Goal: Task Accomplishment & Management: Complete application form

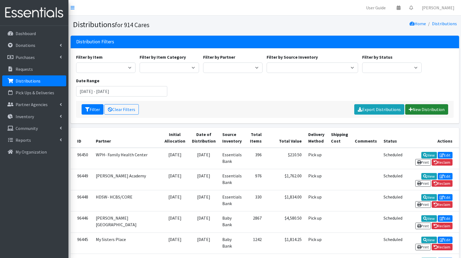
click at [439, 112] on link "New Distribution" at bounding box center [426, 109] width 43 height 10
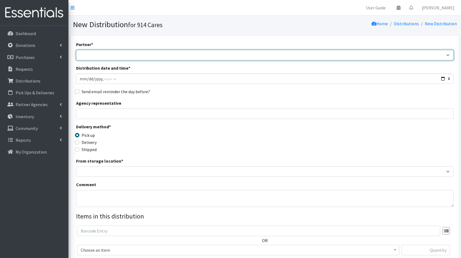
click at [103, 54] on select "4Communities 914United Abbot House Accompany Now All Access Yonkers, Inc All Or…" at bounding box center [265, 55] width 378 height 10
select select "6914"
click at [76, 50] on select "4Communities 914United Abbot House Accompany Now All Access Yonkers, Inc All Or…" at bounding box center [265, 55] width 378 height 10
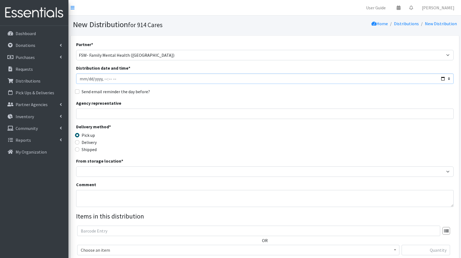
click at [443, 78] on input "Distribution date and time *" at bounding box center [265, 78] width 378 height 10
type input "[DATE]T23:59"
click at [205, 104] on div "Agency representative" at bounding box center [265, 109] width 378 height 19
click at [188, 113] on input "Agency representative" at bounding box center [265, 113] width 378 height 10
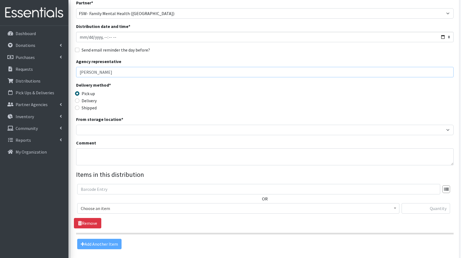
scroll to position [42, 0]
type input "Valerie Rich"
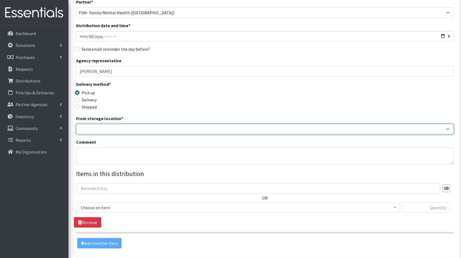
click at [127, 128] on select "Baby Bank Camp Clothing Plus Essentials Bank Westchester Reads" at bounding box center [265, 129] width 378 height 10
select select "207"
click at [76, 124] on select "Baby Bank Camp Clothing Plus Essentials Bank Westchester Reads" at bounding box center [265, 129] width 378 height 10
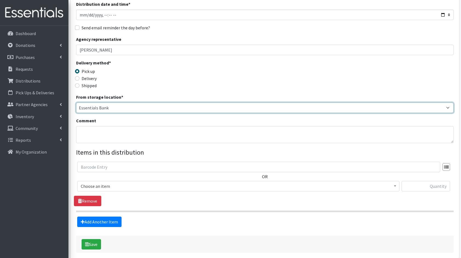
scroll to position [65, 0]
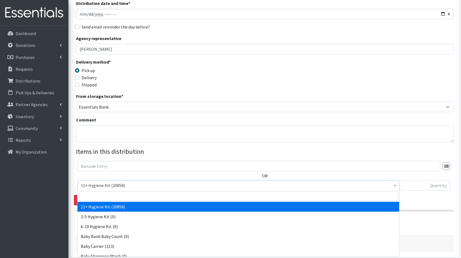
click at [105, 186] on span "11+ Hygiene Kit (20858)" at bounding box center [238, 185] width 315 height 8
click at [139, 199] on input "search" at bounding box center [239, 195] width 320 height 9
type input "boo"
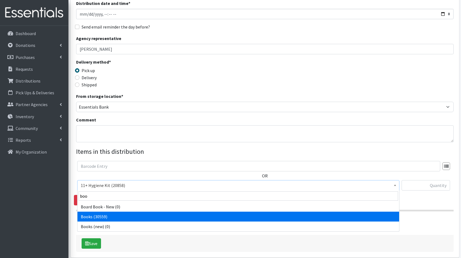
select select "10573"
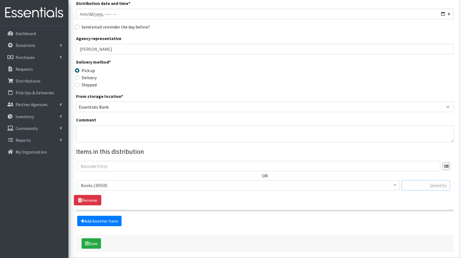
click at [442, 187] on input "text" at bounding box center [426, 185] width 48 height 10
type input "20"
click at [106, 218] on link "Add Another Item" at bounding box center [99, 221] width 44 height 10
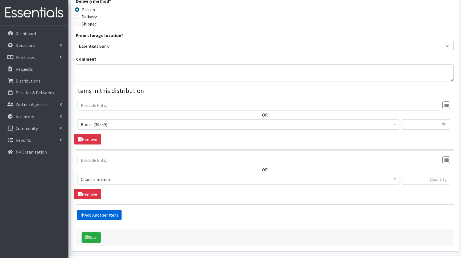
scroll to position [142, 0]
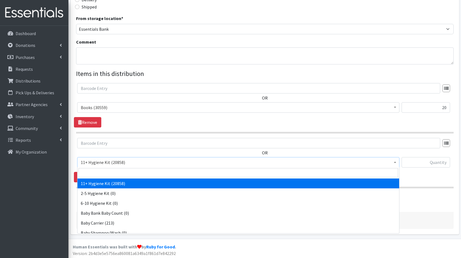
click at [108, 164] on span "11+ Hygiene Kit (20858)" at bounding box center [238, 162] width 315 height 8
click at [121, 173] on input "search" at bounding box center [239, 172] width 320 height 9
type input "fam"
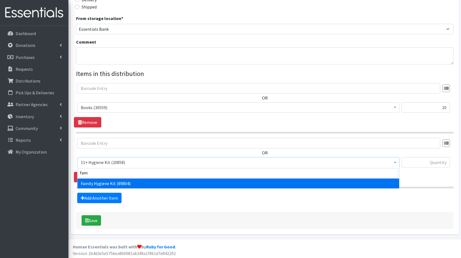
select select "14713"
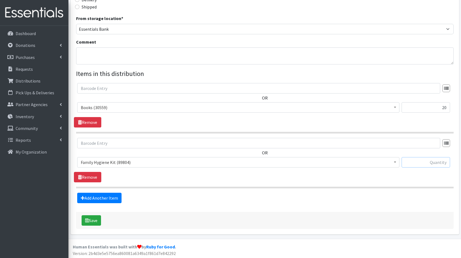
click at [421, 161] on input "text" at bounding box center [426, 162] width 48 height 10
type input "3"
click at [113, 193] on link "Add Another Item" at bounding box center [99, 198] width 44 height 10
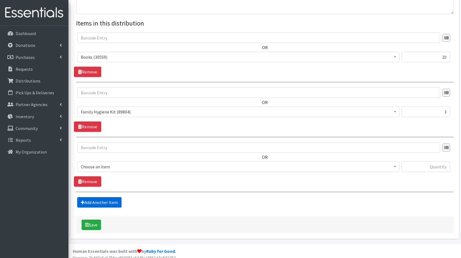
scroll to position [197, 0]
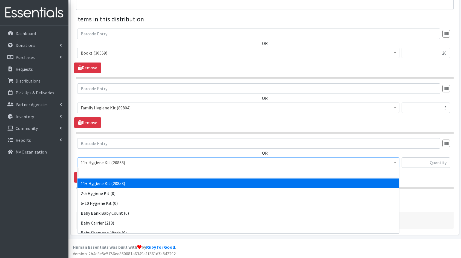
click at [104, 160] on span "11+ Hygiene Kit (20858)" at bounding box center [238, 163] width 315 height 8
click at [139, 175] on input "search" at bounding box center [239, 172] width 320 height 9
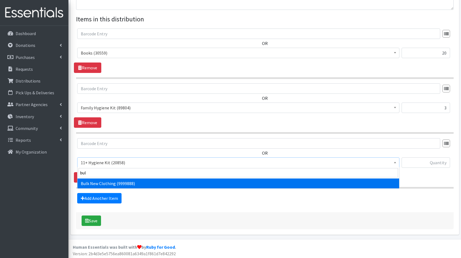
type input "bulk"
select select "13151"
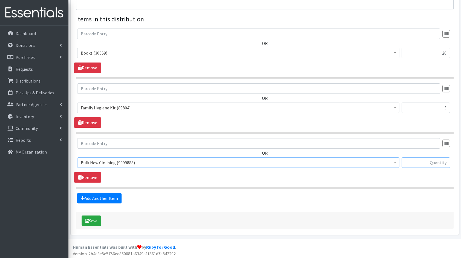
click at [427, 162] on input "text" at bounding box center [426, 162] width 48 height 10
type input "1"
click at [94, 218] on button "Save" at bounding box center [91, 220] width 19 height 10
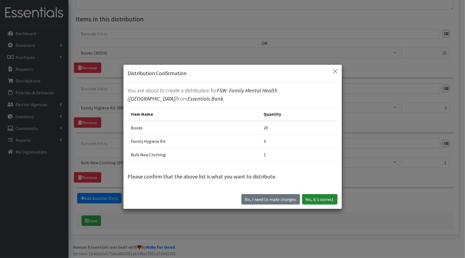
click at [320, 200] on button "Yes, it's correct" at bounding box center [319, 199] width 35 height 10
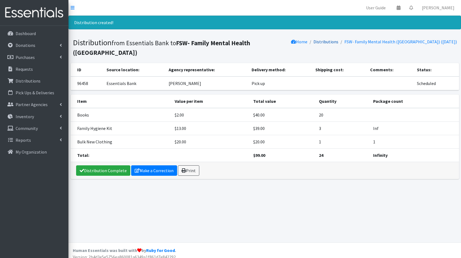
click at [338, 42] on link "Distributions" at bounding box center [326, 41] width 25 height 5
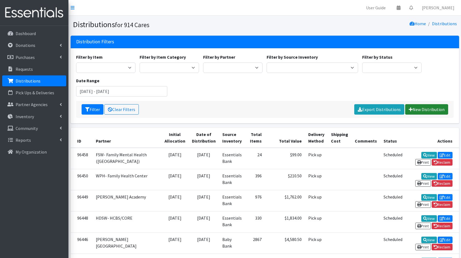
click at [426, 105] on link "New Distribution" at bounding box center [426, 109] width 43 height 10
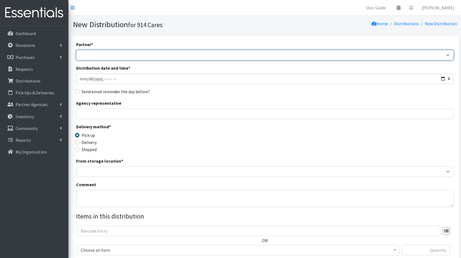
click at [303, 53] on select "4Communities 914United Abbot House Accompany Now All Access Yonkers, Inc All Or…" at bounding box center [265, 55] width 378 height 10
select select "4553"
click at [76, 50] on select "4Communities 914United Abbot House Accompany Now All Access Yonkers, Inc All Or…" at bounding box center [265, 55] width 378 height 10
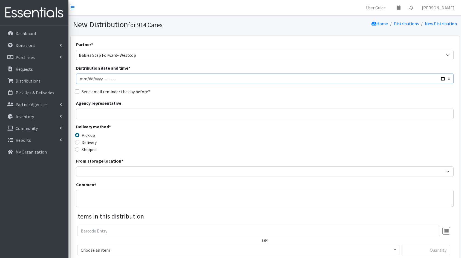
click at [443, 78] on input "Distribution date and time *" at bounding box center [265, 78] width 378 height 10
type input "[DATE]T23:59"
click at [187, 104] on div "Agency representative" at bounding box center [265, 109] width 378 height 19
click at [138, 117] on input "Agency representative" at bounding box center [265, 113] width 378 height 10
type input "Cindy DiMaggio"
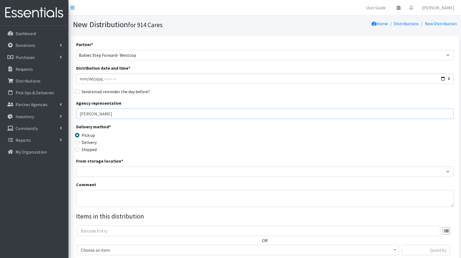
scroll to position [48, 0]
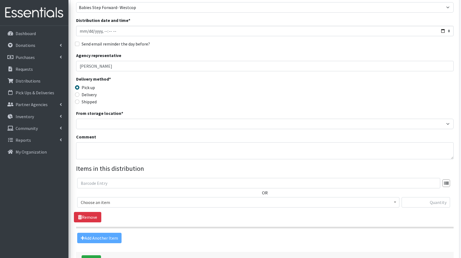
click at [94, 134] on label "Comment" at bounding box center [86, 136] width 20 height 7
click at [94, 142] on textarea "Comment" at bounding box center [265, 150] width 378 height 17
click at [90, 129] on div "Partner * 4Communities 914United Abbot House Accompany Now All Access Yonkers, …" at bounding box center [265, 117] width 378 height 249
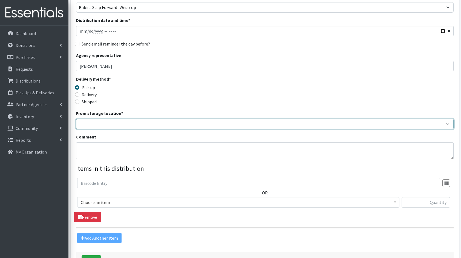
click at [120, 122] on select "Baby Bank Camp Clothing Plus Essentials Bank Westchester Reads" at bounding box center [265, 124] width 378 height 10
select select "207"
click at [76, 119] on select "Baby Bank Camp Clothing Plus Essentials Bank Westchester Reads" at bounding box center [265, 124] width 378 height 10
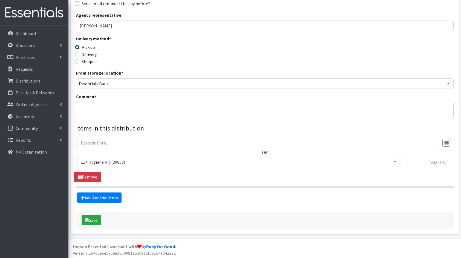
click at [99, 153] on div "OR 11+ Hygiene Kit (20858) 2-5 Hygiene Kit (0) 6-10 Hygiene Kit (0) Baby Bank B…" at bounding box center [265, 154] width 382 height 34
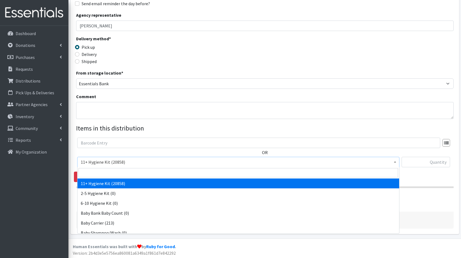
click at [120, 165] on span "11+ Hygiene Kit (20858)" at bounding box center [238, 162] width 322 height 10
click at [135, 169] on input "search" at bounding box center [239, 172] width 320 height 9
type input "dia"
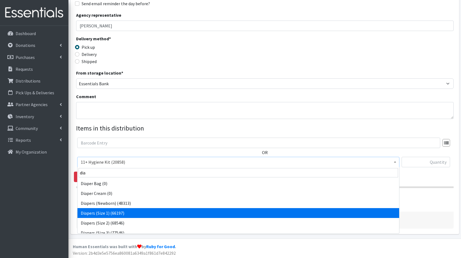
select select "5195"
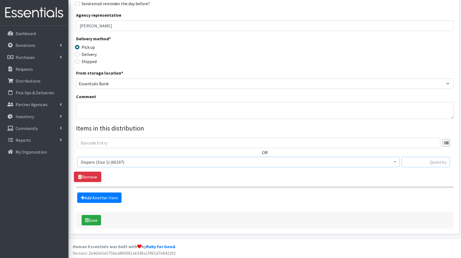
click at [414, 162] on input "text" at bounding box center [426, 162] width 48 height 10
type input "272"
click at [102, 193] on link "Add Another Item" at bounding box center [99, 197] width 44 height 10
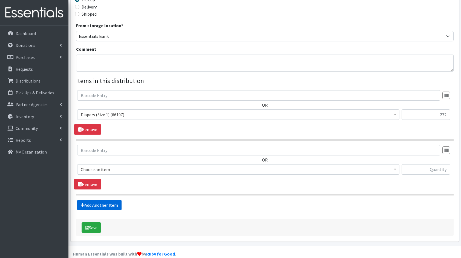
scroll to position [142, 0]
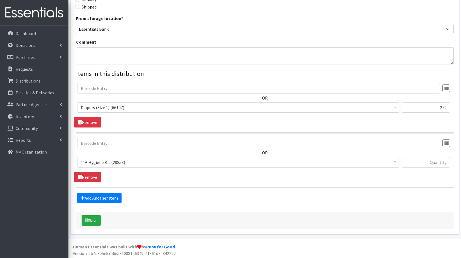
click at [109, 160] on span "11+ Hygiene Kit (20858)" at bounding box center [238, 162] width 315 height 8
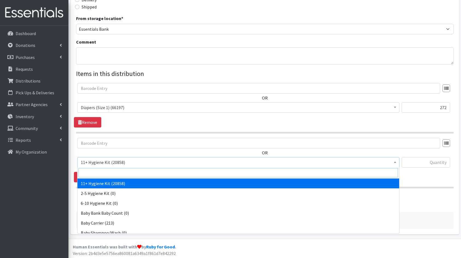
click at [124, 169] on input "search" at bounding box center [239, 172] width 320 height 9
type input "dia"
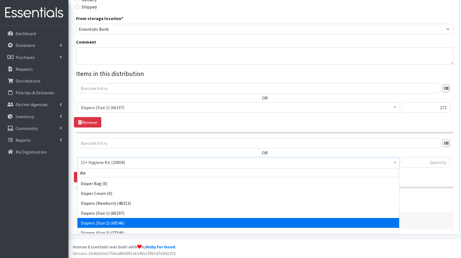
select select "5196"
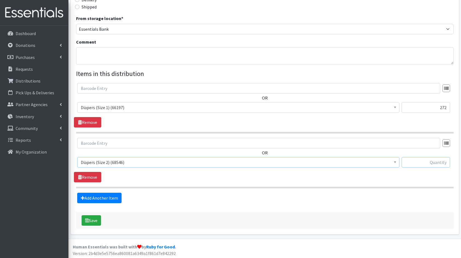
click at [425, 165] on input "text" at bounding box center [426, 162] width 48 height 10
type input "168"
click at [104, 195] on link "Add Another Item" at bounding box center [99, 198] width 44 height 10
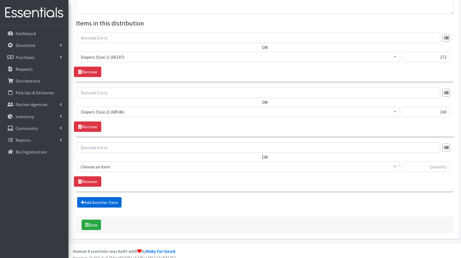
scroll to position [197, 0]
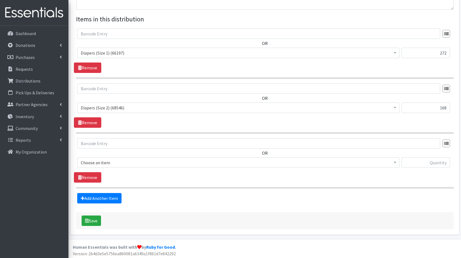
click at [113, 162] on span "Choose an item" at bounding box center [238, 163] width 315 height 8
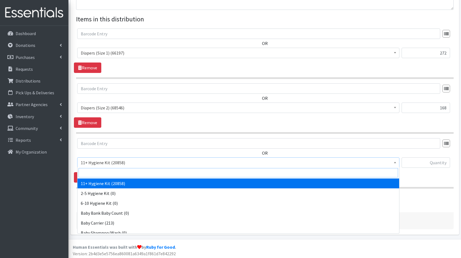
click at [122, 175] on input "search" at bounding box center [239, 172] width 320 height 9
type input "dia"
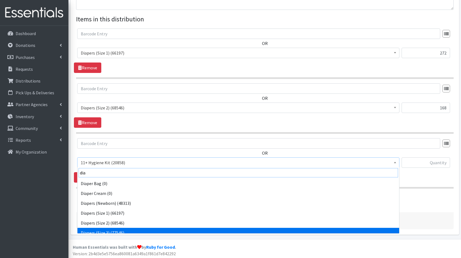
scroll to position [4, 0]
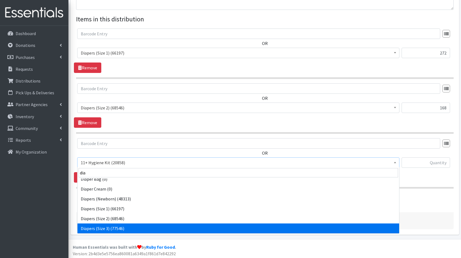
select select "5205"
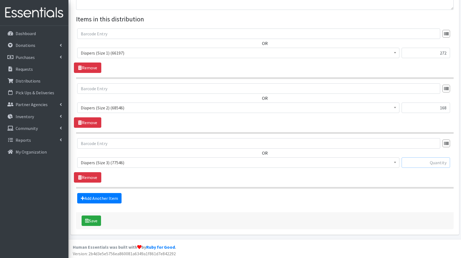
click at [425, 163] on input "text" at bounding box center [426, 162] width 48 height 10
type input "224"
click at [105, 196] on link "Add Another Item" at bounding box center [99, 198] width 44 height 10
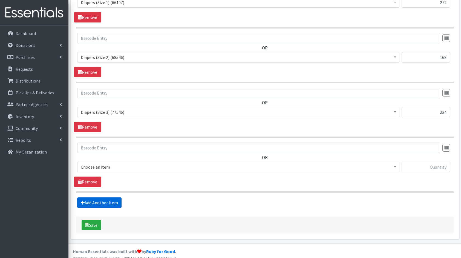
scroll to position [251, 0]
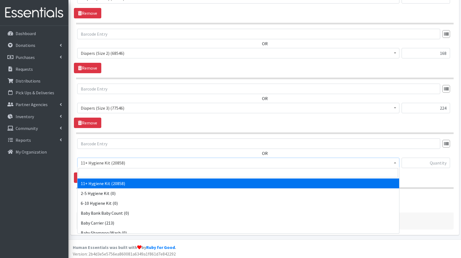
click at [107, 157] on span "11+ Hygiene Kit (20858)" at bounding box center [238, 162] width 322 height 10
click at [124, 169] on input "search" at bounding box center [239, 172] width 320 height 9
type input "dia"
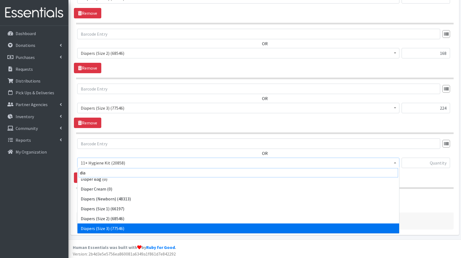
scroll to position [14, 0]
select select "5206"
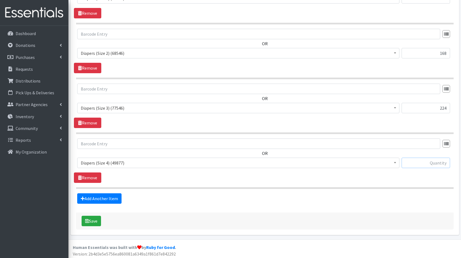
click at [436, 160] on input "text" at bounding box center [426, 162] width 48 height 10
type input "200"
click at [109, 194] on link "Add Another Item" at bounding box center [99, 198] width 44 height 10
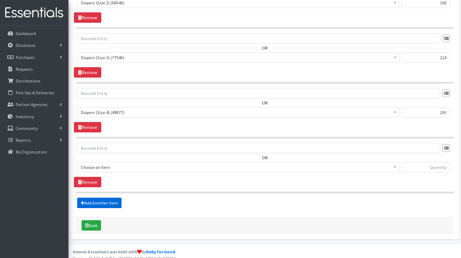
scroll to position [306, 0]
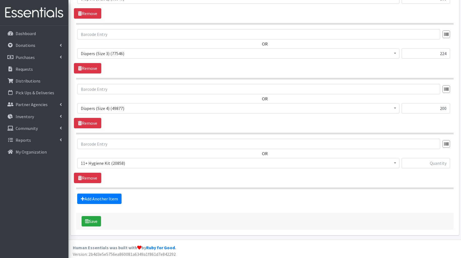
click at [112, 160] on span "11+ Hygiene Kit (20858)" at bounding box center [238, 163] width 315 height 8
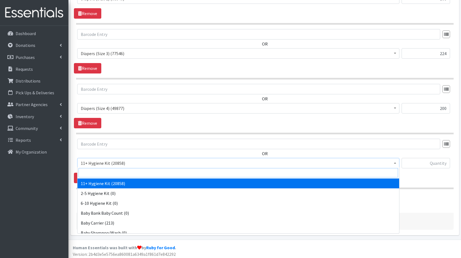
click at [121, 169] on input "search" at bounding box center [239, 172] width 320 height 9
type input "dia"
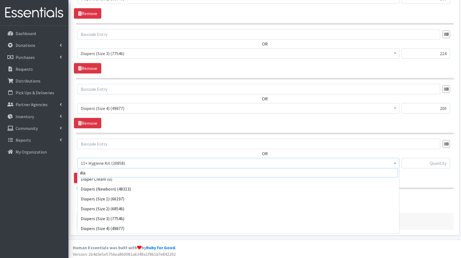
scroll to position [24, 0]
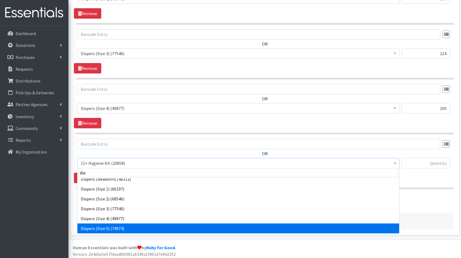
select select "5208"
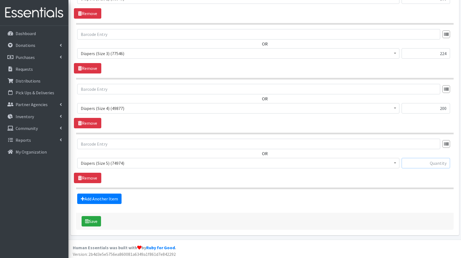
click at [432, 158] on input "text" at bounding box center [426, 163] width 48 height 10
type input "190"
click at [104, 198] on link "Add Another Item" at bounding box center [99, 198] width 44 height 10
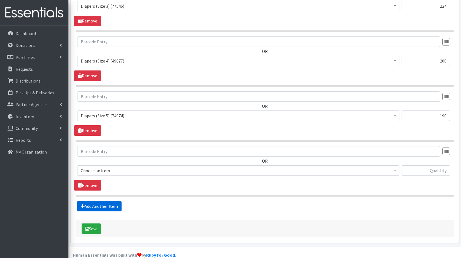
scroll to position [360, 0]
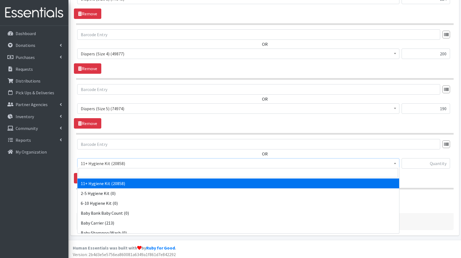
click at [103, 165] on span "11+ Hygiene Kit (20858)" at bounding box center [238, 163] width 315 height 8
click at [106, 170] on input "search" at bounding box center [239, 172] width 320 height 9
type input "dia"
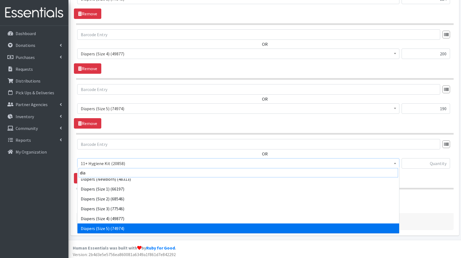
scroll to position [34, 0]
select select "5209"
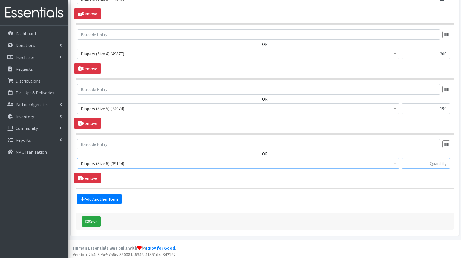
click at [418, 161] on input "text" at bounding box center [426, 163] width 48 height 10
type input "108"
click at [78, 198] on link "Add Another Item" at bounding box center [99, 199] width 44 height 10
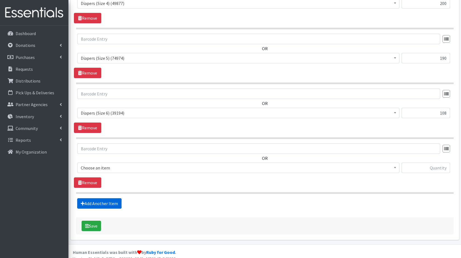
scroll to position [415, 0]
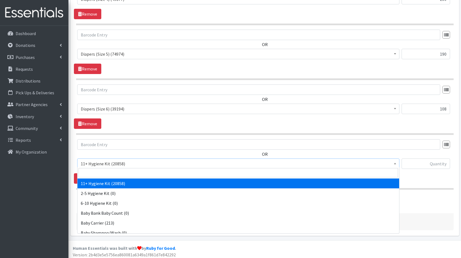
click at [120, 161] on span "11+ Hygiene Kit (20858)" at bounding box center [238, 164] width 315 height 8
click at [131, 171] on input "search" at bounding box center [239, 172] width 320 height 9
type input "bo"
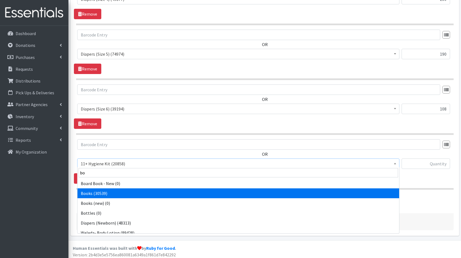
select select "10573"
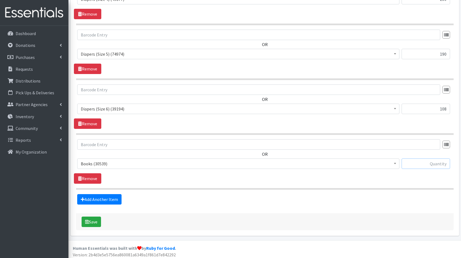
click at [431, 162] on input "text" at bounding box center [426, 163] width 48 height 10
click at [431, 162] on input "20" at bounding box center [426, 163] width 48 height 10
type input "20"
click at [116, 196] on link "Add Another Item" at bounding box center [99, 199] width 44 height 10
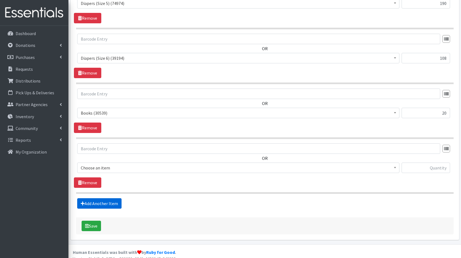
scroll to position [469, 0]
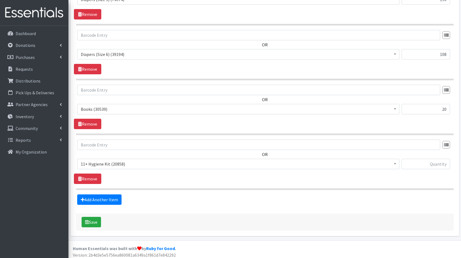
click at [115, 162] on span "11+ Hygiene Kit (20858)" at bounding box center [238, 164] width 315 height 8
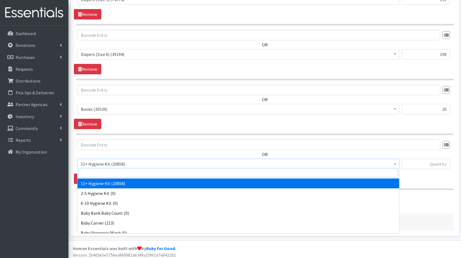
click at [137, 174] on input "search" at bounding box center [239, 172] width 320 height 9
type input "fam"
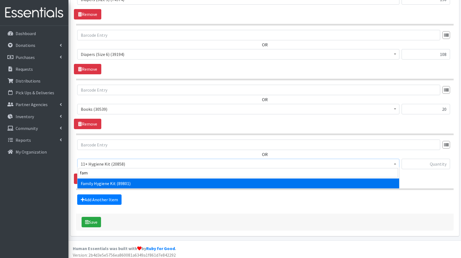
select select "14713"
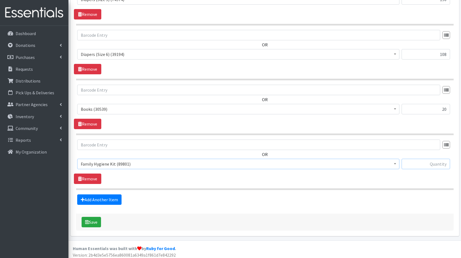
click at [432, 162] on input "text" at bounding box center [426, 164] width 48 height 10
type input "15"
click at [90, 220] on button "Save" at bounding box center [91, 222] width 19 height 10
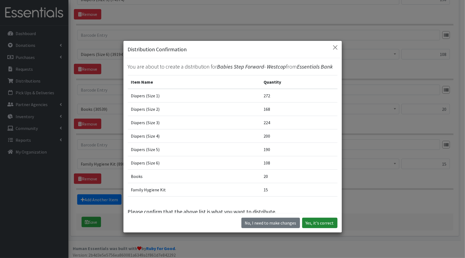
click at [310, 222] on button "Yes, it's correct" at bounding box center [319, 222] width 35 height 10
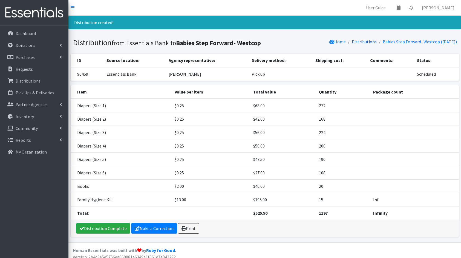
click at [359, 43] on link "Distributions" at bounding box center [364, 41] width 25 height 5
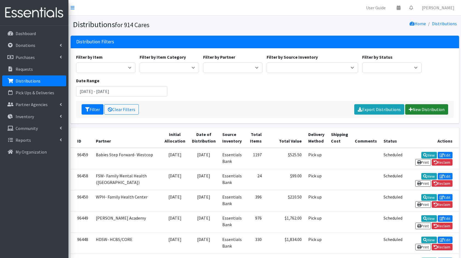
click at [430, 111] on link "New Distribution" at bounding box center [426, 109] width 43 height 10
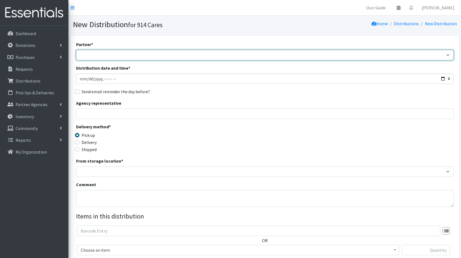
click at [224, 53] on select "4Communities 914United Abbot House Accompany Now All Access Yonkers, Inc All Or…" at bounding box center [265, 55] width 378 height 10
select select "3449"
click at [76, 50] on select "4Communities 914United Abbot House Accompany Now All Access Yonkers, Inc All Or…" at bounding box center [265, 55] width 378 height 10
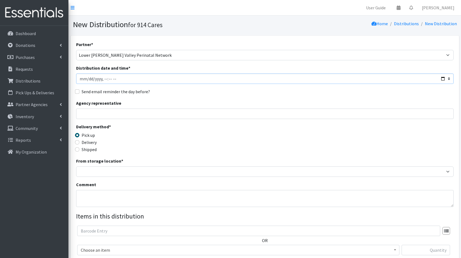
click at [444, 78] on input "Distribution date and time *" at bounding box center [265, 78] width 378 height 10
type input "[DATE]T23:59"
click at [256, 105] on div "Agency representative" at bounding box center [265, 109] width 378 height 19
click at [234, 112] on input "Agency representative" at bounding box center [265, 113] width 378 height 10
click at [220, 115] on input "Agency representative" at bounding box center [265, 113] width 378 height 10
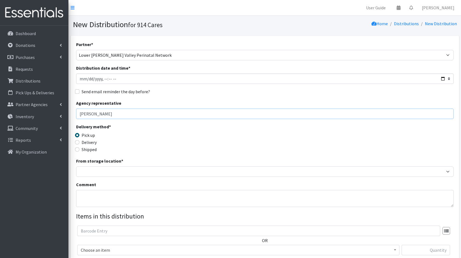
type input "Carolyn Miranda"
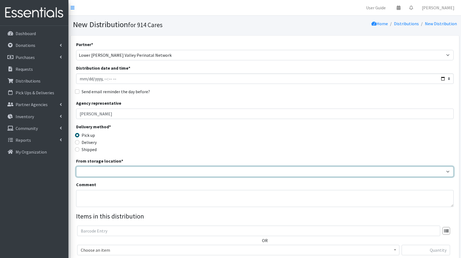
click at [118, 169] on select "Baby Bank Camp Clothing Plus Essentials Bank Westchester Reads" at bounding box center [265, 171] width 378 height 10
select select "207"
click at [76, 166] on select "Baby Bank Camp Clothing Plus Essentials Bank Westchester Reads" at bounding box center [265, 171] width 378 height 10
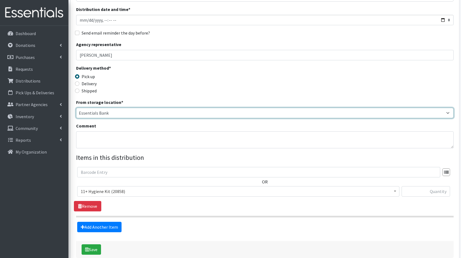
scroll to position [83, 0]
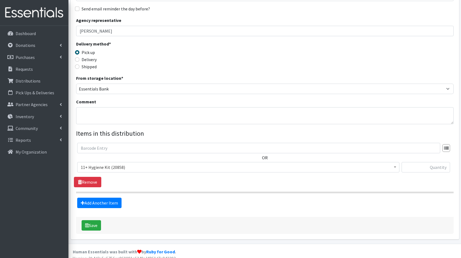
click at [133, 171] on span "11+ Hygiene Kit (20858)" at bounding box center [238, 167] width 322 height 10
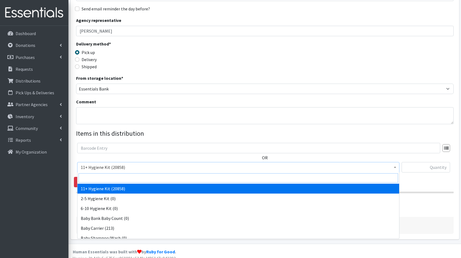
click at [138, 177] on input "search" at bounding box center [239, 177] width 320 height 9
type input "dia"
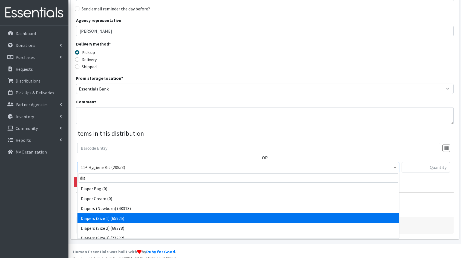
select select "5195"
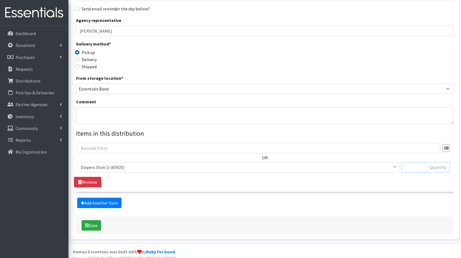
click at [432, 164] on input "text" at bounding box center [426, 167] width 48 height 10
type input "272"
click at [102, 208] on form "Partner * 4Communities 914United Abbot House Accompany Now All Access Yonkers, …" at bounding box center [265, 95] width 378 height 275
click at [112, 199] on link "Add Another Item" at bounding box center [99, 202] width 44 height 10
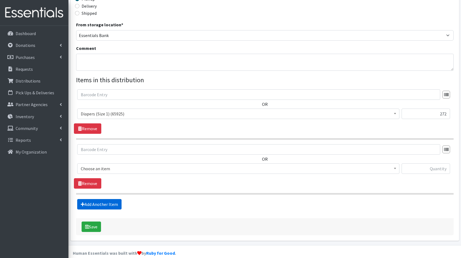
scroll to position [142, 0]
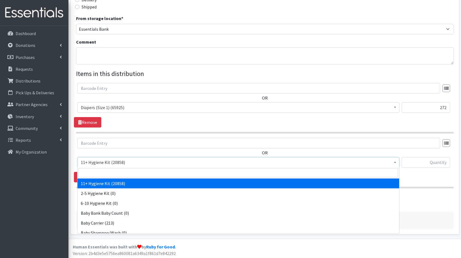
click at [100, 162] on span "11+ Hygiene Kit (20858)" at bounding box center [238, 162] width 315 height 8
click at [111, 174] on input "search" at bounding box center [239, 172] width 320 height 9
type input "dia"
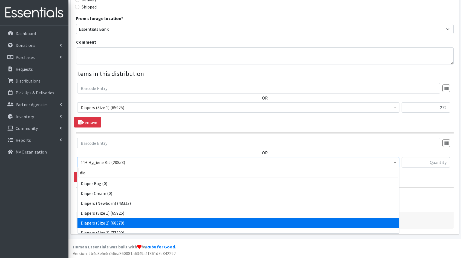
select select "5196"
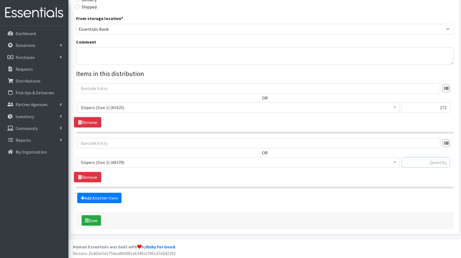
click at [421, 163] on input "text" at bounding box center [426, 162] width 48 height 10
type input "168"
click at [85, 205] on form "Partner * 4Communities 914United Abbot House Accompany Now All Access Yonkers, …" at bounding box center [265, 64] width 378 height 330
click at [108, 197] on link "Add Another Item" at bounding box center [99, 198] width 44 height 10
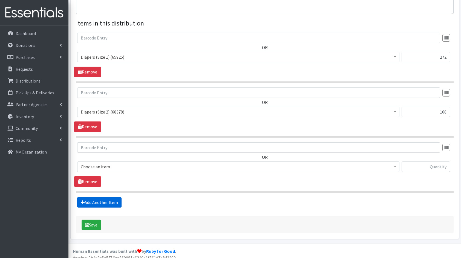
scroll to position [197, 0]
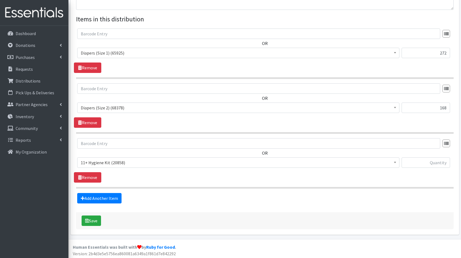
click at [112, 164] on span "11+ Hygiene Kit (20858)" at bounding box center [238, 163] width 315 height 8
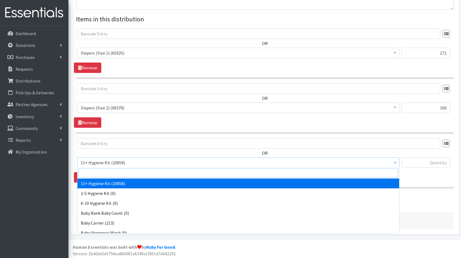
click at [116, 170] on input "search" at bounding box center [239, 172] width 320 height 9
type input "dia"
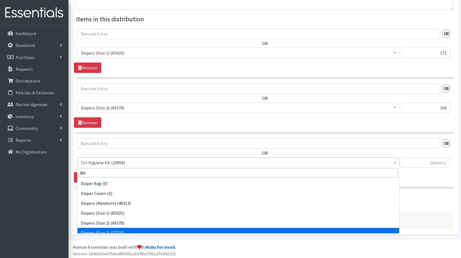
scroll to position [4, 0]
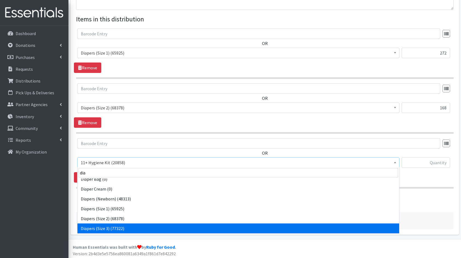
select select "5205"
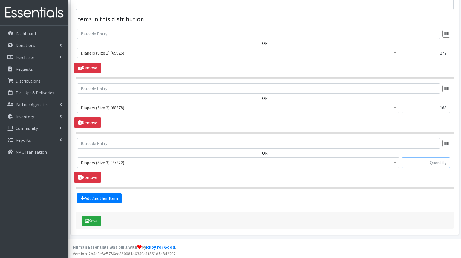
click at [433, 158] on input "text" at bounding box center [426, 162] width 48 height 10
type input "224"
click at [110, 197] on link "Add Another Item" at bounding box center [99, 198] width 44 height 10
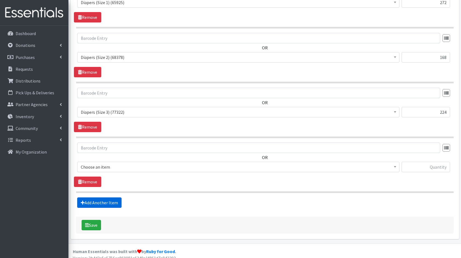
scroll to position [251, 0]
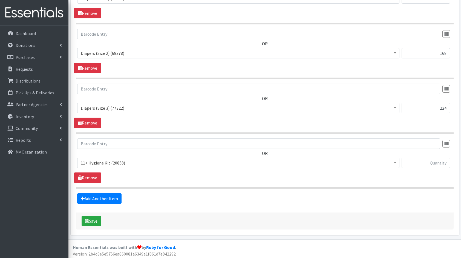
click at [94, 162] on span "11+ Hygiene Kit (20858)" at bounding box center [238, 163] width 315 height 8
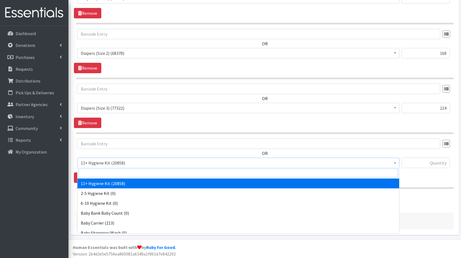
click at [119, 171] on input "search" at bounding box center [239, 172] width 320 height 9
type input "dia"
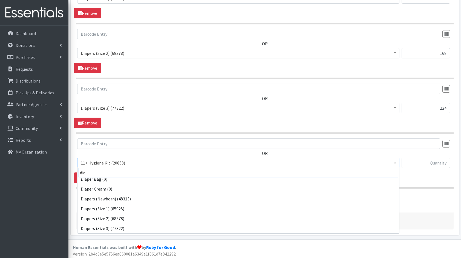
scroll to position [14, 0]
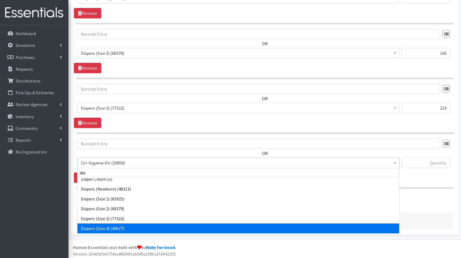
select select "5206"
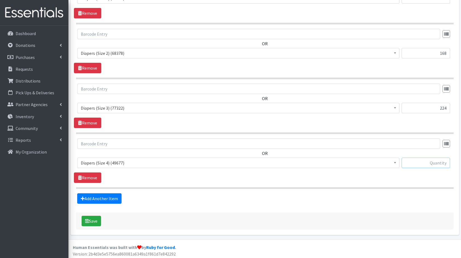
click at [424, 157] on input "text" at bounding box center [426, 162] width 48 height 10
type input "200"
click at [110, 196] on link "Add Another Item" at bounding box center [99, 198] width 44 height 10
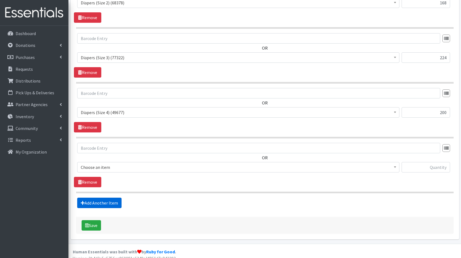
scroll to position [306, 0]
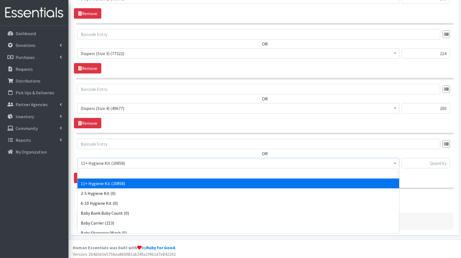
click at [128, 159] on span "11+ Hygiene Kit (20858)" at bounding box center [238, 163] width 315 height 8
click at [125, 177] on span at bounding box center [239, 173] width 322 height 12
click at [108, 174] on input "search" at bounding box center [239, 172] width 320 height 9
type input "dia"
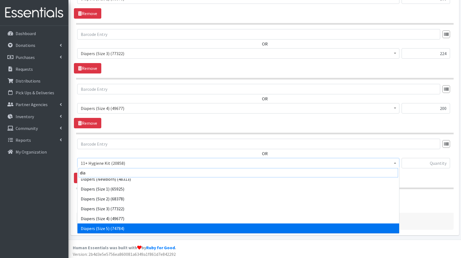
scroll to position [34, 0]
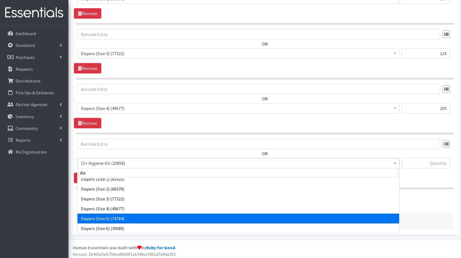
select select "5208"
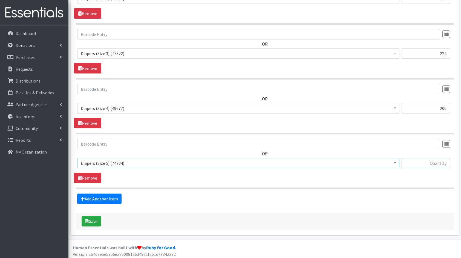
click at [443, 158] on input "text" at bounding box center [426, 163] width 48 height 10
type input "198"
click at [94, 202] on link "Add Another Item" at bounding box center [99, 198] width 44 height 10
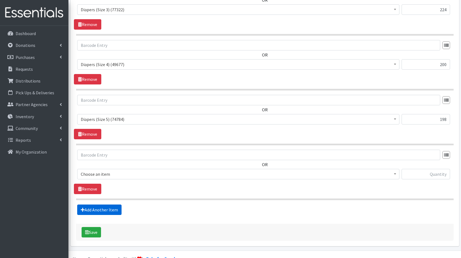
scroll to position [360, 0]
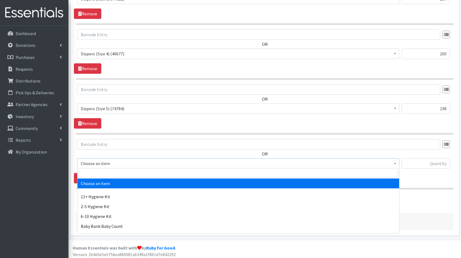
click at [111, 163] on span "Choose an item" at bounding box center [238, 163] width 315 height 8
click at [121, 173] on input "search" at bounding box center [239, 172] width 320 height 9
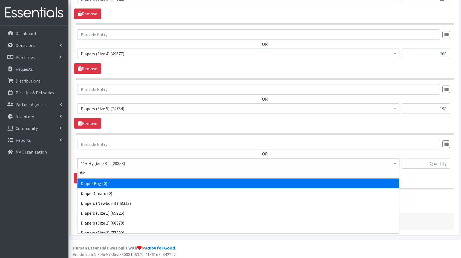
type input "dia"
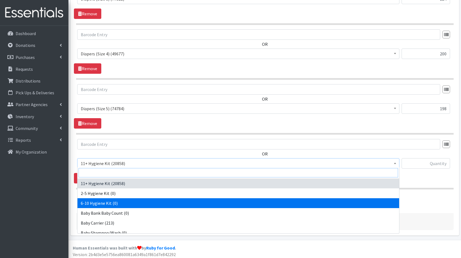
click at [121, 171] on input "search" at bounding box center [239, 172] width 320 height 9
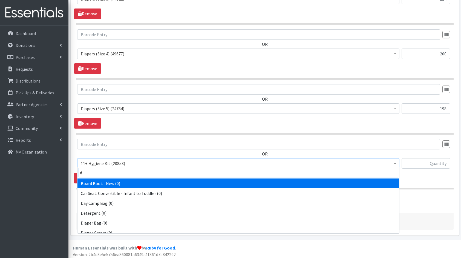
type input "di"
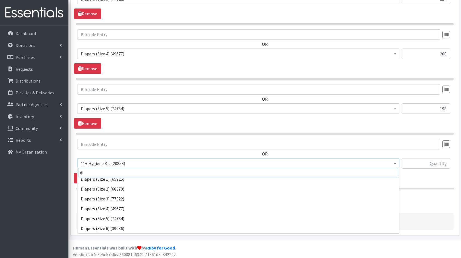
scroll to position [44, 0]
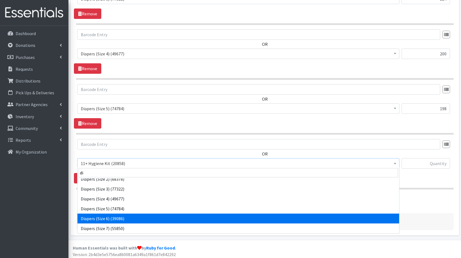
select select "5209"
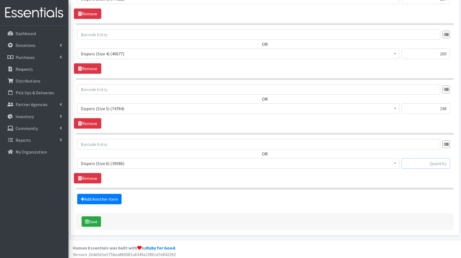
click at [429, 165] on input "text" at bounding box center [426, 163] width 48 height 10
type input "108"
click at [106, 202] on link "Add Another Item" at bounding box center [99, 199] width 44 height 10
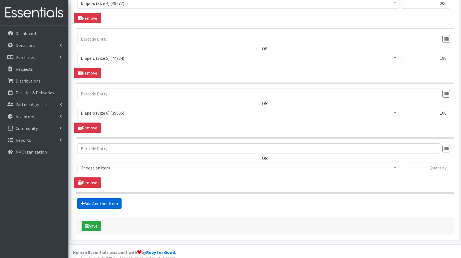
scroll to position [415, 0]
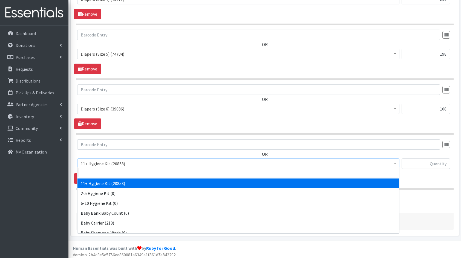
click at [102, 163] on span "11+ Hygiene Kit (20858)" at bounding box center [238, 164] width 315 height 8
click at [137, 170] on input "search" at bounding box center [239, 172] width 320 height 9
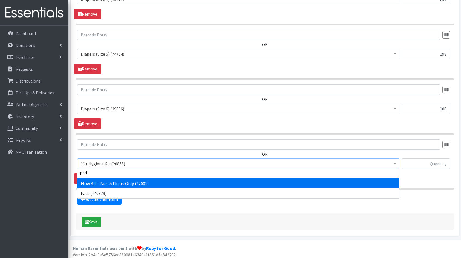
type input "pads"
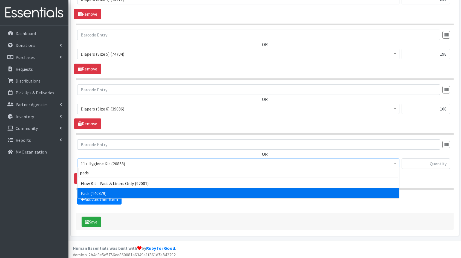
select select "5226"
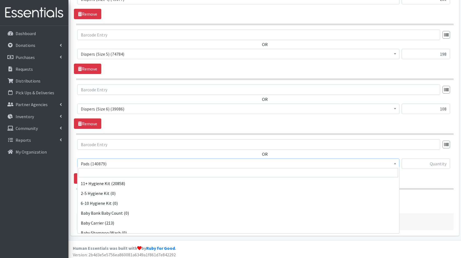
scroll to position [355, 0]
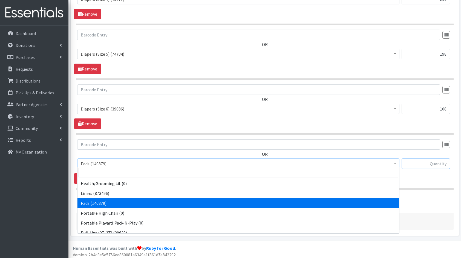
click at [429, 158] on input "text" at bounding box center [426, 163] width 48 height 10
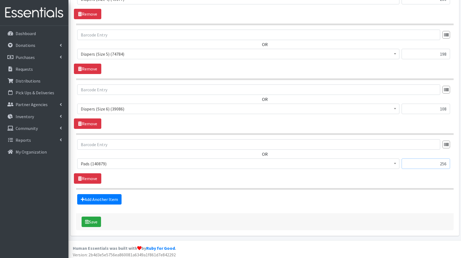
type input "256"
click at [92, 191] on fieldset "Items in this distribution OR 11+ Hygiene Kit (20858) 2-5 Hygiene Kit (0) 6-10 …" at bounding box center [265, 0] width 378 height 408
click at [97, 200] on link "Add Another Item" at bounding box center [99, 199] width 44 height 10
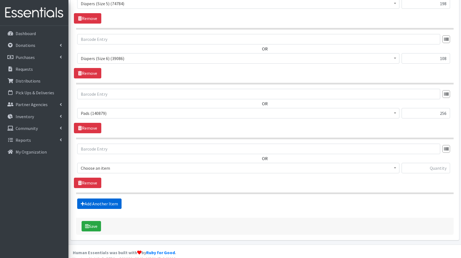
scroll to position [469, 0]
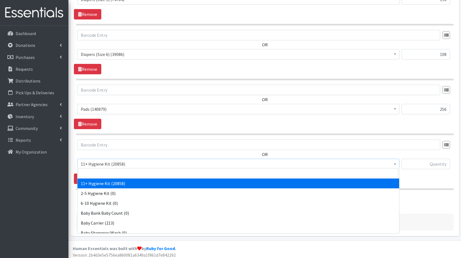
click at [108, 163] on span "11+ Hygiene Kit (20858)" at bounding box center [238, 164] width 315 height 8
click at [119, 174] on input "search" at bounding box center [239, 172] width 320 height 9
type input "bo"
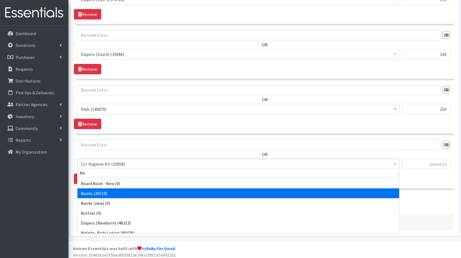
select select "10573"
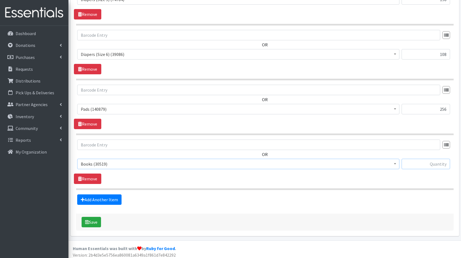
click at [443, 160] on input "text" at bounding box center [426, 164] width 48 height 10
type input "80"
click at [109, 197] on link "Add Another Item" at bounding box center [99, 199] width 44 height 10
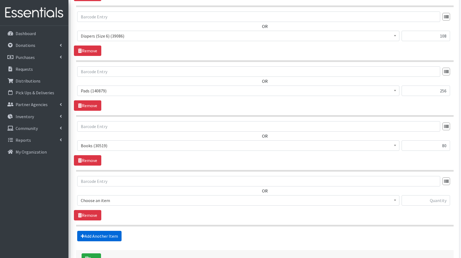
scroll to position [524, 0]
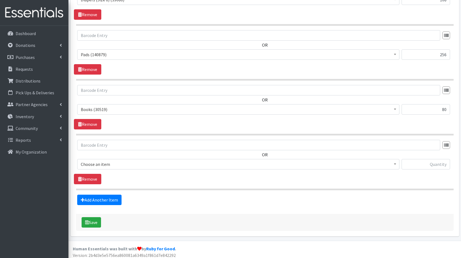
click at [111, 159] on span "Choose an item" at bounding box center [238, 164] width 322 height 10
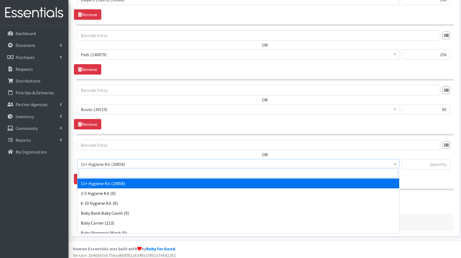
click at [122, 171] on input "search" at bounding box center [239, 172] width 320 height 9
type input "fam"
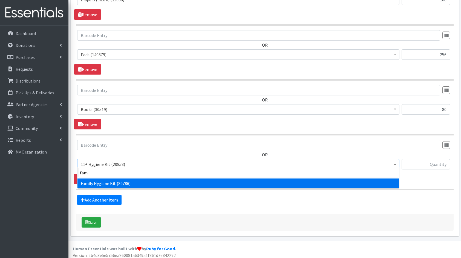
select select "14713"
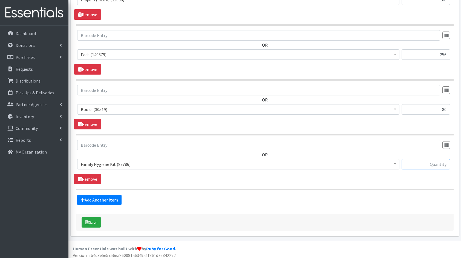
click at [421, 160] on input "text" at bounding box center [426, 164] width 48 height 10
type input "15"
click at [94, 220] on button "Save" at bounding box center [91, 222] width 19 height 10
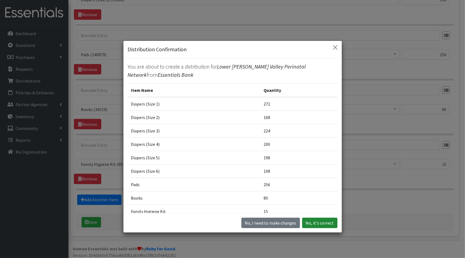
click at [313, 223] on button "Yes, it's correct" at bounding box center [319, 222] width 35 height 10
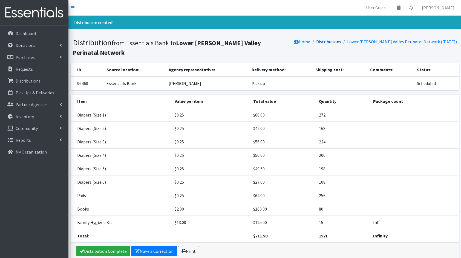
click at [336, 41] on link "Distributions" at bounding box center [328, 41] width 25 height 5
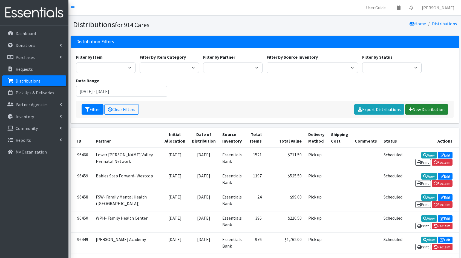
click at [429, 109] on link "New Distribution" at bounding box center [426, 109] width 43 height 10
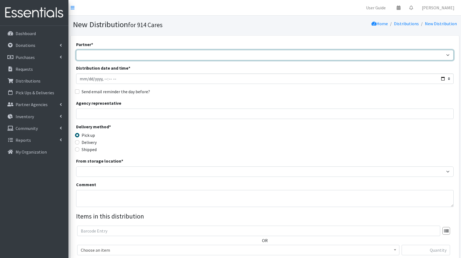
click at [265, 51] on select "4Communities 914United Abbot House Accompany Now All Access Yonkers, Inc All Or…" at bounding box center [265, 55] width 378 height 10
select select "2893"
click at [76, 50] on select "4Communities 914United Abbot House Accompany Now All Access Yonkers, Inc All Or…" at bounding box center [265, 55] width 378 height 10
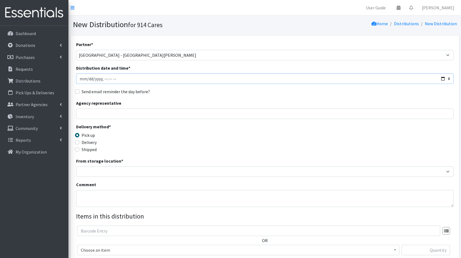
click at [441, 80] on input "Distribution date and time *" at bounding box center [265, 78] width 378 height 10
type input "[DATE]T23:59"
click at [203, 93] on div "Send email reminder the day before?" at bounding box center [265, 91] width 378 height 7
click at [180, 116] on input "Agency representative" at bounding box center [265, 113] width 378 height 10
type input "[PERSON_NAME]"
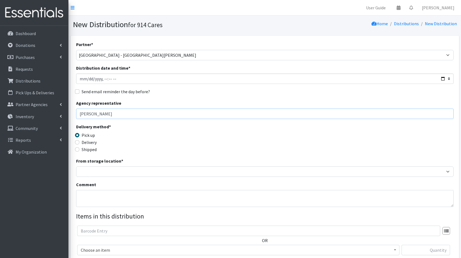
scroll to position [7, 0]
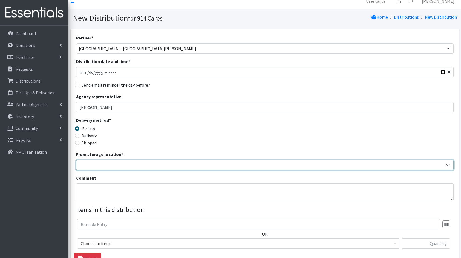
click at [107, 162] on select "Baby Bank Camp Clothing Plus Essentials Bank Westchester Reads" at bounding box center [265, 165] width 378 height 10
select select "207"
click at [76, 160] on select "Baby Bank Camp Clothing Plus Essentials Bank Westchester Reads" at bounding box center [265, 165] width 378 height 10
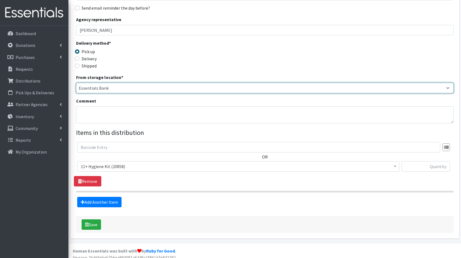
scroll to position [85, 0]
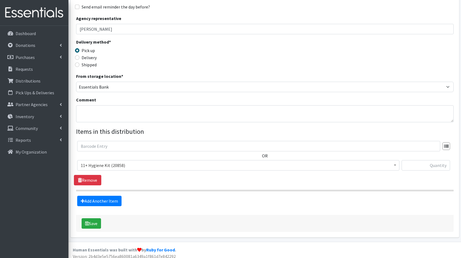
click at [116, 162] on span "11+ Hygiene Kit (20858)" at bounding box center [238, 165] width 315 height 8
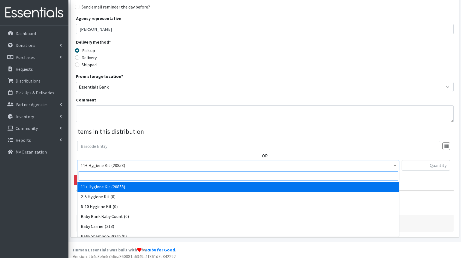
click at [109, 177] on input "search" at bounding box center [239, 175] width 320 height 9
type input "dia"
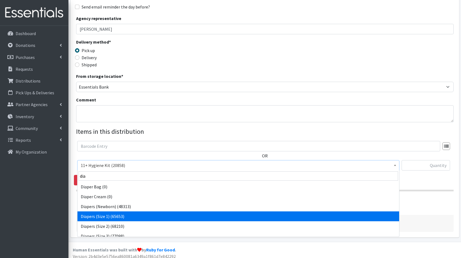
select select "5195"
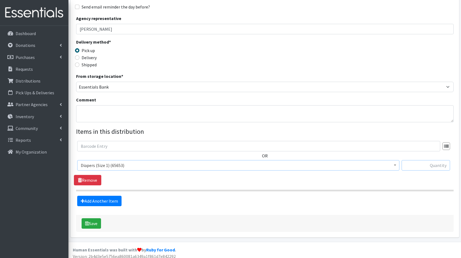
click at [422, 168] on input "text" at bounding box center [426, 165] width 48 height 10
type input "340"
click at [103, 199] on link "Add Another Item" at bounding box center [99, 201] width 44 height 10
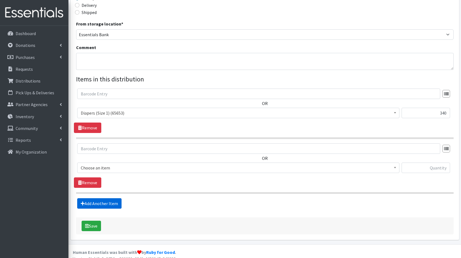
scroll to position [142, 0]
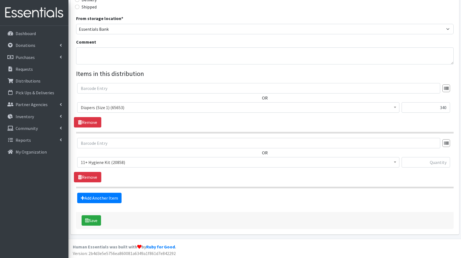
click at [114, 160] on span "11+ Hygiene Kit (20858)" at bounding box center [238, 162] width 315 height 8
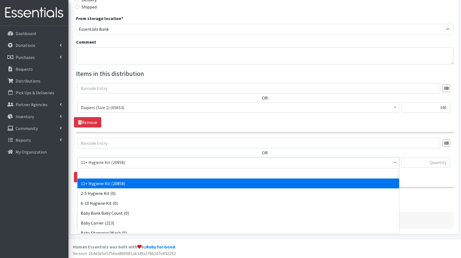
click at [126, 168] on input "search" at bounding box center [239, 172] width 320 height 9
type input "dia"
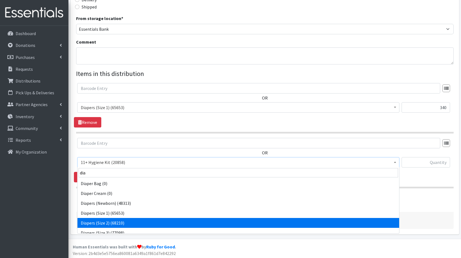
select select "5196"
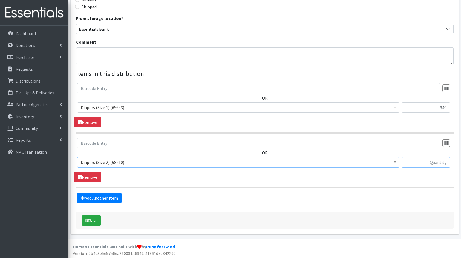
click at [424, 165] on input "text" at bounding box center [426, 162] width 48 height 10
type input "168"
click at [91, 197] on link "Add Another Item" at bounding box center [99, 198] width 44 height 10
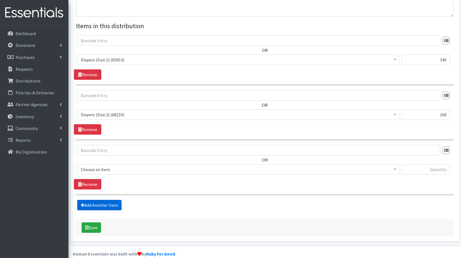
scroll to position [197, 0]
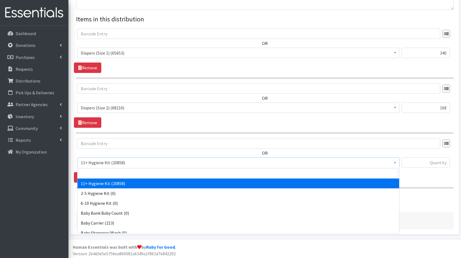
click at [102, 164] on span "11+ Hygiene Kit (20858)" at bounding box center [238, 163] width 315 height 8
click at [116, 171] on input "search" at bounding box center [239, 172] width 320 height 9
type input "dia"
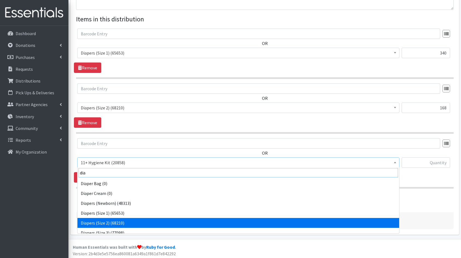
scroll to position [4, 0]
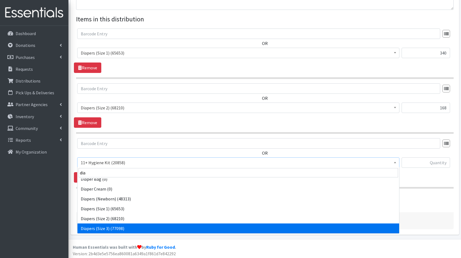
select select "5205"
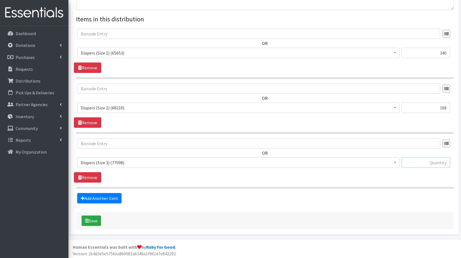
click at [429, 164] on input "text" at bounding box center [426, 162] width 48 height 10
type input "224"
click at [98, 194] on link "Add Another Item" at bounding box center [99, 198] width 44 height 10
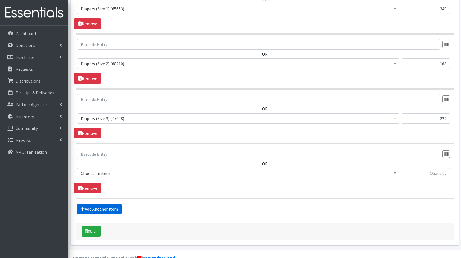
scroll to position [251, 0]
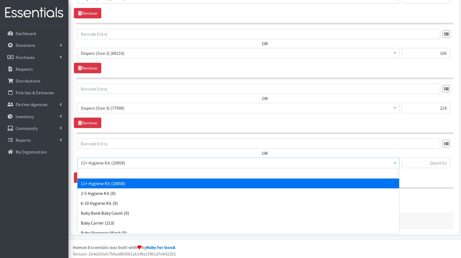
click at [105, 162] on span "11+ Hygiene Kit (20858)" at bounding box center [238, 163] width 315 height 8
click at [124, 172] on input "search" at bounding box center [239, 172] width 320 height 9
type input "dia"
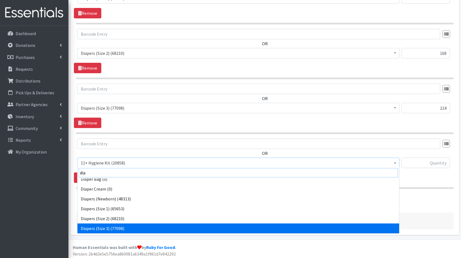
scroll to position [14, 0]
select select "5206"
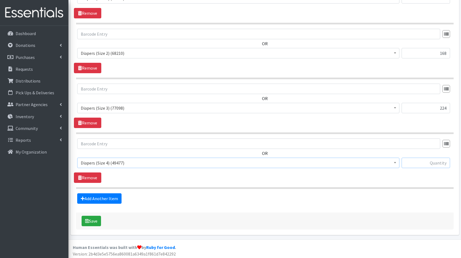
click at [417, 161] on input "text" at bounding box center [426, 162] width 48 height 10
type input "200"
click at [86, 195] on link "Add Another Item" at bounding box center [99, 198] width 44 height 10
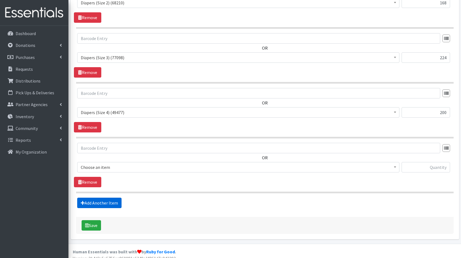
scroll to position [306, 0]
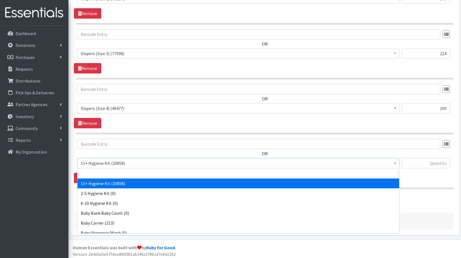
click at [91, 163] on span "11+ Hygiene Kit (20858)" at bounding box center [238, 163] width 315 height 8
click at [106, 171] on input "search" at bounding box center [239, 172] width 320 height 9
type input "dia"
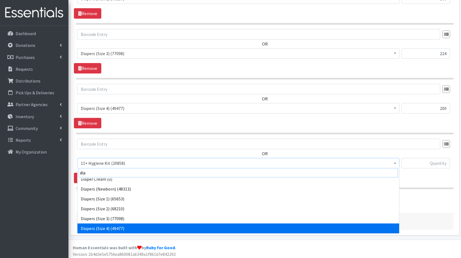
scroll to position [24, 0]
select select "5208"
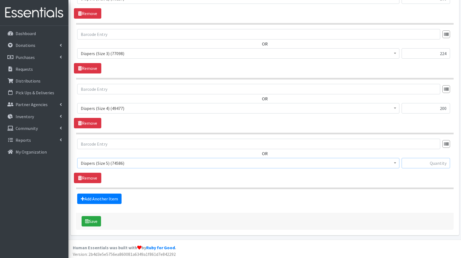
click at [433, 160] on input "text" at bounding box center [426, 163] width 48 height 10
type input "256"
click at [100, 195] on link "Add Another Item" at bounding box center [99, 198] width 44 height 10
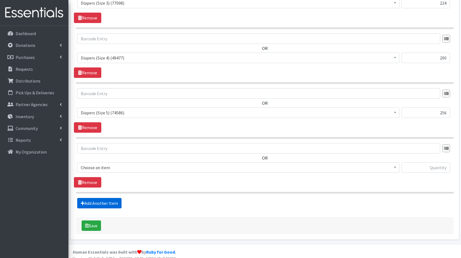
scroll to position [360, 0]
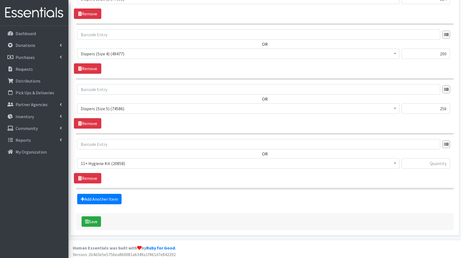
click at [113, 156] on div "OR 11+ Hygiene Kit (20858) 2-5 Hygiene Kit (0) 6-10 Hygiene Kit (0) Baby Bank B…" at bounding box center [265, 156] width 382 height 34
click at [119, 163] on span "11+ Hygiene Kit (20858)" at bounding box center [238, 163] width 315 height 8
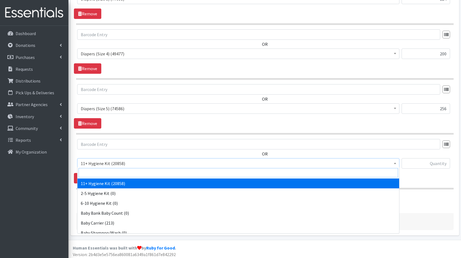
click at [134, 168] on input "search" at bounding box center [239, 172] width 320 height 9
type input "dia"
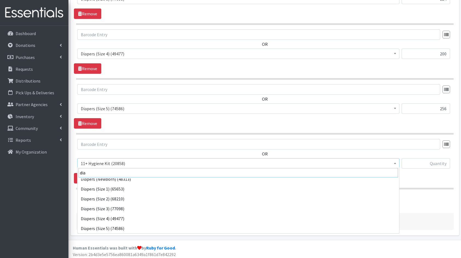
scroll to position [34, 0]
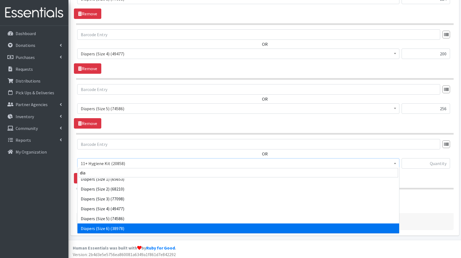
select select "5209"
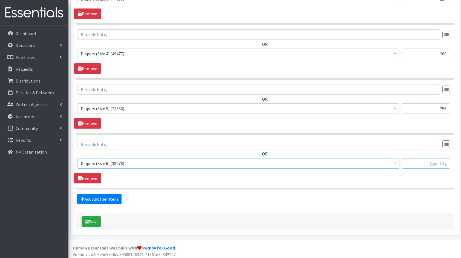
click at [427, 158] on input "text" at bounding box center [426, 163] width 48 height 10
type input "108"
click at [104, 200] on link "Add Another Item" at bounding box center [99, 199] width 44 height 10
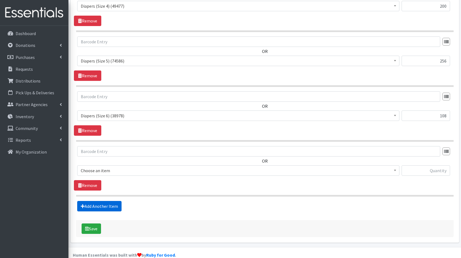
scroll to position [415, 0]
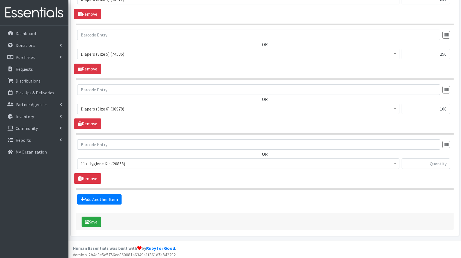
click at [106, 166] on span "11+ Hygiene Kit (20858)" at bounding box center [238, 163] width 322 height 10
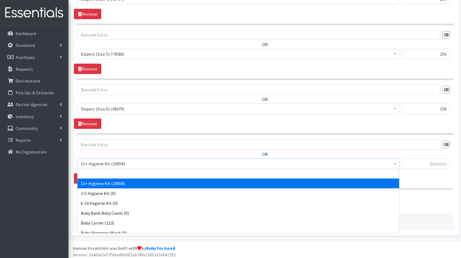
click at [115, 170] on input "search" at bounding box center [239, 172] width 320 height 9
type input "boo"
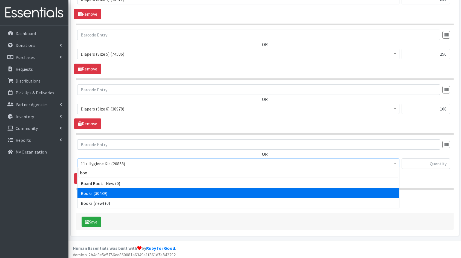
select select "10573"
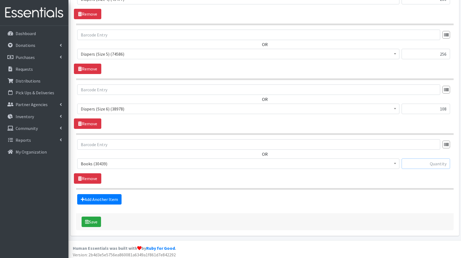
click at [425, 159] on input "text" at bounding box center [426, 163] width 48 height 10
type input "200"
click at [97, 199] on link "Add Another Item" at bounding box center [99, 199] width 44 height 10
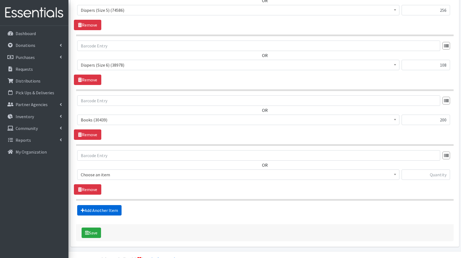
scroll to position [469, 0]
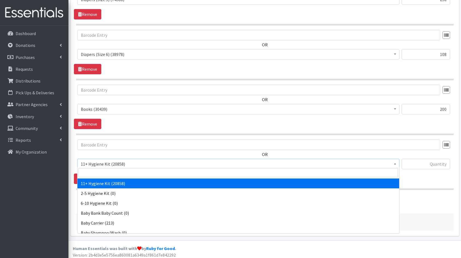
click at [116, 159] on span "11+ Hygiene Kit (20858)" at bounding box center [238, 164] width 322 height 10
click at [114, 170] on input "search" at bounding box center [239, 172] width 320 height 9
type input "fam"
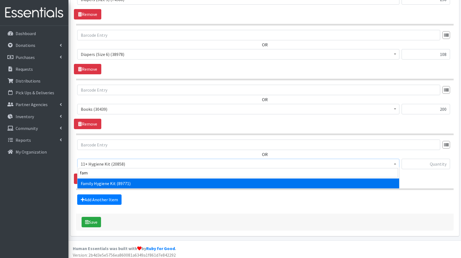
select select "14713"
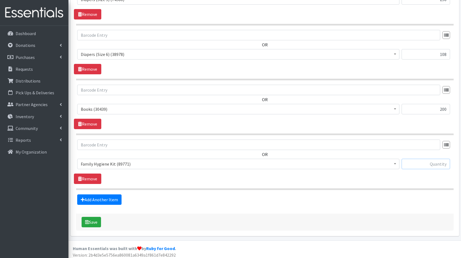
click at [427, 159] on input "text" at bounding box center [426, 164] width 48 height 10
type input "20"
click at [95, 220] on button "Save" at bounding box center [91, 222] width 19 height 10
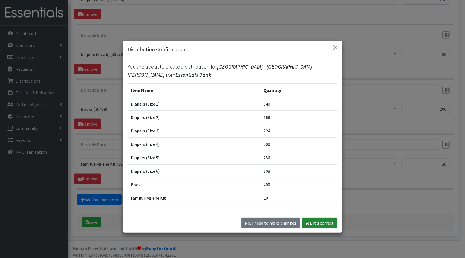
click at [324, 222] on button "Yes, it's correct" at bounding box center [319, 222] width 35 height 10
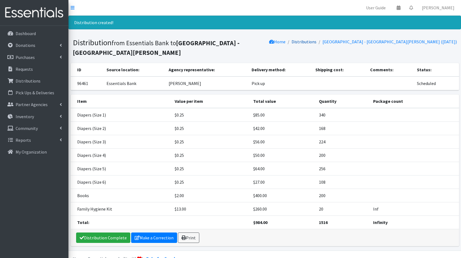
click at [317, 40] on link "Distributions" at bounding box center [304, 41] width 25 height 5
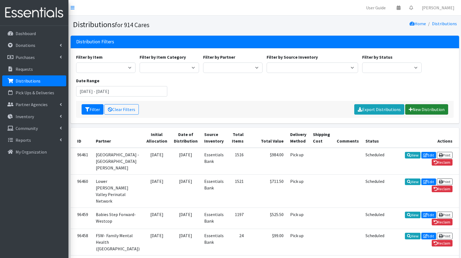
click at [434, 112] on link "New Distribution" at bounding box center [426, 109] width 43 height 10
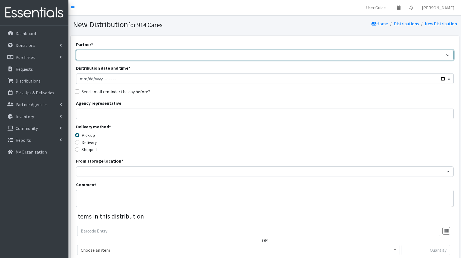
click at [185, 58] on select "4Communities 914United Abbot House Accompany Now All Access Yonkers, Inc All Or…" at bounding box center [265, 55] width 378 height 10
select select "4894"
click at [76, 50] on select "4Communities 914United Abbot House Accompany Now All Access Yonkers, Inc All Or…" at bounding box center [265, 55] width 378 height 10
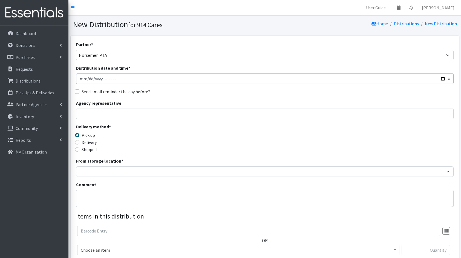
click at [442, 78] on input "Distribution date and time *" at bounding box center [265, 78] width 378 height 10
type input "[DATE]T23:59"
click at [230, 105] on div "Agency representative" at bounding box center [265, 109] width 378 height 19
click at [196, 116] on input "Agency representative" at bounding box center [265, 113] width 378 height 10
type input "[PERSON_NAME]"
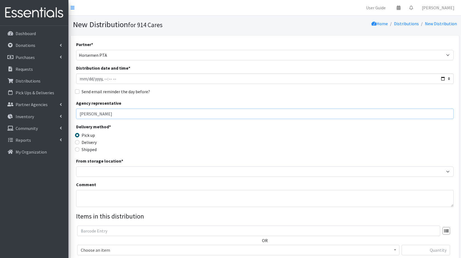
scroll to position [19, 0]
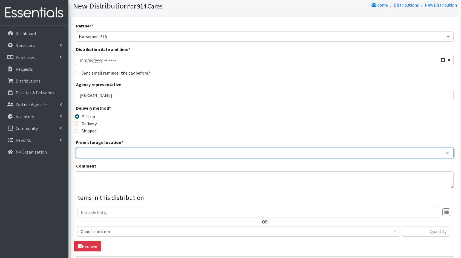
click at [126, 149] on select "Baby Bank Camp Clothing Plus Essentials Bank Westchester Reads" at bounding box center [265, 153] width 378 height 10
select select "207"
click at [76, 148] on select "Baby Bank Camp Clothing Plus Essentials Bank Westchester Reads" at bounding box center [265, 153] width 378 height 10
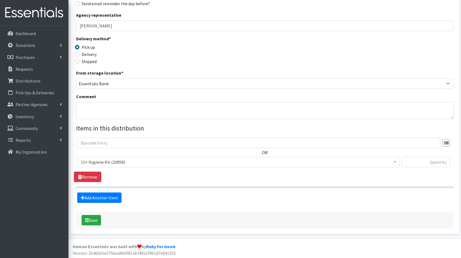
click at [118, 157] on span "11+ Hygiene Kit (20858)" at bounding box center [238, 162] width 322 height 10
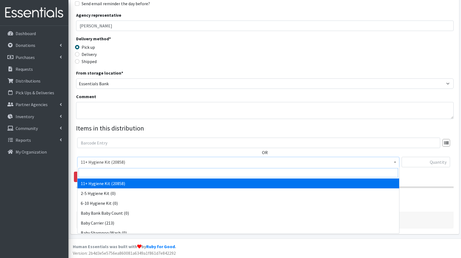
click at [118, 171] on input "search" at bounding box center [239, 172] width 320 height 9
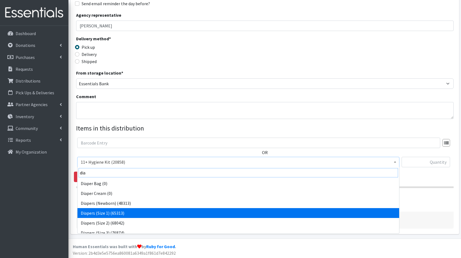
type input "dia"
select select "5195"
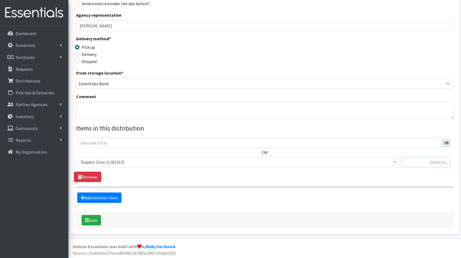
click at [412, 160] on input "text" at bounding box center [426, 162] width 48 height 10
type input "100"
click at [296, 179] on div "OR 11+ Hygiene Kit (20858) 2-5 Hygiene Kit (0) 6-10 Hygiene Kit (0) Baby Bank B…" at bounding box center [265, 159] width 382 height 44
click at [105, 192] on link "Add Another Item" at bounding box center [99, 197] width 44 height 10
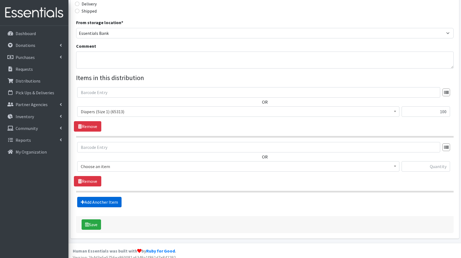
scroll to position [142, 0]
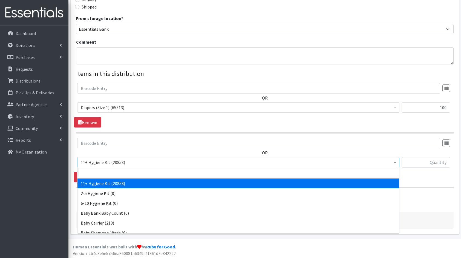
click at [121, 160] on span "11+ Hygiene Kit (20858)" at bounding box center [238, 162] width 315 height 8
click at [129, 171] on input "search" at bounding box center [239, 172] width 320 height 9
type input "dia"
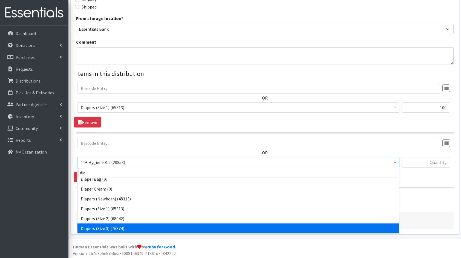
scroll to position [14, 0]
select select "5206"
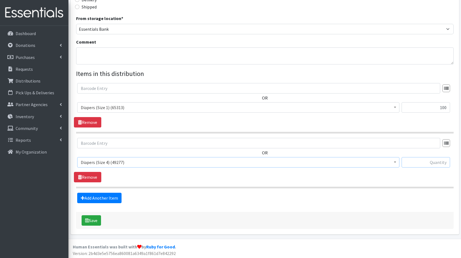
click at [413, 158] on input "text" at bounding box center [426, 162] width 48 height 10
type input "60"
click at [103, 197] on link "Add Another Item" at bounding box center [99, 198] width 44 height 10
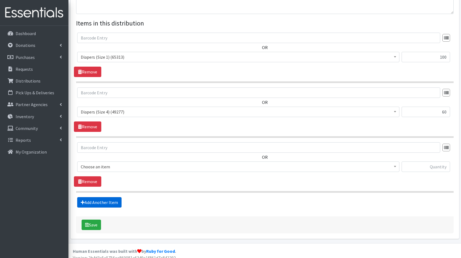
scroll to position [197, 0]
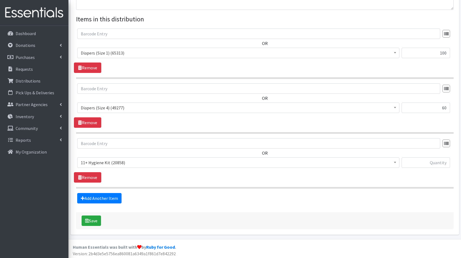
click at [114, 160] on span "11+ Hygiene Kit (20858)" at bounding box center [238, 163] width 315 height 8
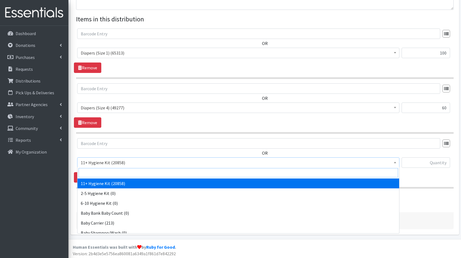
click at [117, 169] on input "search" at bounding box center [239, 172] width 320 height 9
type input "dia"
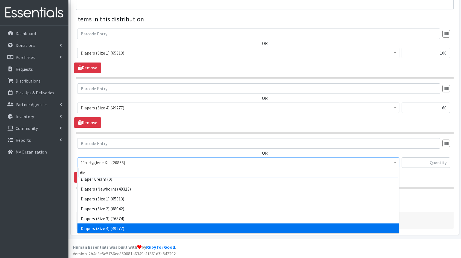
scroll to position [24, 0]
select select "5208"
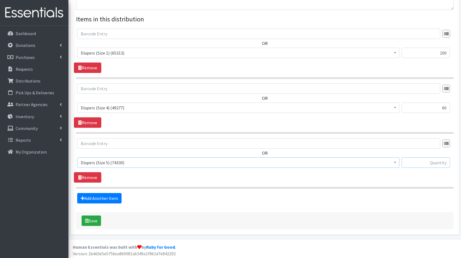
click at [421, 163] on input "text" at bounding box center [426, 162] width 48 height 10
type input "26"
click at [95, 201] on link "Add Another Item" at bounding box center [99, 198] width 44 height 10
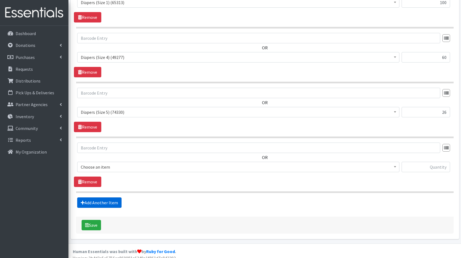
scroll to position [251, 0]
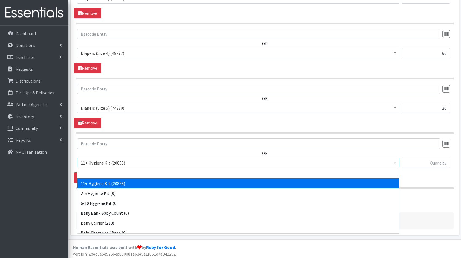
click at [116, 160] on span "11+ Hygiene Kit (20858)" at bounding box center [238, 163] width 315 height 8
click at [127, 171] on input "search" at bounding box center [239, 172] width 320 height 9
type input "dia"
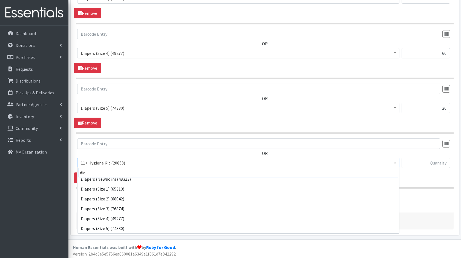
scroll to position [34, 0]
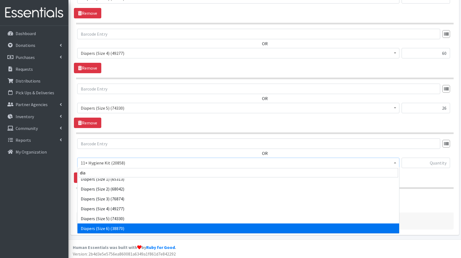
select select "5209"
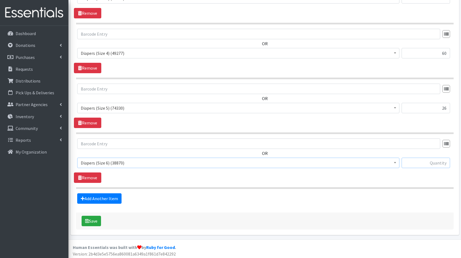
click at [418, 163] on input "text" at bounding box center [426, 162] width 48 height 10
type input "72"
click at [101, 198] on link "Add Another Item" at bounding box center [99, 198] width 44 height 10
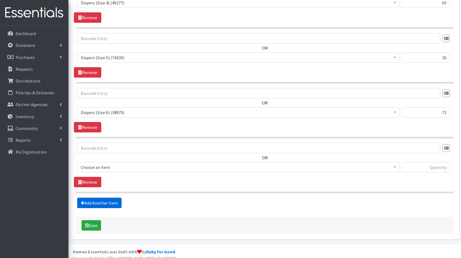
scroll to position [306, 0]
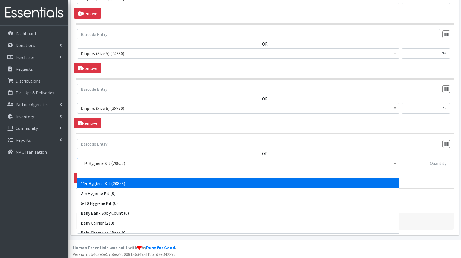
click at [98, 158] on span "11+ Hygiene Kit (20858)" at bounding box center [238, 163] width 322 height 10
click at [113, 167] on span at bounding box center [239, 173] width 322 height 12
click at [126, 172] on input "search" at bounding box center [239, 172] width 320 height 9
click at [128, 173] on input "search" at bounding box center [239, 172] width 320 height 9
type input "pads"
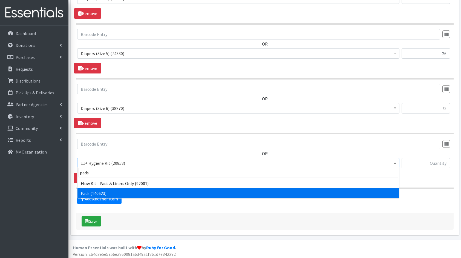
select select "5226"
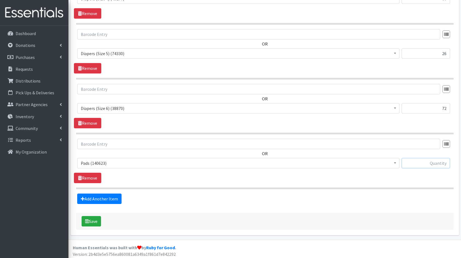
click at [429, 164] on input "text" at bounding box center [426, 163] width 48 height 10
type input "128"
click at [115, 194] on link "Add Another Item" at bounding box center [99, 198] width 44 height 10
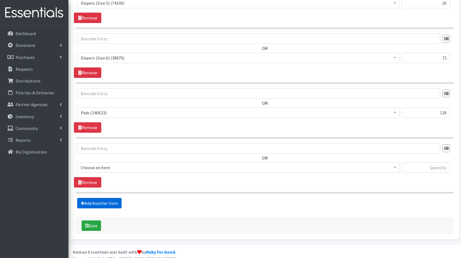
scroll to position [360, 0]
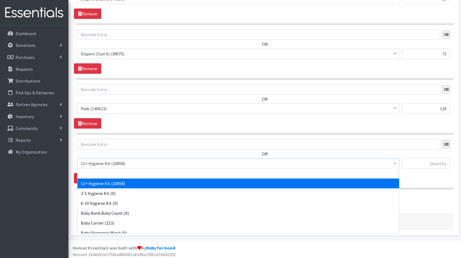
click at [123, 165] on span "11+ Hygiene Kit (20858)" at bounding box center [238, 163] width 315 height 8
click at [145, 173] on input "search" at bounding box center [239, 172] width 320 height 9
type input "ad"
select select "5198"
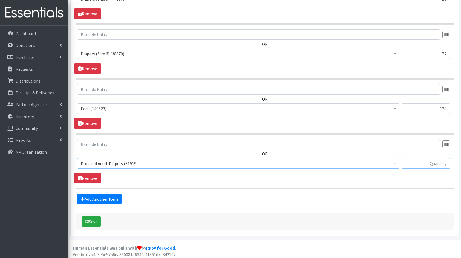
click at [417, 164] on input "text" at bounding box center [426, 163] width 48 height 10
type input "154"
click at [90, 220] on button "Save" at bounding box center [91, 221] width 19 height 10
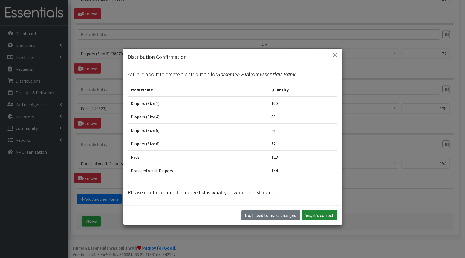
click at [319, 216] on button "Yes, it's correct" at bounding box center [319, 215] width 35 height 10
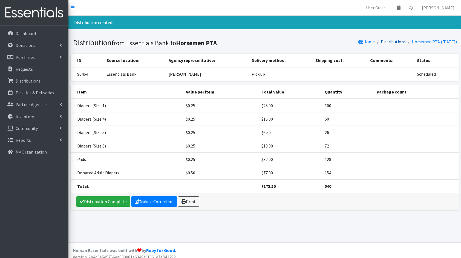
click at [388, 43] on link "Distributions" at bounding box center [393, 41] width 25 height 5
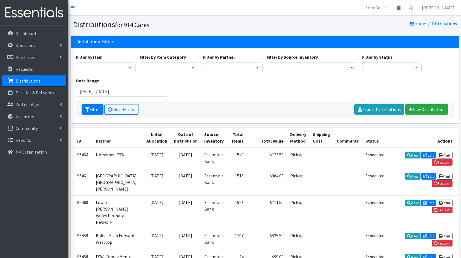
click at [450, 109] on div "Filter Clear Filters Export Distributions New Distribution" at bounding box center [265, 109] width 378 height 17
click at [445, 109] on link "New Distribution" at bounding box center [426, 109] width 43 height 10
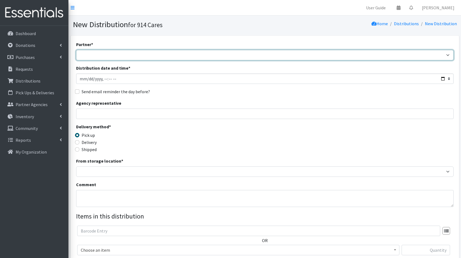
click at [199, 51] on select "4Communities 914United Abbot House Accompany Now All Access Yonkers, Inc All Or…" at bounding box center [265, 55] width 378 height 10
select select "2885"
click at [76, 50] on select "4Communities 914United Abbot House Accompany Now All Access Yonkers, Inc All Or…" at bounding box center [265, 55] width 378 height 10
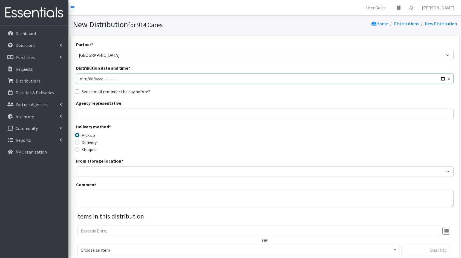
click at [444, 78] on input "Distribution date and time *" at bounding box center [265, 78] width 378 height 10
type input "[DATE]T23:59"
click at [193, 101] on div "Agency representative" at bounding box center [265, 109] width 378 height 19
click at [175, 115] on input "Agency representative" at bounding box center [265, 113] width 378 height 10
type input "R"
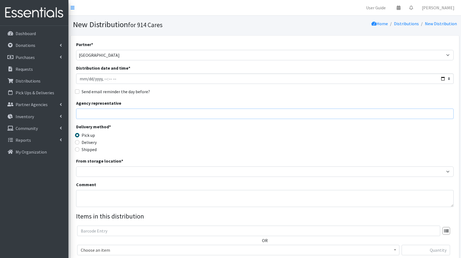
type input "h"
type input "[PERSON_NAME]"
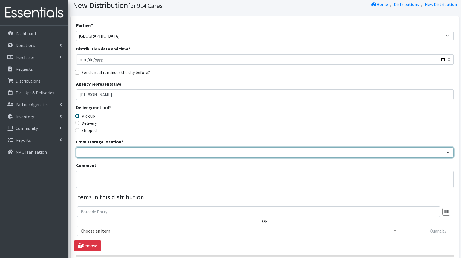
click at [120, 151] on select "Baby Bank Camp Clothing Plus Essentials Bank Westchester Reads" at bounding box center [265, 152] width 378 height 10
select select "207"
click at [76, 147] on select "Baby Bank Camp Clothing Plus Essentials Bank Westchester Reads" at bounding box center [265, 152] width 378 height 10
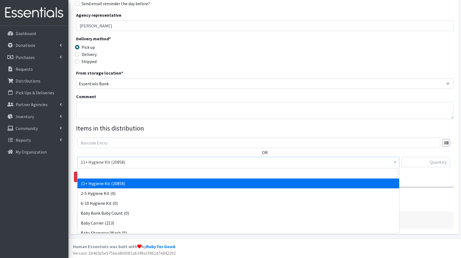
click at [124, 165] on span "11+ Hygiene Kit (20858)" at bounding box center [238, 162] width 315 height 8
click at [129, 171] on input "search" at bounding box center [239, 172] width 320 height 9
type input "dia"
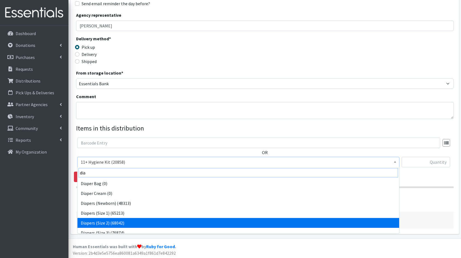
scroll to position [4, 0]
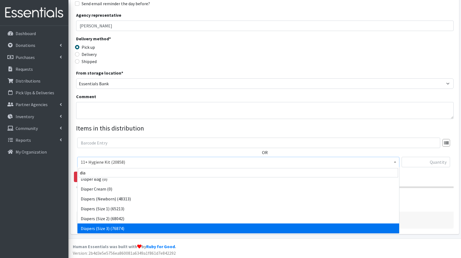
select select "5205"
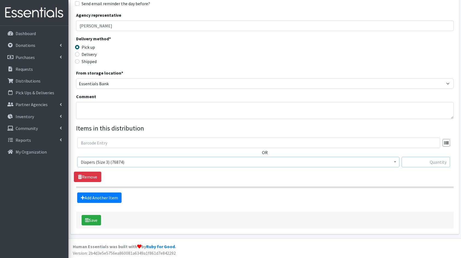
click at [445, 162] on input "text" at bounding box center [426, 162] width 48 height 10
type input "56"
click at [110, 193] on link "Add Another Item" at bounding box center [99, 197] width 44 height 10
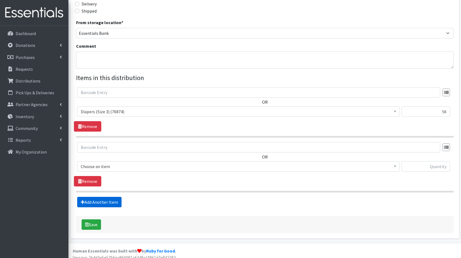
scroll to position [142, 0]
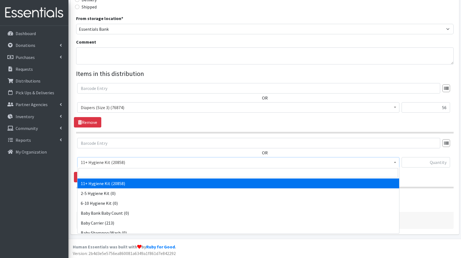
click at [114, 163] on span "11+ Hygiene Kit (20858)" at bounding box center [238, 162] width 315 height 8
click at [120, 170] on input "search" at bounding box center [239, 172] width 320 height 9
type input "dia"
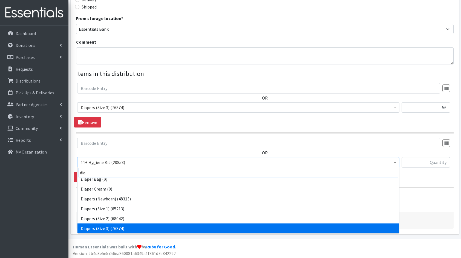
scroll to position [14, 0]
select select "5206"
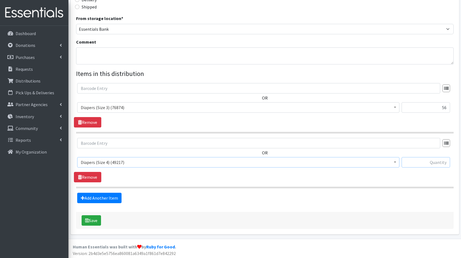
click at [429, 161] on input "text" at bounding box center [426, 162] width 48 height 10
type input "75"
click at [114, 193] on link "Add Another Item" at bounding box center [99, 198] width 44 height 10
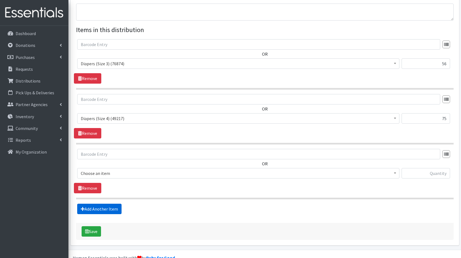
scroll to position [197, 0]
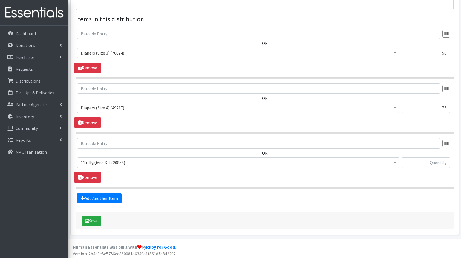
click at [110, 165] on span "11+ Hygiene Kit (20858)" at bounding box center [238, 163] width 315 height 8
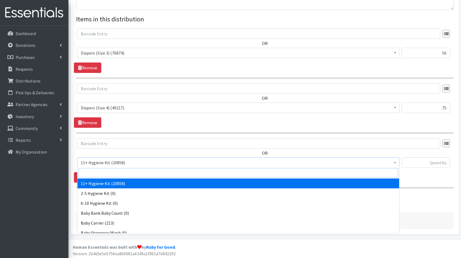
click at [113, 171] on input "search" at bounding box center [239, 172] width 320 height 9
type input "dia"
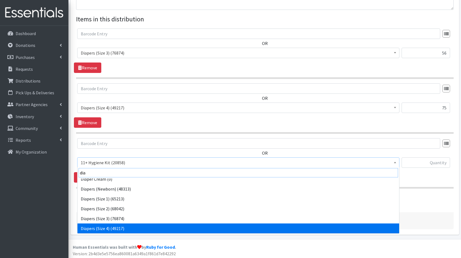
scroll to position [24, 0]
select select "5208"
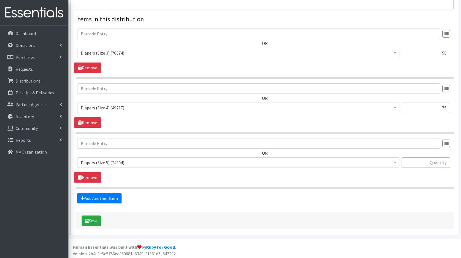
click at [429, 160] on input "text" at bounding box center [426, 162] width 48 height 10
type input "128"
click at [106, 193] on link "Add Another Item" at bounding box center [99, 198] width 44 height 10
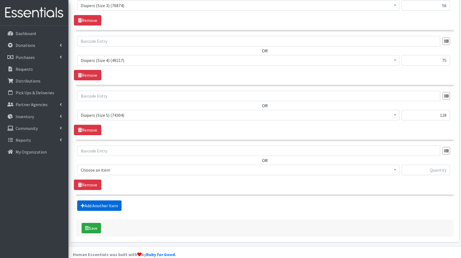
scroll to position [251, 0]
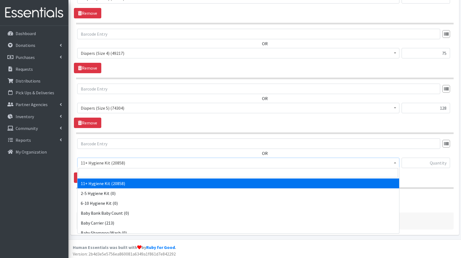
click at [116, 163] on span "11+ Hygiene Kit (20858)" at bounding box center [238, 163] width 315 height 8
click at [121, 173] on input "search" at bounding box center [239, 172] width 320 height 9
type input "dia"
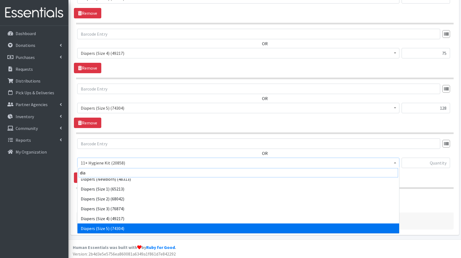
scroll to position [34, 0]
select select "5209"
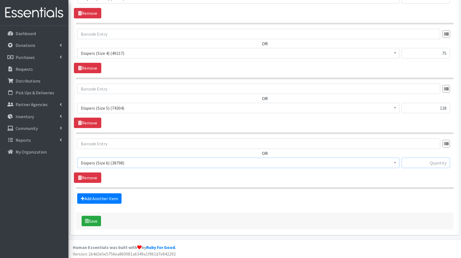
click at [427, 163] on input "text" at bounding box center [426, 162] width 48 height 10
type input "90"
click at [112, 196] on link "Add Another Item" at bounding box center [99, 198] width 44 height 10
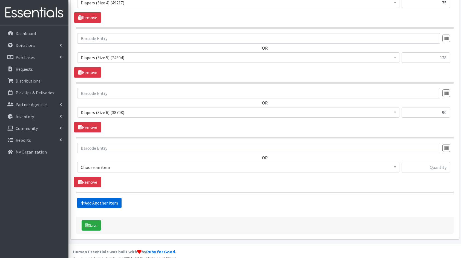
scroll to position [306, 0]
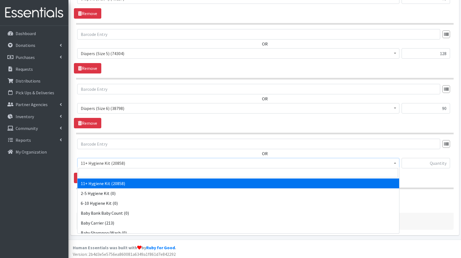
click at [122, 159] on span "11+ Hygiene Kit (20858)" at bounding box center [238, 163] width 315 height 8
click at [122, 175] on input "search" at bounding box center [239, 172] width 320 height 9
type input "fam"
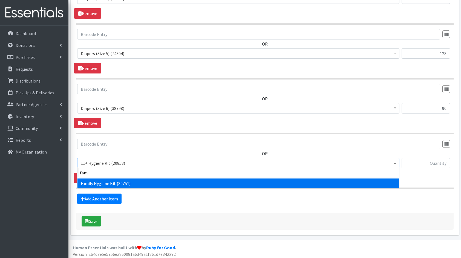
select select "14713"
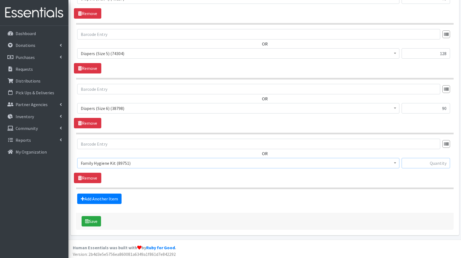
click at [415, 166] on input "text" at bounding box center [426, 163] width 48 height 10
type input "15"
click at [86, 219] on icon "submit" at bounding box center [87, 221] width 4 height 4
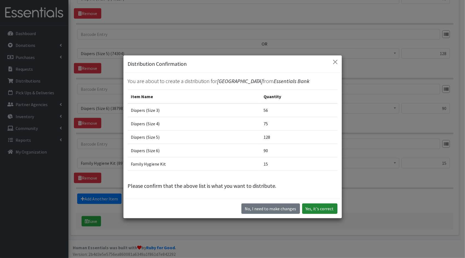
click at [330, 210] on button "Yes, it's correct" at bounding box center [319, 208] width 35 height 10
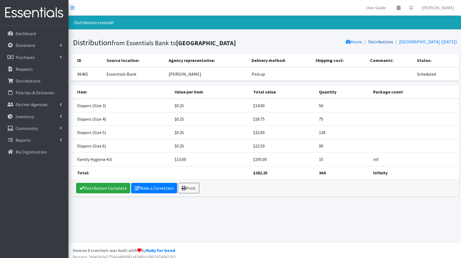
click at [368, 41] on link "Distributions" at bounding box center [380, 41] width 25 height 5
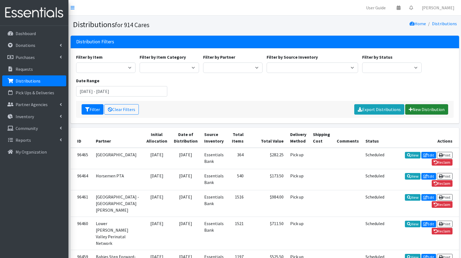
click at [435, 110] on link "New Distribution" at bounding box center [426, 109] width 43 height 10
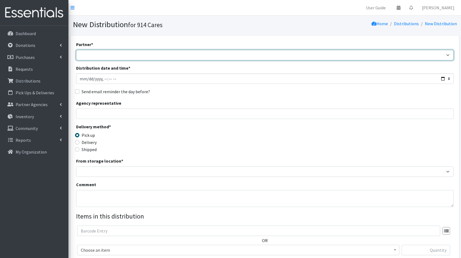
click at [372, 53] on select "4Communities 914United Abbot House Accompany Now All Access Yonkers, Inc All Or…" at bounding box center [265, 55] width 378 height 10
click at [148, 51] on select "4Communities 914United Abbot House Accompany Now All Access Yonkers, Inc All Or…" at bounding box center [265, 55] width 378 height 10
select select "2885"
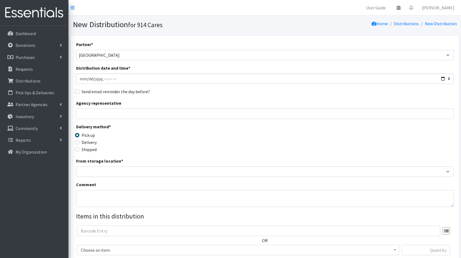
click at [386, 38] on div "Partner * 4Communities 914United Abbot House Accompany Now All Access Yonkers, …" at bounding box center [265, 179] width 389 height 286
click at [441, 79] on input "Distribution date and time *" at bounding box center [265, 78] width 378 height 10
type input "2025-08-01T23:59"
click at [217, 87] on div "Partner * 4Communities 914United Abbot House Accompany Now All Access Yonkers, …" at bounding box center [265, 165] width 378 height 249
click at [182, 107] on div "Agency representative" at bounding box center [265, 109] width 378 height 19
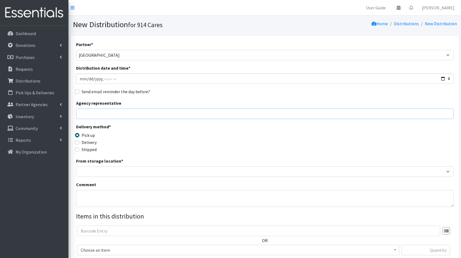
click at [179, 113] on input "Agency representative" at bounding box center [265, 113] width 378 height 10
click at [204, 93] on div "Send email reminder the day before?" at bounding box center [265, 91] width 378 height 7
click at [401, 23] on link "Distributions" at bounding box center [406, 23] width 25 height 5
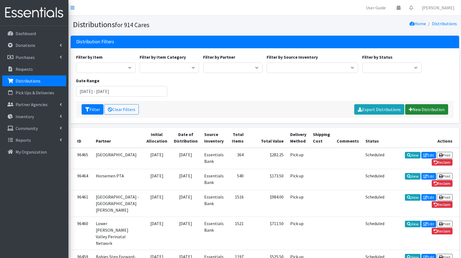
click at [433, 112] on link "New Distribution" at bounding box center [426, 109] width 43 height 10
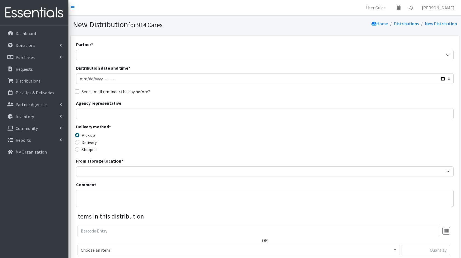
click at [169, 61] on div "Partner * 4Communities 914United Abbot House Accompany Now All Access Yonkers, …" at bounding box center [265, 165] width 378 height 249
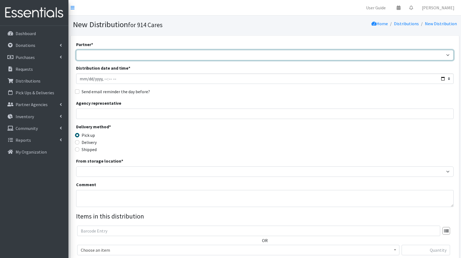
click at [160, 57] on select "4Communities 914United Abbot House Accompany Now All Access Yonkers, Inc All Or…" at bounding box center [265, 55] width 378 height 10
select select "2891"
click at [76, 50] on select "4Communities 914United Abbot House Accompany Now All Access Yonkers, Inc All Or…" at bounding box center [265, 55] width 378 height 10
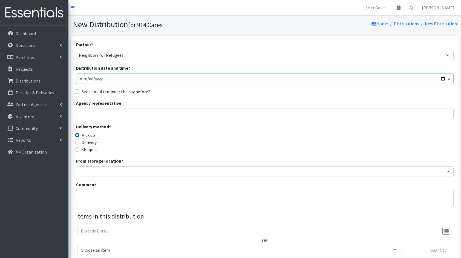
click at [444, 78] on input "Distribution date and time *" at bounding box center [265, 78] width 378 height 10
type input "2025-08-01T23:59"
click at [203, 102] on div "Agency representative" at bounding box center [265, 109] width 378 height 19
click at [151, 111] on input "Agency representative" at bounding box center [265, 113] width 378 height 10
type input "Sue Elsesser"
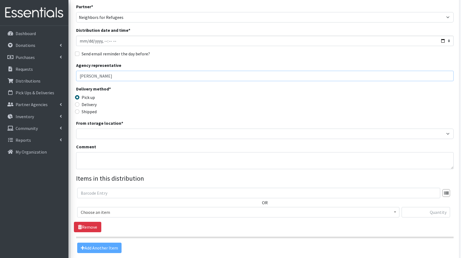
scroll to position [38, 0]
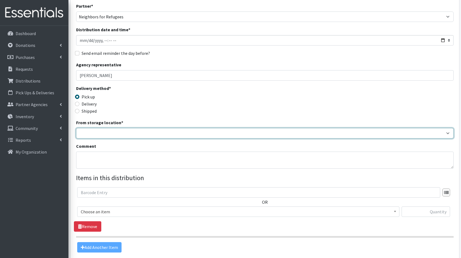
click at [134, 137] on select "Baby Bank Camp Clothing Plus Essentials Bank Westchester Reads" at bounding box center [265, 133] width 378 height 10
select select "207"
click at [76, 128] on select "Baby Bank Camp Clothing Plus Essentials Bank Westchester Reads" at bounding box center [265, 133] width 378 height 10
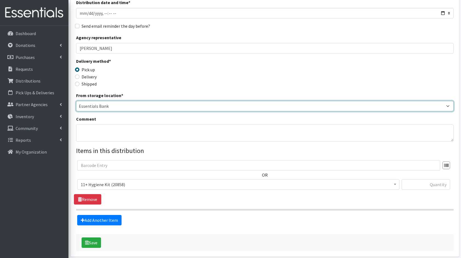
scroll to position [68, 0]
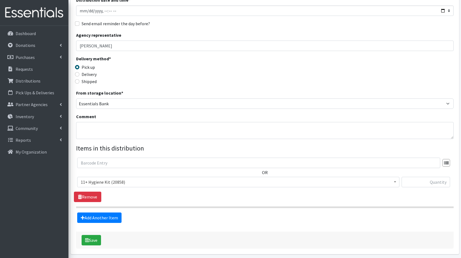
click at [121, 186] on span "11+ Hygiene Kit (20858)" at bounding box center [238, 182] width 322 height 10
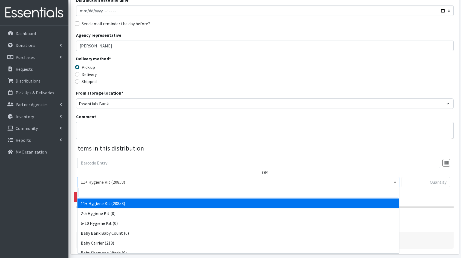
click at [118, 195] on input "search" at bounding box center [239, 192] width 320 height 9
type input "diaper"
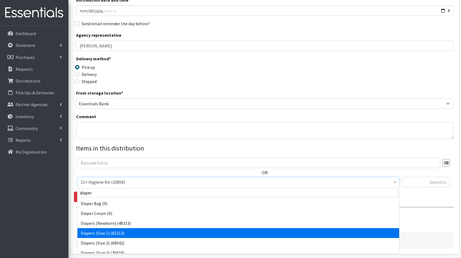
select select "5195"
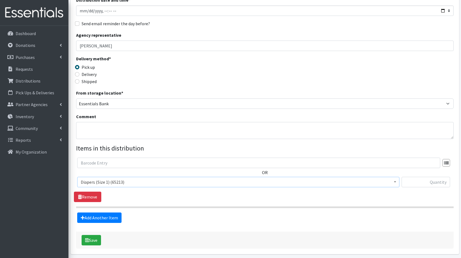
click at [425, 175] on div "OR 11+ Hygiene Kit (20858) 2-5 Hygiene Kit (0) 6-10 Hygiene Kit (0) Baby Bank B…" at bounding box center [265, 174] width 382 height 34
click at [425, 177] on input "text" at bounding box center [426, 182] width 48 height 10
type input "34"
click at [104, 221] on link "Add Another Item" at bounding box center [99, 217] width 44 height 10
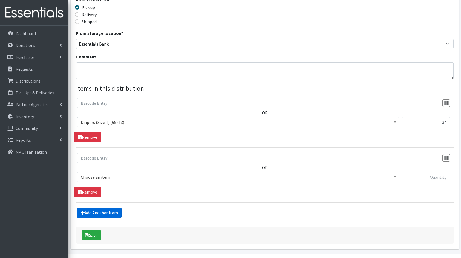
scroll to position [142, 0]
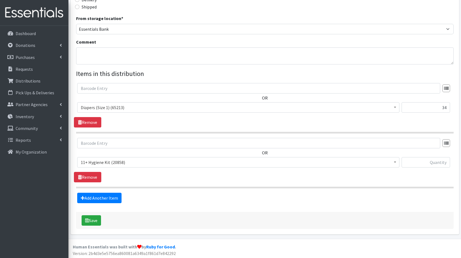
click at [103, 163] on span "11+ Hygiene Kit (20858)" at bounding box center [238, 162] width 315 height 8
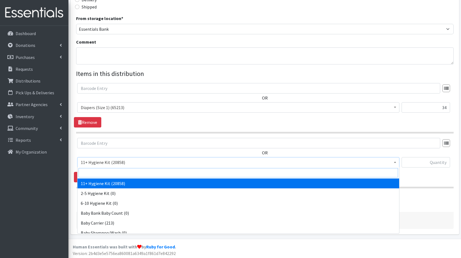
click at [108, 171] on input "search" at bounding box center [239, 172] width 320 height 9
type input "dia"
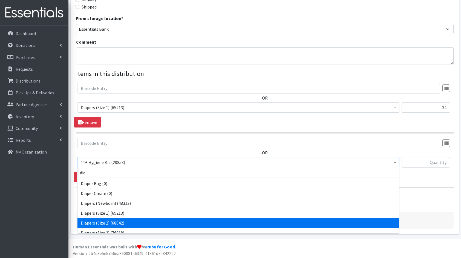
select select "5196"
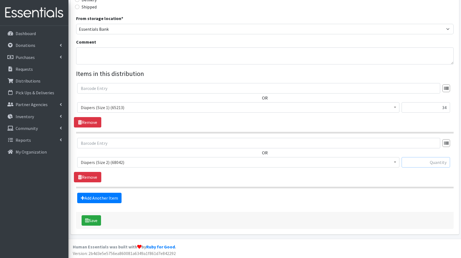
click at [407, 157] on input "text" at bounding box center [426, 162] width 48 height 10
type input "42"
click at [108, 198] on link "Add Another Item" at bounding box center [99, 198] width 44 height 10
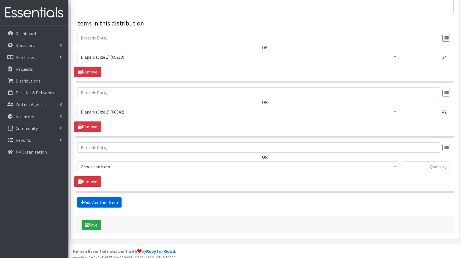
scroll to position [197, 0]
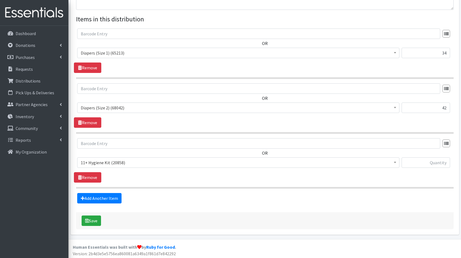
click at [119, 161] on span "11+ Hygiene Kit (20858)" at bounding box center [238, 163] width 315 height 8
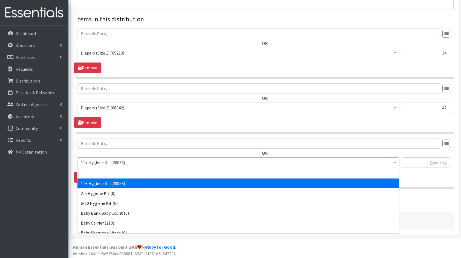
click at [132, 172] on input "search" at bounding box center [239, 172] width 320 height 9
type input "dia"
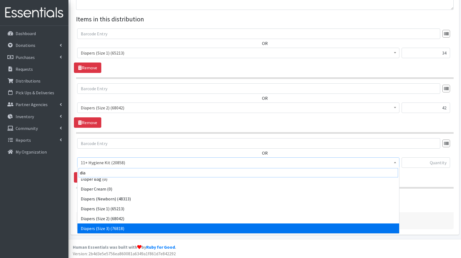
scroll to position [14, 0]
select select "5206"
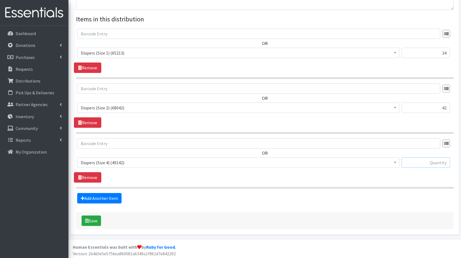
click at [419, 162] on input "text" at bounding box center [426, 162] width 48 height 10
type input "25"
click at [108, 199] on link "Add Another Item" at bounding box center [99, 198] width 44 height 10
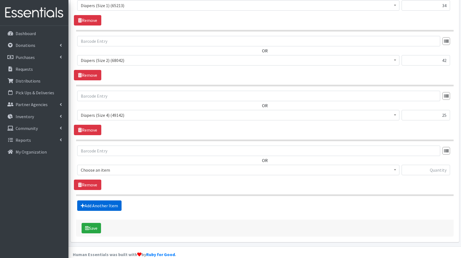
scroll to position [251, 0]
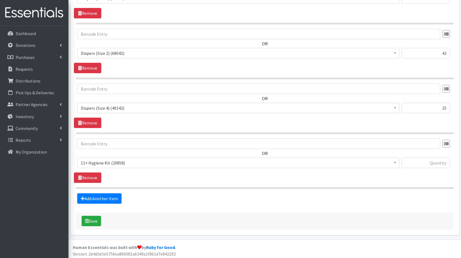
click at [109, 161] on span "11+ Hygiene Kit (20858)" at bounding box center [238, 163] width 315 height 8
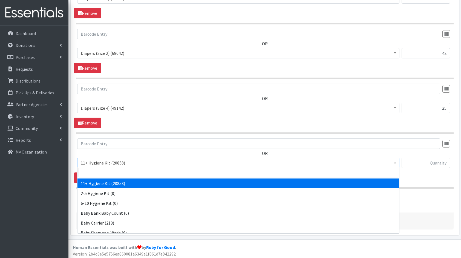
click at [142, 167] on span at bounding box center [239, 173] width 322 height 12
click at [136, 174] on input "search" at bounding box center [239, 172] width 320 height 9
type input "dia"
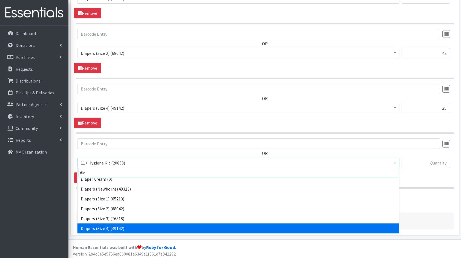
scroll to position [24, 0]
select select "5208"
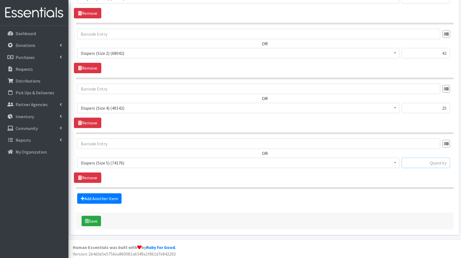
click at [426, 162] on input "text" at bounding box center [426, 162] width 48 height 10
type input "33"
click at [103, 197] on link "Add Another Item" at bounding box center [99, 198] width 44 height 10
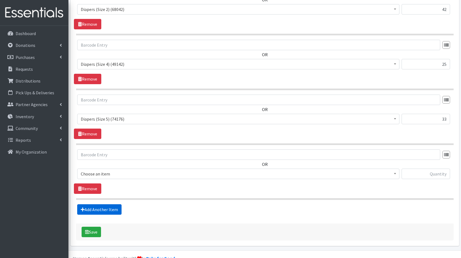
scroll to position [306, 0]
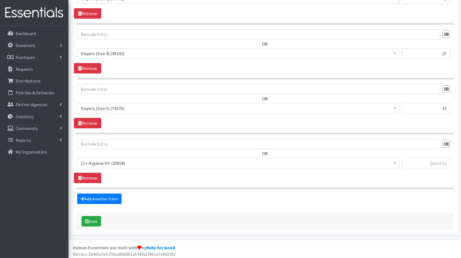
click at [105, 159] on span "11+ Hygiene Kit (20858)" at bounding box center [238, 163] width 315 height 8
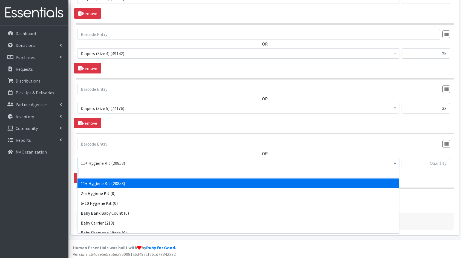
click at [131, 171] on input "search" at bounding box center [239, 172] width 320 height 9
type input "dia"
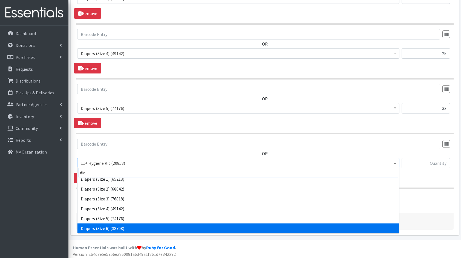
scroll to position [44, 0]
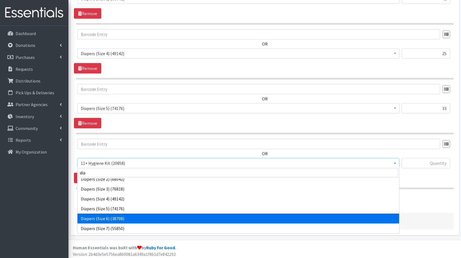
select select "5209"
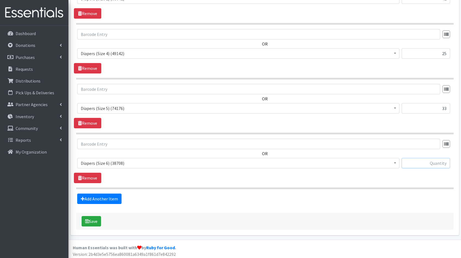
click at [437, 162] on input "text" at bounding box center [426, 163] width 48 height 10
type input "36"
click at [114, 199] on link "Add Another Item" at bounding box center [99, 198] width 44 height 10
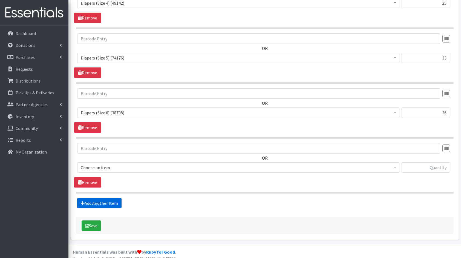
scroll to position [360, 0]
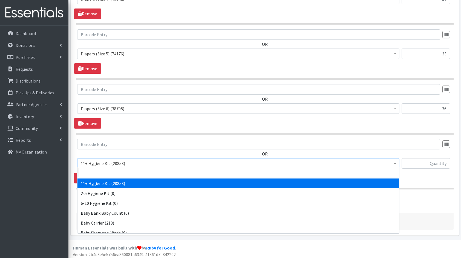
click at [136, 159] on span "11+ Hygiene Kit (20858)" at bounding box center [238, 163] width 315 height 8
click at [154, 171] on input "search" at bounding box center [239, 172] width 320 height 9
type input "pads"
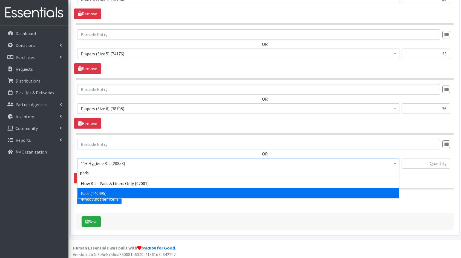
select select "5226"
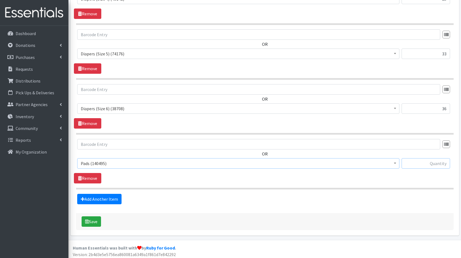
click at [426, 161] on input "text" at bounding box center [426, 163] width 48 height 10
type input "384"
click at [102, 195] on link "Add Another Item" at bounding box center [99, 199] width 44 height 10
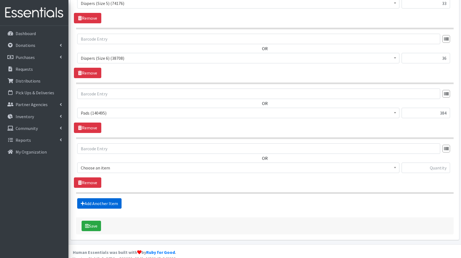
scroll to position [415, 0]
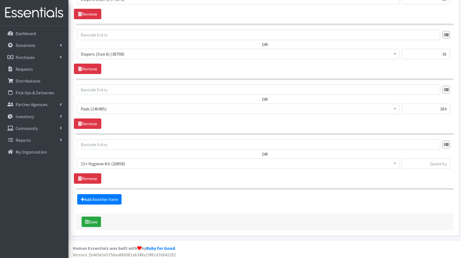
click at [127, 164] on span "11+ Hygiene Kit (20858)" at bounding box center [238, 164] width 315 height 8
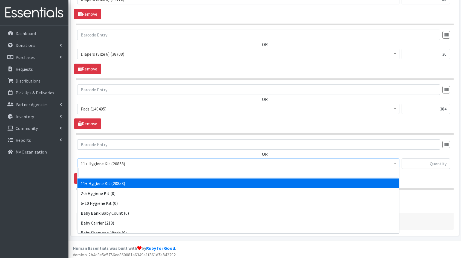
click at [129, 172] on input "search" at bounding box center [239, 172] width 320 height 9
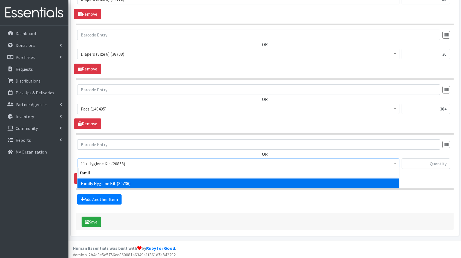
type input "family"
select select "14713"
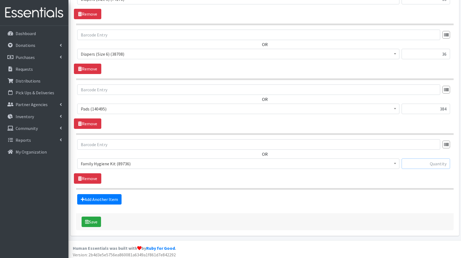
click at [446, 165] on input "text" at bounding box center [426, 163] width 48 height 10
type input "4"
click at [93, 197] on link "Add Another Item" at bounding box center [99, 199] width 44 height 10
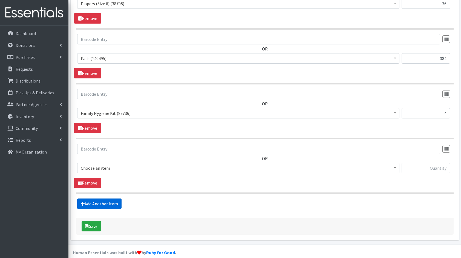
scroll to position [469, 0]
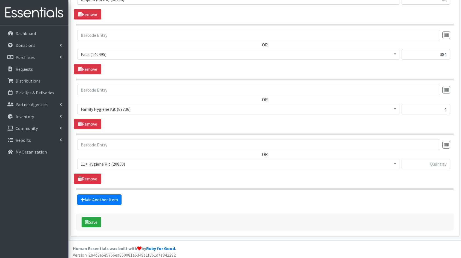
click at [94, 163] on span "11+ Hygiene Kit (20858)" at bounding box center [238, 164] width 315 height 8
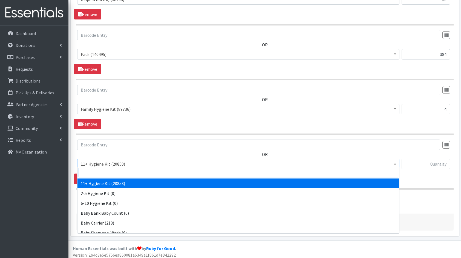
click at [94, 171] on input "search" at bounding box center [239, 172] width 320 height 9
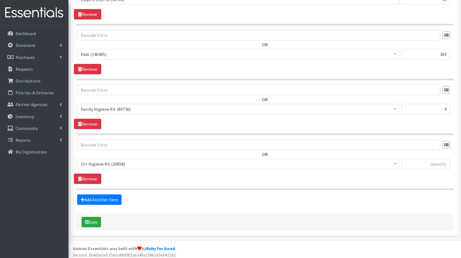
click at [126, 152] on div "OR 11+ Hygiene Kit (20858) 2-5 Hygiene Kit (0) 6-10 Hygiene Kit (0) Baby Bank B…" at bounding box center [265, 156] width 382 height 34
click at [93, 178] on link "Remove" at bounding box center [87, 178] width 27 height 10
click at [90, 220] on button "Save" at bounding box center [91, 221] width 19 height 10
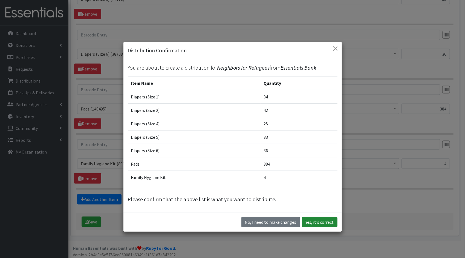
click at [310, 222] on button "Yes, it's correct" at bounding box center [319, 222] width 35 height 10
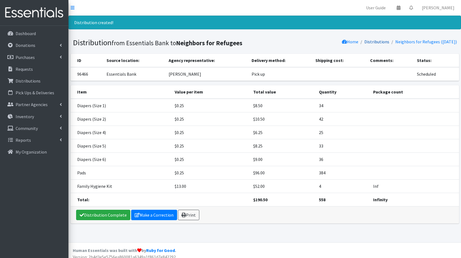
click at [371, 42] on link "Distributions" at bounding box center [377, 41] width 25 height 5
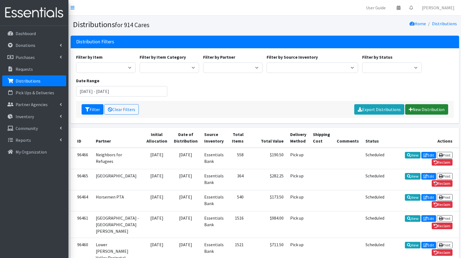
click at [431, 113] on link "New Distribution" at bounding box center [426, 109] width 43 height 10
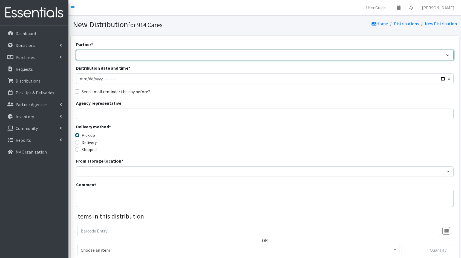
click at [173, 54] on select "4Communities 914United Abbot House Accompany Now All Access Yonkers, Inc All Or…" at bounding box center [265, 55] width 378 height 10
select select "2894"
click at [76, 50] on select "4Communities 914United Abbot House Accompany Now All Access Yonkers, Inc All Or…" at bounding box center [265, 55] width 378 height 10
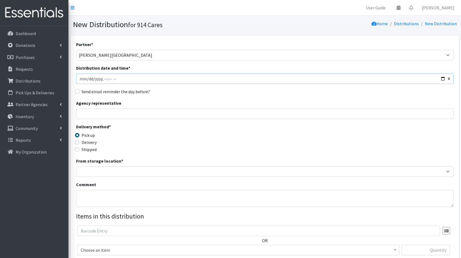
click at [443, 81] on input "Distribution date and time *" at bounding box center [265, 78] width 378 height 10
type input "[DATE]T23:59"
drag, startPoint x: 208, startPoint y: 99, endPoint x: 167, endPoint y: 97, distance: 40.8
click at [167, 97] on div "Partner * 4Communities 914United Abbot House Accompany Now All Access Yonkers, …" at bounding box center [265, 165] width 378 height 249
click at [134, 113] on input "Agency representative" at bounding box center [265, 113] width 378 height 10
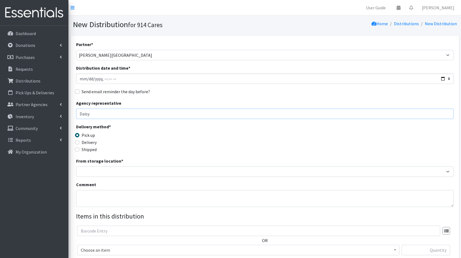
type input "[PERSON_NAME]"
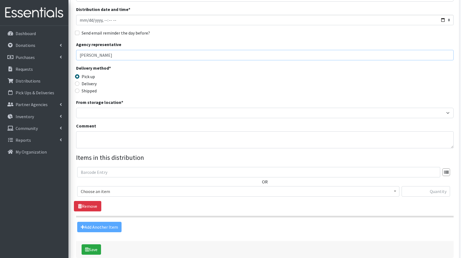
scroll to position [59, 0]
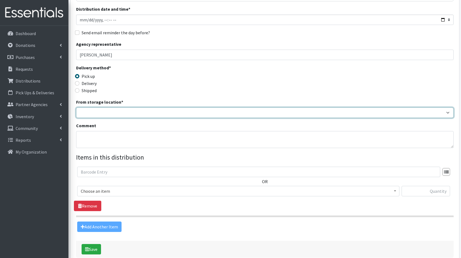
click at [137, 111] on select "Baby Bank Camp Clothing Plus Essentials Bank Westchester Reads" at bounding box center [265, 112] width 378 height 10
select select "207"
click at [76, 107] on select "Baby Bank Camp Clothing Plus Essentials Bank Westchester Reads" at bounding box center [265, 112] width 378 height 10
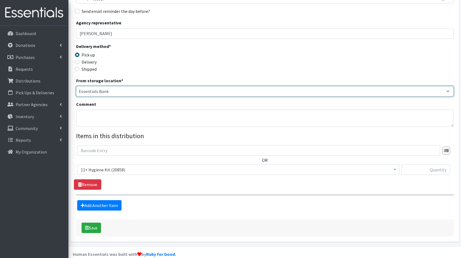
scroll to position [88, 0]
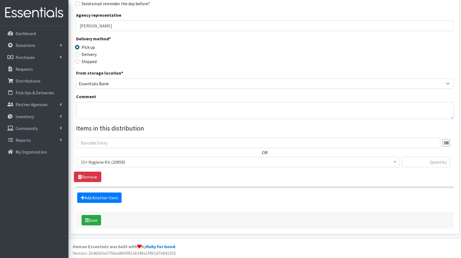
click at [130, 165] on span "11+ Hygiene Kit (20858)" at bounding box center [238, 162] width 315 height 8
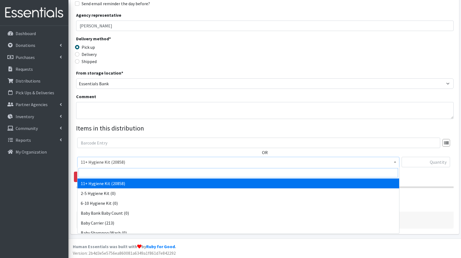
click at [127, 171] on input "search" at bounding box center [239, 172] width 320 height 9
type input "dia"
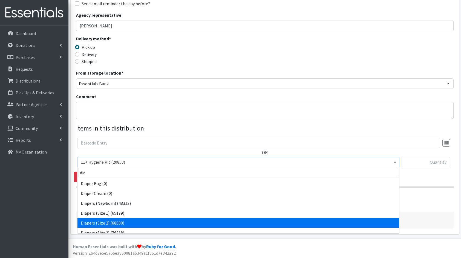
select select "5196"
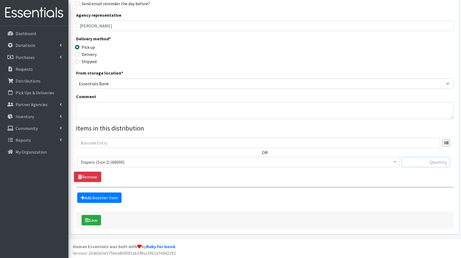
click at [447, 162] on input "text" at bounding box center [426, 162] width 48 height 10
type input "84"
click at [116, 194] on link "Add Another Item" at bounding box center [99, 197] width 44 height 10
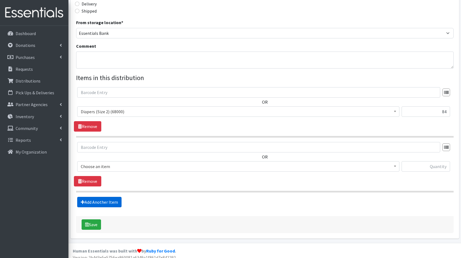
scroll to position [142, 0]
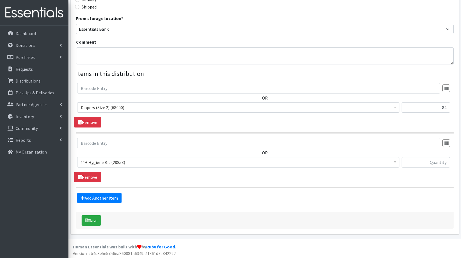
click at [120, 162] on span "11+ Hygiene Kit (20858)" at bounding box center [238, 162] width 315 height 8
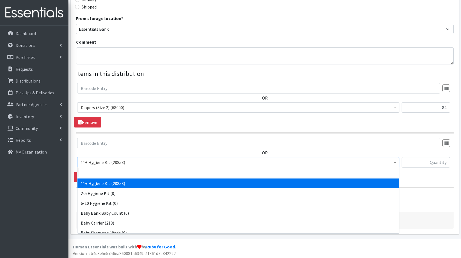
click at [122, 167] on span at bounding box center [239, 173] width 322 height 12
click at [124, 172] on input "search" at bounding box center [239, 172] width 320 height 9
type input "dia"
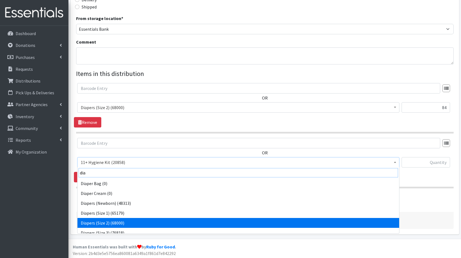
scroll to position [4, 0]
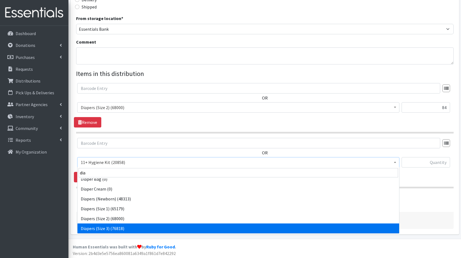
select select "5205"
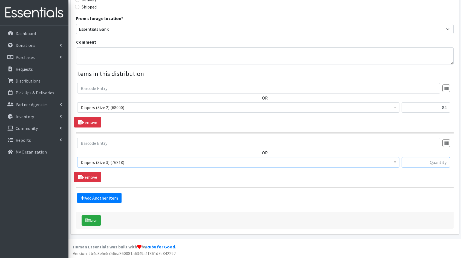
click at [437, 158] on input "text" at bounding box center [426, 162] width 48 height 10
type input "90"
click at [104, 194] on link "Add Another Item" at bounding box center [99, 198] width 44 height 10
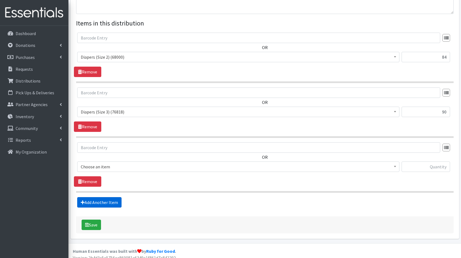
scroll to position [197, 0]
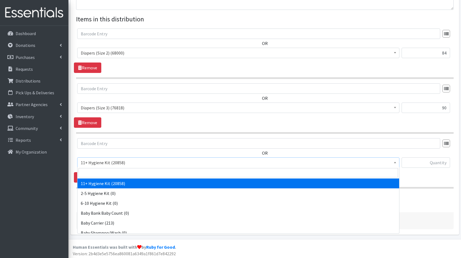
click at [136, 165] on span "11+ Hygiene Kit (20858)" at bounding box center [238, 163] width 315 height 8
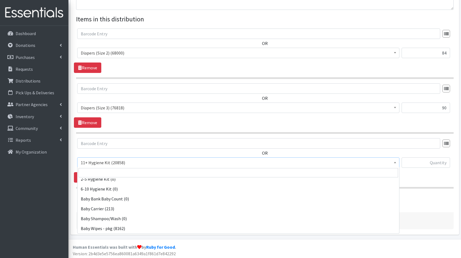
scroll to position [24, 0]
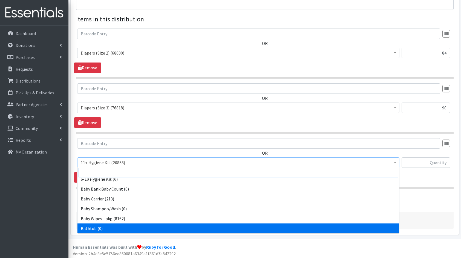
click at [139, 171] on input "search" at bounding box center [239, 172] width 320 height 9
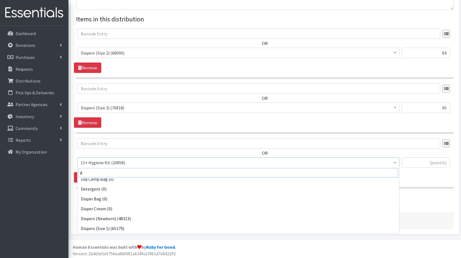
scroll to position [0, 0]
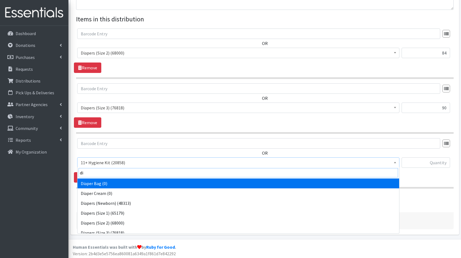
type input "dia"
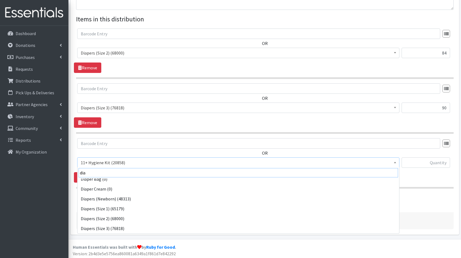
scroll to position [14, 0]
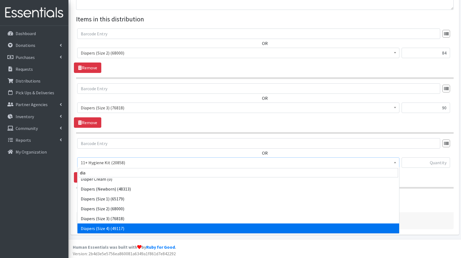
select select "5206"
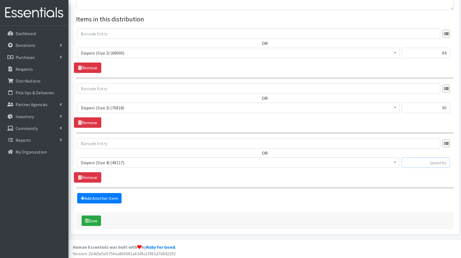
drag, startPoint x: 425, startPoint y: 161, endPoint x: 430, endPoint y: 157, distance: 6.4
click at [430, 157] on input "text" at bounding box center [426, 162] width 48 height 10
type input "90"
click at [446, 106] on input "90" at bounding box center [426, 107] width 48 height 10
type input "9"
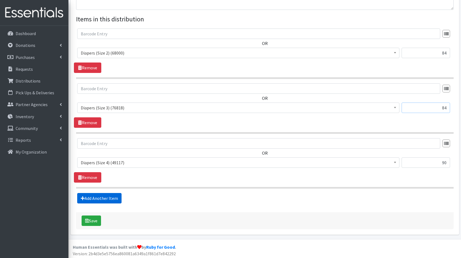
type input "84"
click at [117, 193] on link "Add Another Item" at bounding box center [99, 198] width 44 height 10
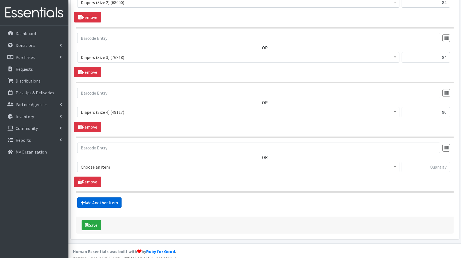
scroll to position [251, 0]
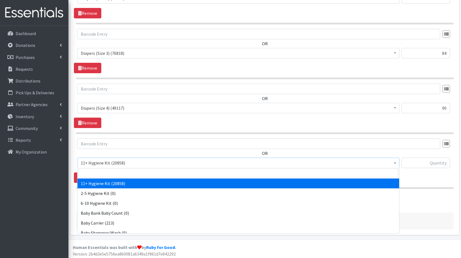
click at [131, 160] on span "11+ Hygiene Kit (20858)" at bounding box center [238, 163] width 315 height 8
click at [123, 168] on input "search" at bounding box center [239, 172] width 320 height 9
type input "dia"
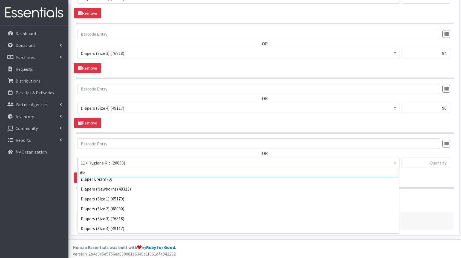
scroll to position [24, 0]
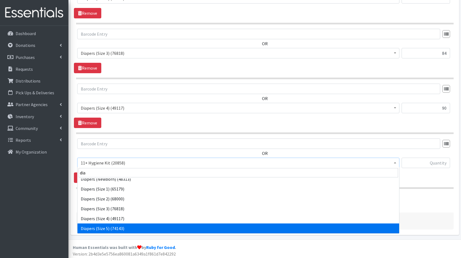
select select "5208"
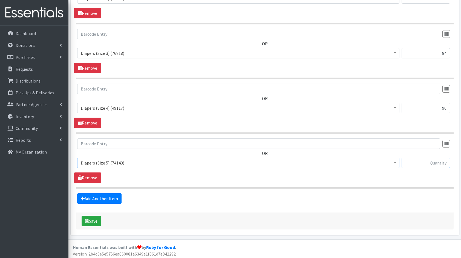
click at [440, 163] on input "text" at bounding box center [426, 162] width 48 height 10
type input "144"
click at [106, 196] on link "Add Another Item" at bounding box center [99, 198] width 44 height 10
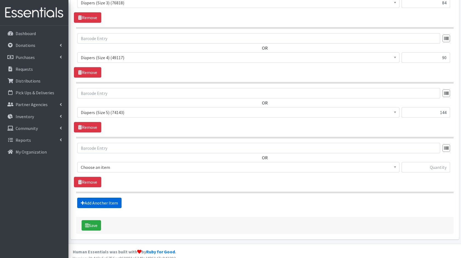
scroll to position [306, 0]
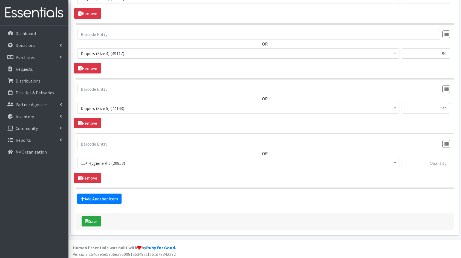
click at [115, 164] on span "11+ Hygiene Kit (20858)" at bounding box center [238, 163] width 315 height 8
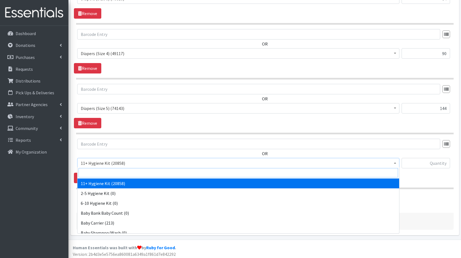
click at [117, 170] on input "search" at bounding box center [239, 172] width 320 height 9
type input "dia"
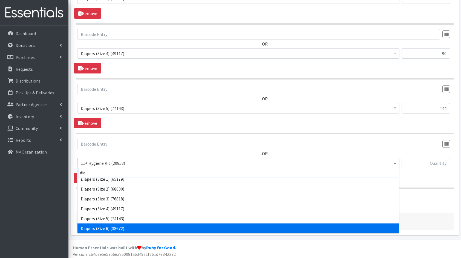
scroll to position [44, 0]
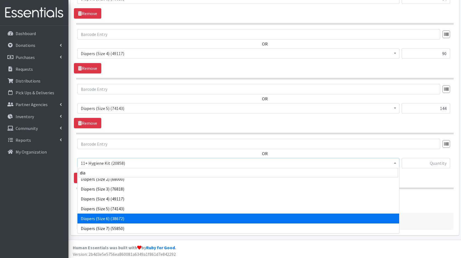
select select "5209"
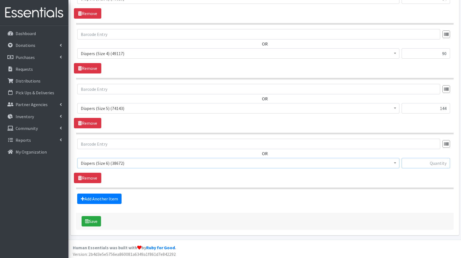
click at [427, 163] on input "text" at bounding box center [426, 163] width 48 height 10
type input "144"
click at [111, 199] on link "Add Another Item" at bounding box center [99, 198] width 44 height 10
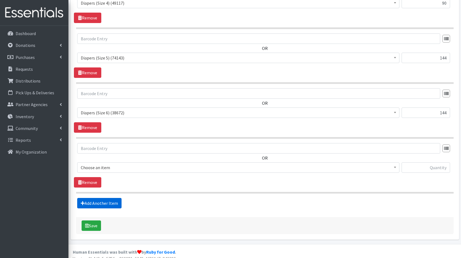
scroll to position [360, 0]
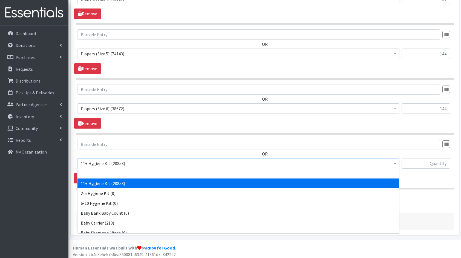
click at [138, 163] on span "11+ Hygiene Kit (20858)" at bounding box center [238, 163] width 315 height 8
click at [125, 169] on input "search" at bounding box center [239, 172] width 320 height 9
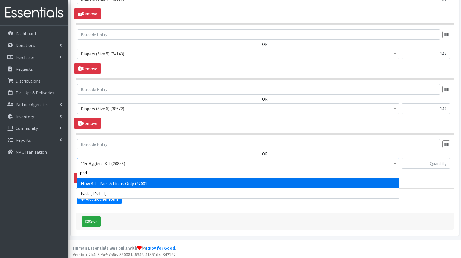
type input "pads"
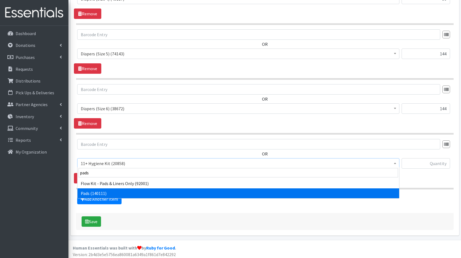
select select "5226"
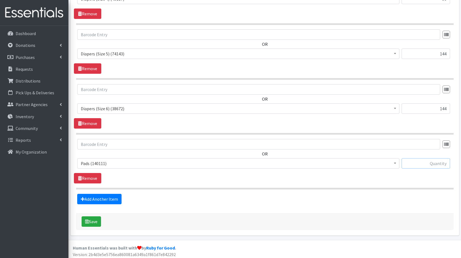
click at [411, 161] on input "text" at bounding box center [426, 163] width 48 height 10
type input "384"
click at [114, 197] on link "Add Another Item" at bounding box center [99, 199] width 44 height 10
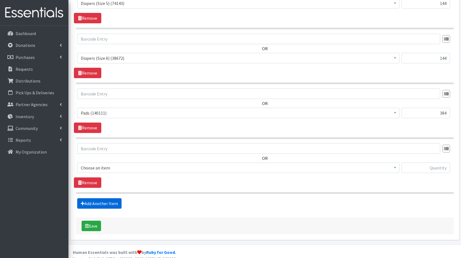
scroll to position [415, 0]
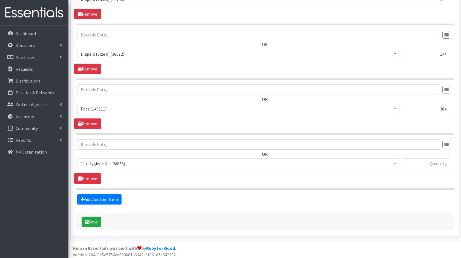
click at [116, 165] on span "11+ Hygiene Kit (20858)" at bounding box center [238, 164] width 315 height 8
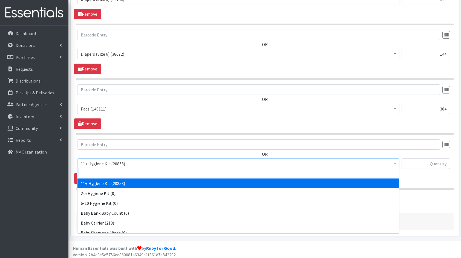
click at [116, 170] on input "search" at bounding box center [239, 172] width 320 height 9
type input "boo"
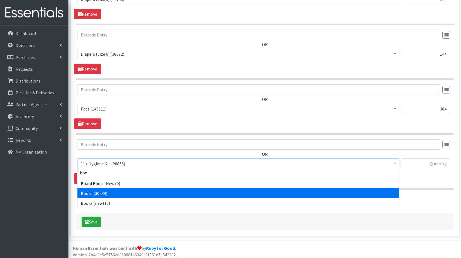
select select "10573"
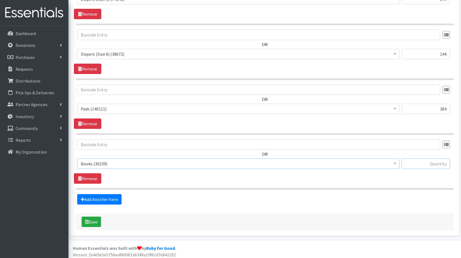
click at [413, 165] on input "text" at bounding box center [426, 163] width 48 height 10
type input "40"
click at [100, 194] on link "Add Another Item" at bounding box center [99, 199] width 44 height 10
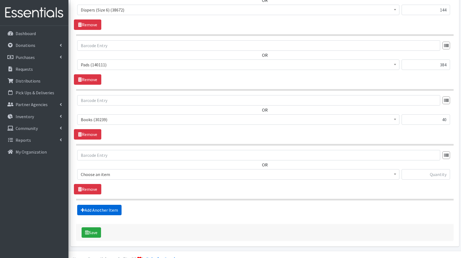
scroll to position [469, 0]
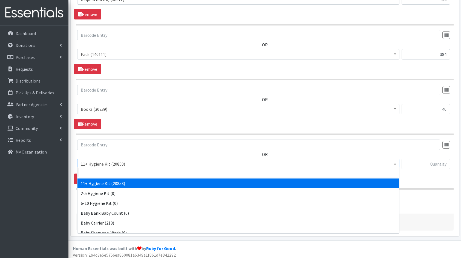
click at [120, 164] on span "11+ Hygiene Kit (20858)" at bounding box center [238, 164] width 315 height 8
click at [129, 171] on input "search" at bounding box center [239, 172] width 320 height 9
type input "fa"
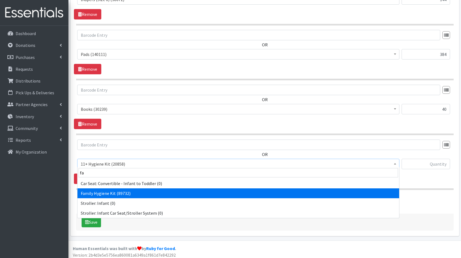
select select "14713"
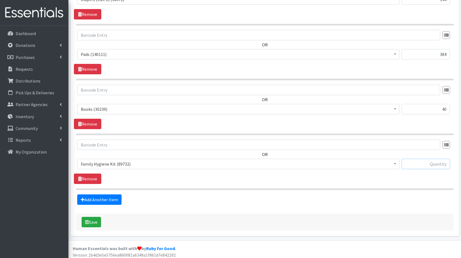
click at [435, 160] on input "text" at bounding box center [426, 164] width 48 height 10
click at [415, 160] on input "text" at bounding box center [426, 164] width 48 height 10
type input "20"
click at [94, 217] on button "Save" at bounding box center [91, 222] width 19 height 10
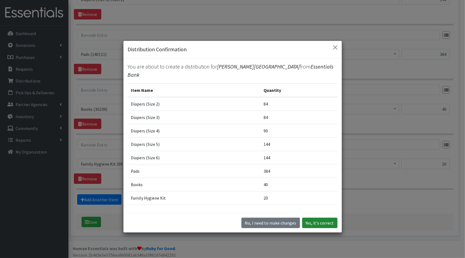
click at [326, 226] on button "Yes, it's correct" at bounding box center [319, 222] width 35 height 10
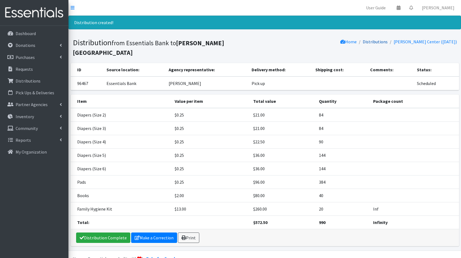
click at [388, 43] on link "Distributions" at bounding box center [375, 41] width 25 height 5
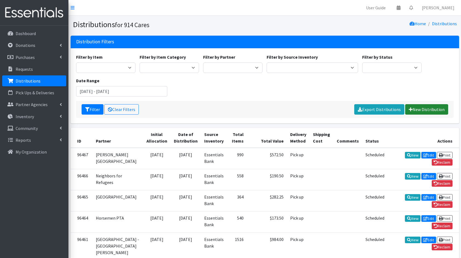
click at [431, 107] on link "New Distribution" at bounding box center [426, 109] width 43 height 10
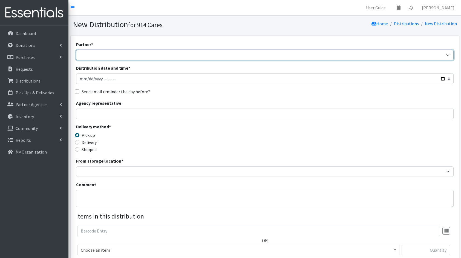
click at [323, 54] on select "4Communities 914United Abbot House Accompany Now All Access Yonkers, Inc All Or…" at bounding box center [265, 55] width 378 height 10
select select "2905"
click at [76, 50] on select "4Communities 914United Abbot House Accompany Now All Access Yonkers, Inc All Or…" at bounding box center [265, 55] width 378 height 10
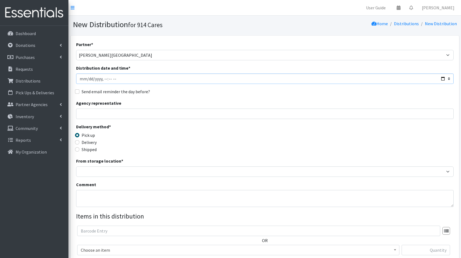
click at [444, 79] on input "Distribution date and time *" at bounding box center [265, 78] width 378 height 10
type input "[DATE]T23:59"
click at [252, 95] on fieldset "Send email reminder the day before?" at bounding box center [265, 91] width 378 height 7
click at [195, 111] on input "Agency representative" at bounding box center [265, 113] width 378 height 10
type input "[PERSON_NAME]"
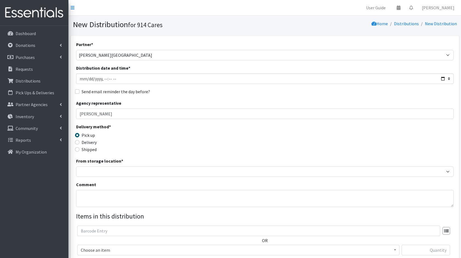
click at [185, 145] on div "Delivery method * Pick up Delivery Shipped Shipping cost" at bounding box center [265, 140] width 378 height 34
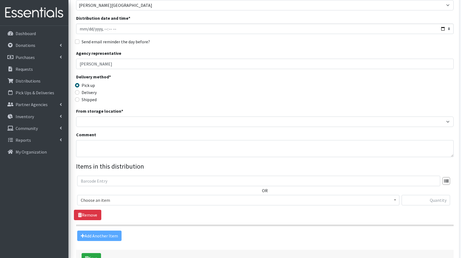
scroll to position [50, 0]
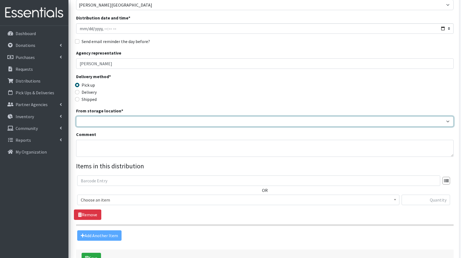
click at [119, 118] on select "Baby Bank Camp Clothing Plus Essentials Bank Westchester Reads" at bounding box center [265, 121] width 378 height 10
select select "207"
click at [76, 116] on select "Baby Bank Camp Clothing Plus Essentials Bank Westchester Reads" at bounding box center [265, 121] width 378 height 10
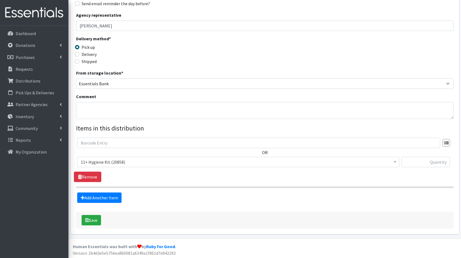
click at [137, 166] on span "11+ Hygiene Kit (20858)" at bounding box center [238, 162] width 322 height 10
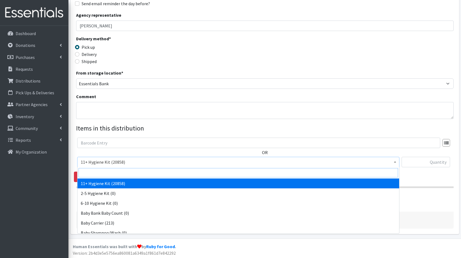
click at [133, 170] on input "search" at bounding box center [239, 172] width 320 height 9
type input "dia"
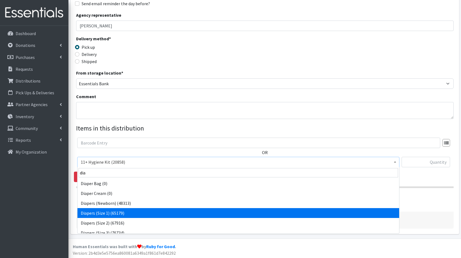
select select "5195"
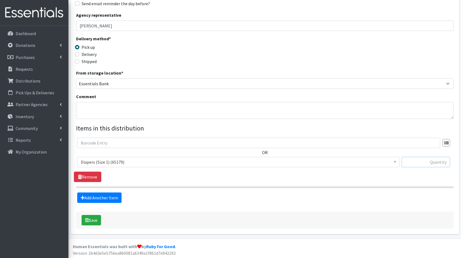
click at [434, 159] on input "text" at bounding box center [426, 162] width 48 height 10
type input "136"
click at [88, 194] on link "Add Another Item" at bounding box center [99, 197] width 44 height 10
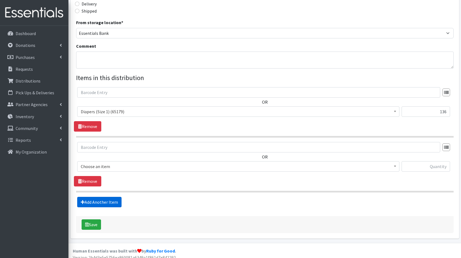
scroll to position [142, 0]
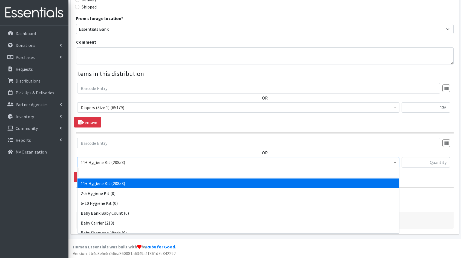
click at [106, 161] on span "11+ Hygiene Kit (20858)" at bounding box center [238, 162] width 315 height 8
click at [126, 173] on input "search" at bounding box center [239, 172] width 320 height 9
type input "dia"
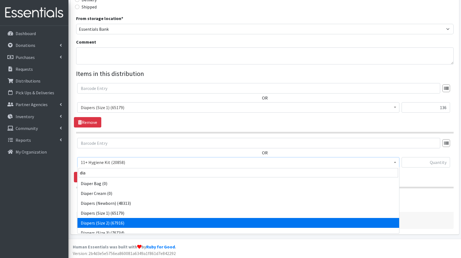
select select "5196"
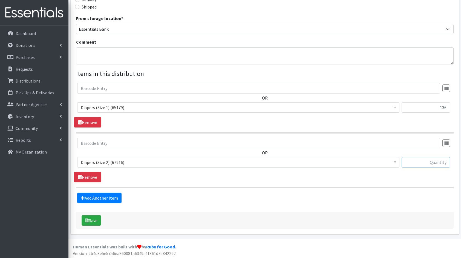
click at [414, 159] on input "text" at bounding box center [426, 162] width 48 height 10
type input "168"
click at [108, 198] on link "Add Another Item" at bounding box center [99, 198] width 44 height 10
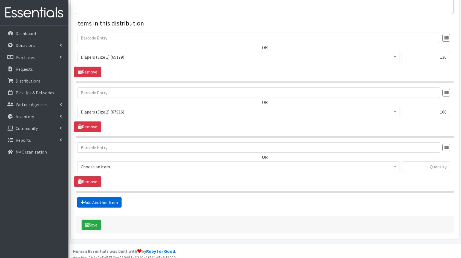
scroll to position [197, 0]
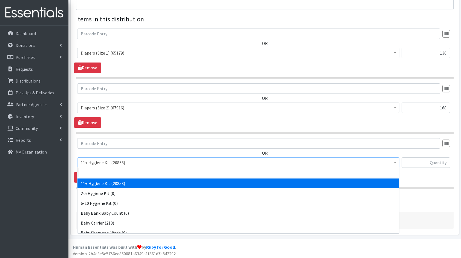
click at [125, 162] on span "11+ Hygiene Kit (20858)" at bounding box center [238, 163] width 315 height 8
click at [132, 171] on input "search" at bounding box center [239, 172] width 320 height 9
type input "dia"
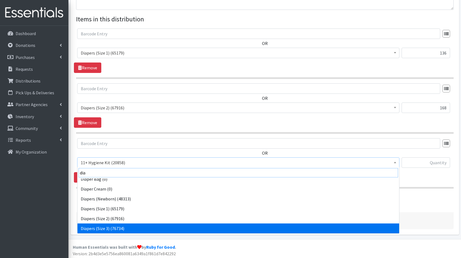
scroll to position [14, 0]
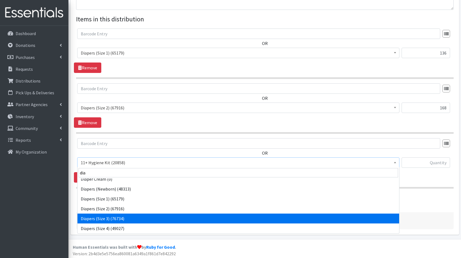
select select "5205"
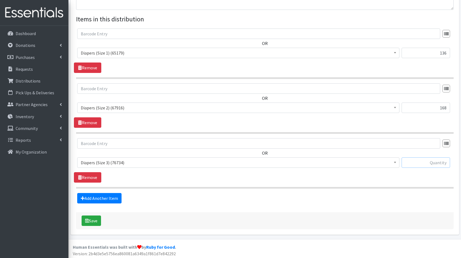
click at [443, 160] on input "text" at bounding box center [426, 162] width 48 height 10
type input "288"
click at [100, 195] on link "Add Another Item" at bounding box center [99, 198] width 44 height 10
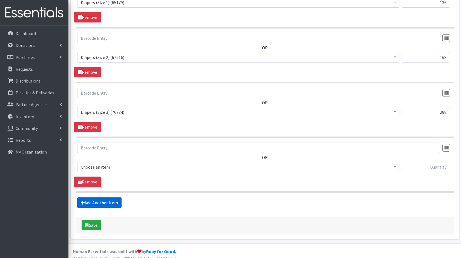
scroll to position [251, 0]
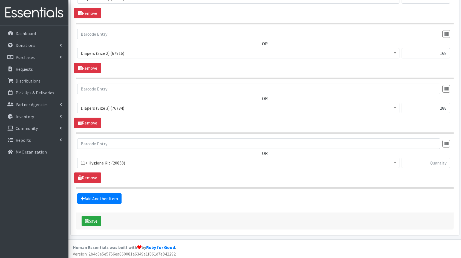
click at [115, 164] on span "11+ Hygiene Kit (20858)" at bounding box center [238, 163] width 315 height 8
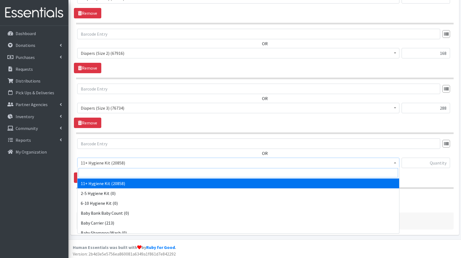
click at [112, 170] on input "search" at bounding box center [239, 172] width 320 height 9
type input "dia"
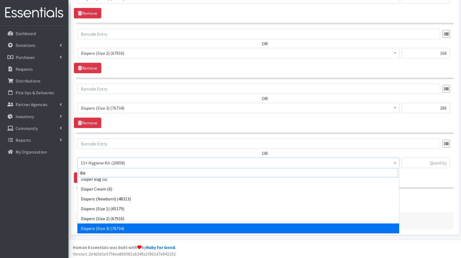
scroll to position [14, 0]
select select "5206"
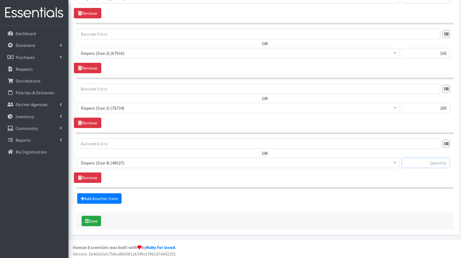
click at [427, 164] on input "text" at bounding box center [426, 162] width 48 height 10
type input "250"
click at [108, 196] on link "Add Another Item" at bounding box center [99, 198] width 44 height 10
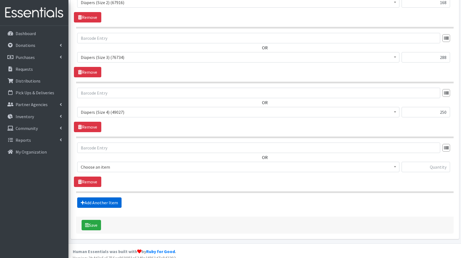
scroll to position [306, 0]
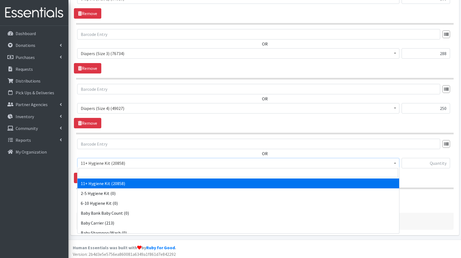
click at [106, 165] on span "11+ Hygiene Kit (20858)" at bounding box center [238, 163] width 315 height 8
click at [117, 170] on input "search" at bounding box center [239, 172] width 320 height 9
type input "dia"
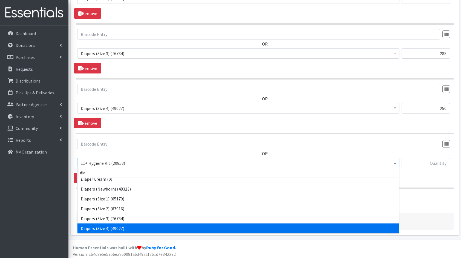
scroll to position [24, 0]
select select "5208"
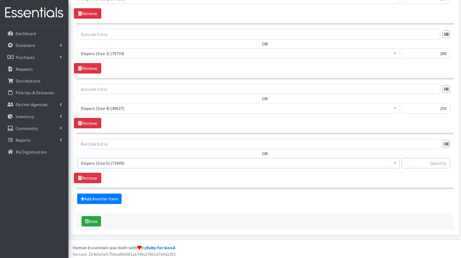
click at [414, 160] on input "text" at bounding box center [426, 163] width 48 height 10
type input "220"
click at [101, 198] on link "Add Another Item" at bounding box center [99, 198] width 44 height 10
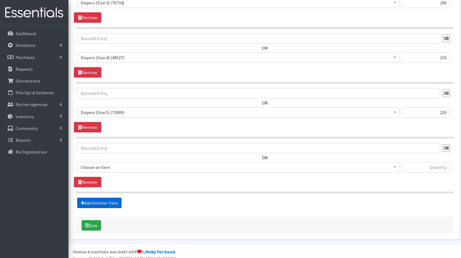
scroll to position [360, 0]
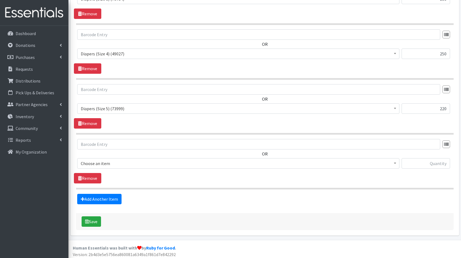
click at [133, 160] on span "Choose an item" at bounding box center [238, 163] width 315 height 8
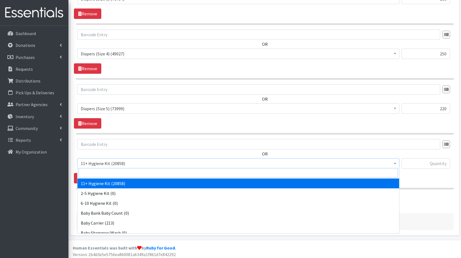
click at [141, 172] on input "search" at bounding box center [239, 172] width 320 height 9
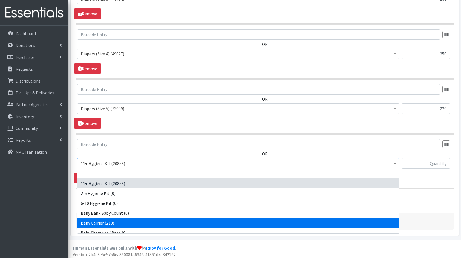
click at [141, 172] on input "search" at bounding box center [239, 172] width 320 height 9
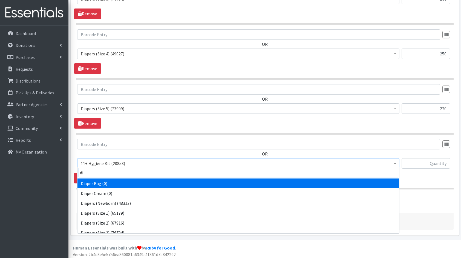
type input "dia"
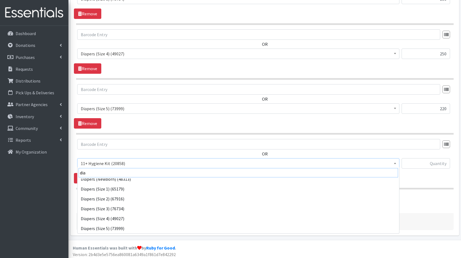
scroll to position [34, 0]
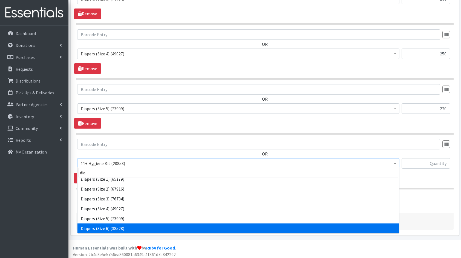
select select "5209"
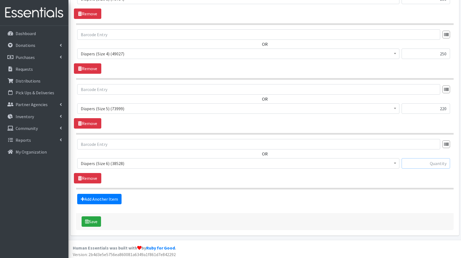
click at [415, 160] on input "text" at bounding box center [426, 163] width 48 height 10
type input "180"
click at [97, 200] on link "Add Another Item" at bounding box center [99, 199] width 44 height 10
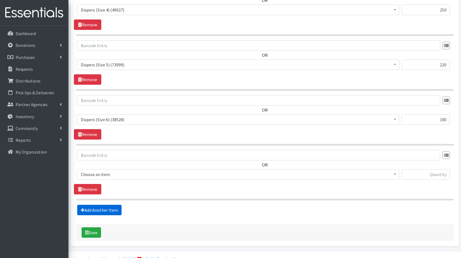
scroll to position [415, 0]
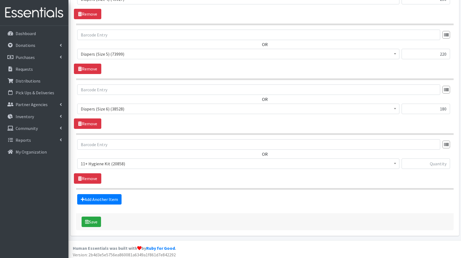
click at [90, 160] on span "11+ Hygiene Kit (20858)" at bounding box center [238, 164] width 315 height 8
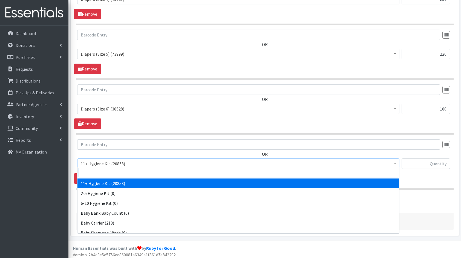
click at [119, 172] on input "search" at bounding box center [239, 172] width 320 height 9
type input "pads"
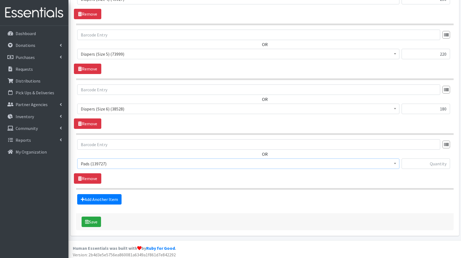
select select "5226"
click at [411, 162] on input "text" at bounding box center [426, 163] width 48 height 10
type input "384"
click at [81, 197] on icon at bounding box center [83, 199] width 4 height 4
click at [114, 196] on link "Add Another Item" at bounding box center [99, 199] width 44 height 10
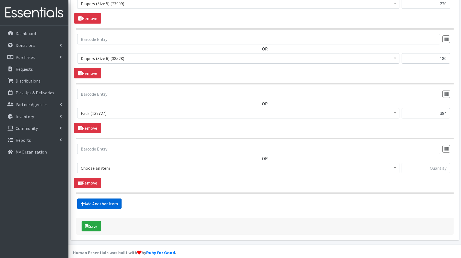
scroll to position [469, 0]
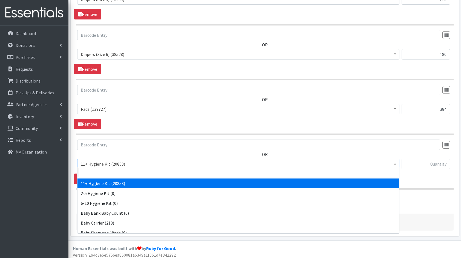
click at [94, 161] on span "11+ Hygiene Kit (20858)" at bounding box center [238, 164] width 315 height 8
click at [113, 170] on input "search" at bounding box center [239, 172] width 320 height 9
type input "fam"
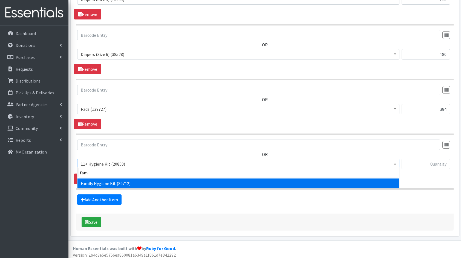
select select "14713"
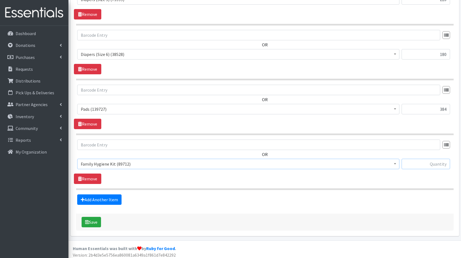
click at [414, 159] on input "text" at bounding box center [426, 164] width 48 height 10
type input "12"
click at [113, 199] on link "Add Another Item" at bounding box center [99, 199] width 44 height 10
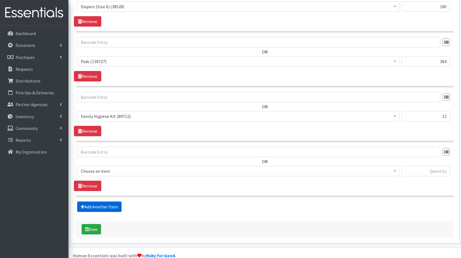
scroll to position [524, 0]
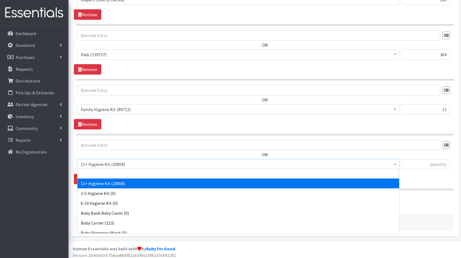
click at [117, 163] on span "11+ Hygiene Kit (20858)" at bounding box center [238, 164] width 315 height 8
click at [119, 171] on input "search" at bounding box center [239, 172] width 320 height 9
click at [128, 153] on div "OR 11+ Hygiene Kit (20858) 2-5 Hygiene Kit (0) 6-10 Hygiene Kit (0) Baby Bank B…" at bounding box center [265, 157] width 382 height 34
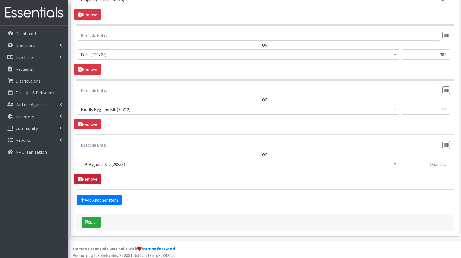
click at [88, 174] on link "Remove" at bounding box center [87, 179] width 27 height 10
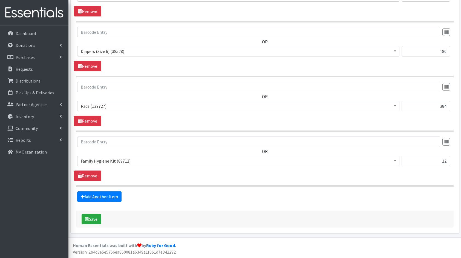
scroll to position [469, 0]
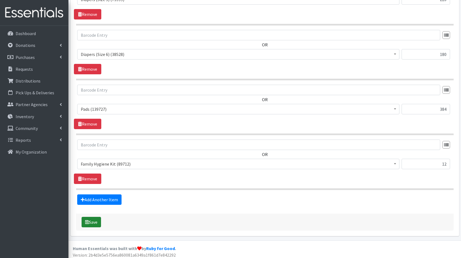
click at [88, 220] on icon "submit" at bounding box center [87, 222] width 4 height 4
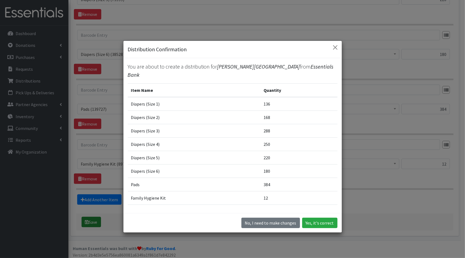
click at [88, 219] on div "Distribution Confirmation You are about to create a distribution for Theodore D…" at bounding box center [232, 129] width 465 height 258
click at [308, 227] on button "Yes, it's correct" at bounding box center [319, 222] width 35 height 10
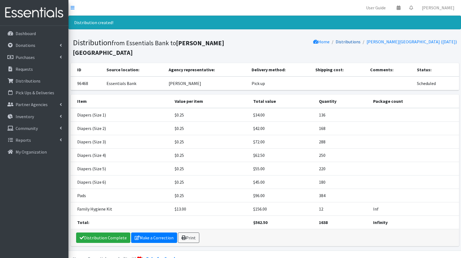
click at [345, 43] on link "Distributions" at bounding box center [348, 41] width 25 height 5
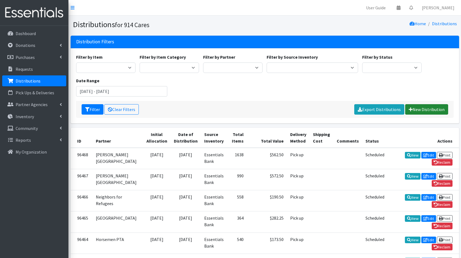
click at [434, 107] on link "New Distribution" at bounding box center [426, 109] width 43 height 10
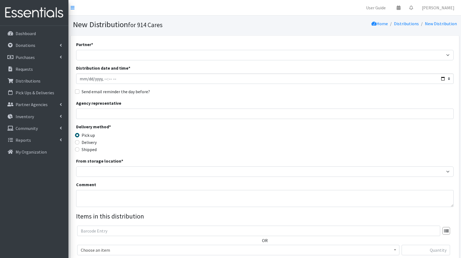
click at [182, 40] on div "Partner * 4Communities 914United Abbot House Accompany Now All Access Yonkers, …" at bounding box center [265, 179] width 389 height 286
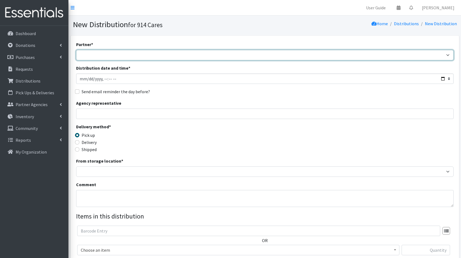
click at [176, 51] on select "4Communities 914United Abbot House Accompany Now All Access Yonkers, Inc All Or…" at bounding box center [265, 55] width 378 height 10
select select "2902"
click at [76, 50] on select "4Communities 914United Abbot House Accompany Now All Access Yonkers, Inc All Or…" at bounding box center [265, 55] width 378 height 10
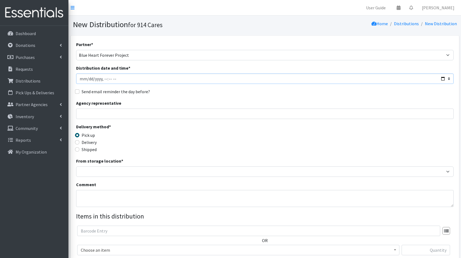
click at [441, 79] on input "Distribution date and time *" at bounding box center [265, 78] width 378 height 10
type input "[DATE]T23:59"
click at [249, 91] on div "Send email reminder the day before?" at bounding box center [265, 91] width 378 height 7
click at [218, 117] on input "Agency representative" at bounding box center [265, 113] width 378 height 10
type input "Lynda Hernandez De Gomez"
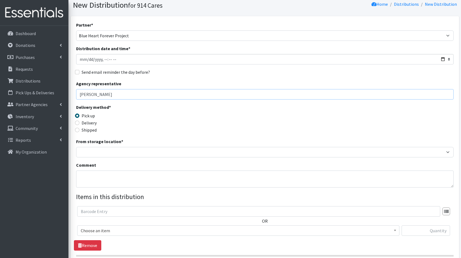
scroll to position [20, 0]
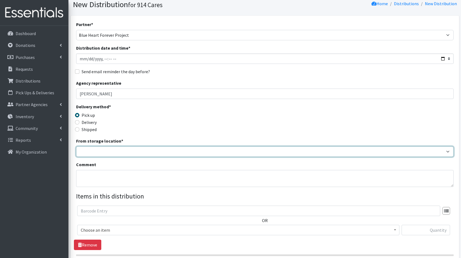
click at [246, 154] on select "Baby Bank Camp Clothing Plus Essentials Bank Westchester Reads" at bounding box center [265, 151] width 378 height 10
select select "207"
click at [76, 146] on select "Baby Bank Camp Clothing Plus Essentials Bank Westchester Reads" at bounding box center [265, 151] width 378 height 10
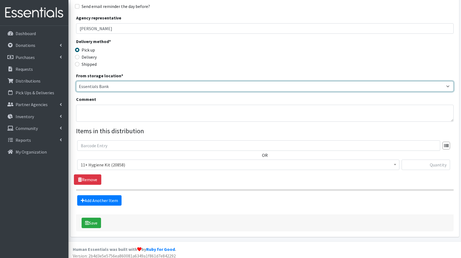
scroll to position [88, 0]
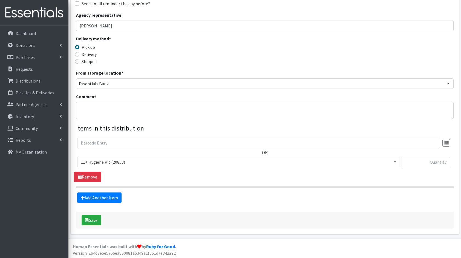
click at [115, 162] on span "11+ Hygiene Kit (20858)" at bounding box center [238, 162] width 315 height 8
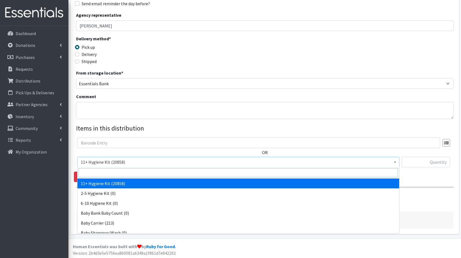
click at [114, 170] on input "search" at bounding box center [239, 172] width 320 height 9
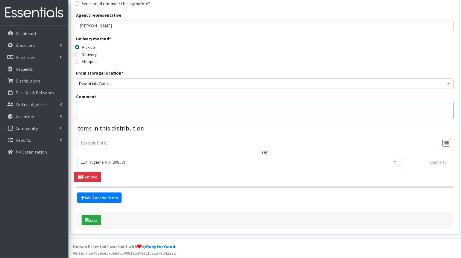
click at [216, 110] on textarea "Comment" at bounding box center [265, 110] width 378 height 17
click at [217, 43] on div "Delivery method * Pick up Delivery Shipped Shipping cost" at bounding box center [265, 52] width 378 height 34
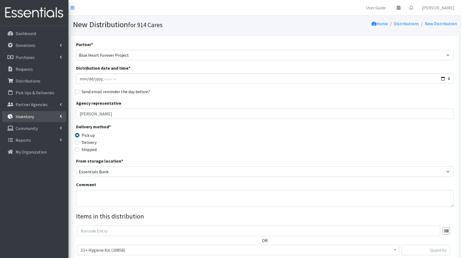
click at [26, 119] on p "Inventory" at bounding box center [25, 116] width 18 height 5
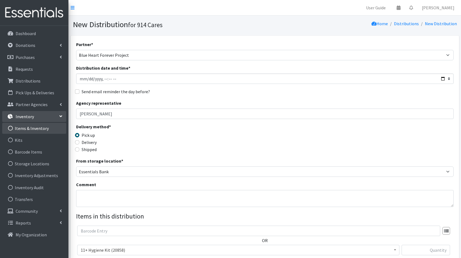
click at [27, 126] on link "Items & Inventory" at bounding box center [34, 128] width 64 height 11
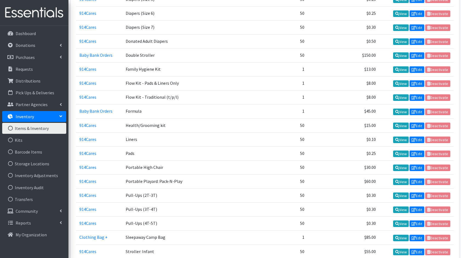
scroll to position [551, 0]
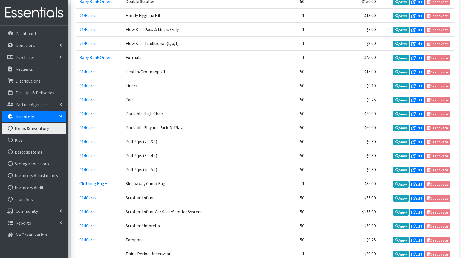
click at [189, 107] on td "Portable High Chair" at bounding box center [170, 114] width 96 height 14
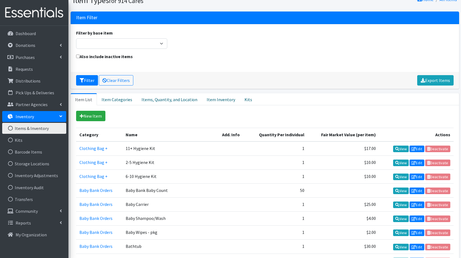
scroll to position [0, 0]
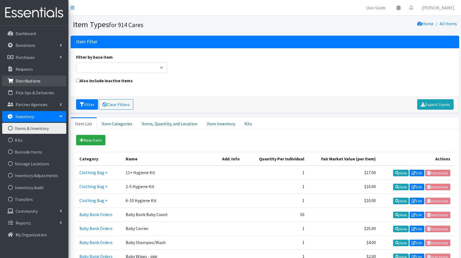
click at [36, 82] on p "Distributions" at bounding box center [28, 80] width 25 height 5
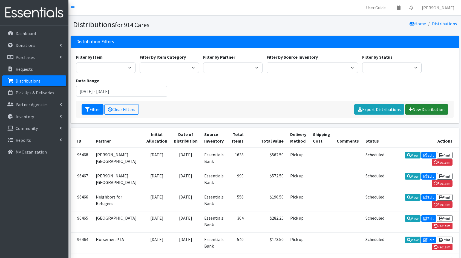
click at [426, 109] on link "New Distribution" at bounding box center [426, 109] width 43 height 10
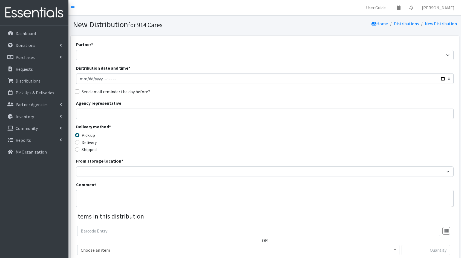
click at [217, 46] on div "Partner * 4Communities 914United Abbot House Accompany Now All Access Yonkers, …" at bounding box center [265, 50] width 378 height 19
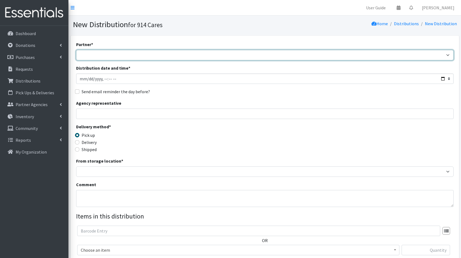
click at [222, 56] on select "4Communities 914United Abbot House Accompany Now All Access Yonkers, Inc All Or…" at bounding box center [265, 55] width 378 height 10
select select "2902"
click at [76, 50] on select "4Communities 914United Abbot House Accompany Now All Access Yonkers, Inc All Or…" at bounding box center [265, 55] width 378 height 10
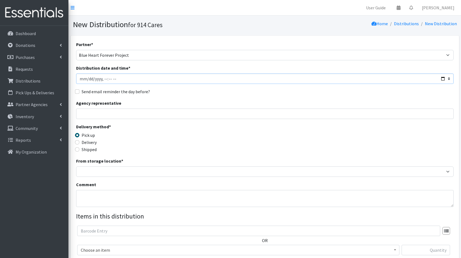
click at [445, 78] on input "Distribution date and time *" at bounding box center [265, 78] width 378 height 10
type input "2025-08-01T23:59"
click at [189, 104] on div "Agency representative" at bounding box center [265, 109] width 378 height 19
click at [159, 113] on input "Agency representative" at bounding box center [265, 113] width 378 height 10
type input "Lynda Hernandez De Gomez"
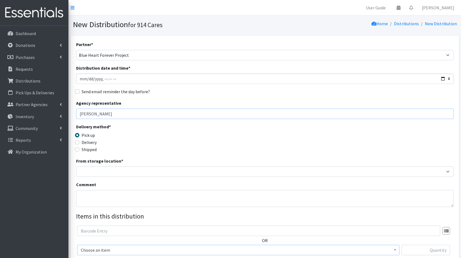
scroll to position [84, 0]
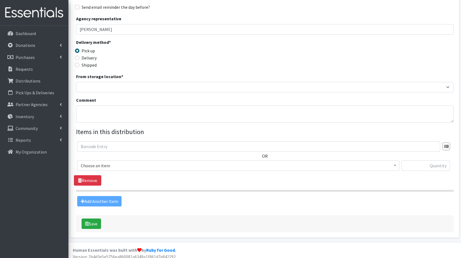
click at [89, 81] on div "From storage location * Baby Bank Camp Clothing Plus Essentials Bank Westcheste…" at bounding box center [265, 82] width 378 height 19
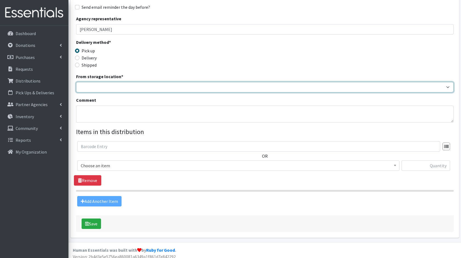
click at [90, 85] on select "Baby Bank Camp Clothing Plus Essentials Bank Westchester Reads" at bounding box center [265, 87] width 378 height 10
select select "207"
click at [76, 82] on select "Baby Bank Camp Clothing Plus Essentials Bank Westchester Reads" at bounding box center [265, 87] width 378 height 10
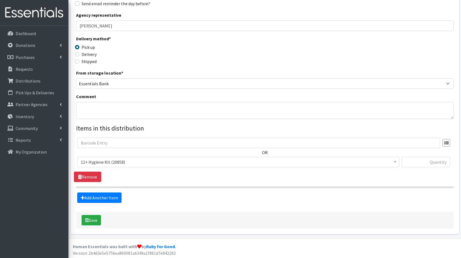
click at [137, 165] on span "11+ Hygiene Kit (20858)" at bounding box center [238, 162] width 322 height 10
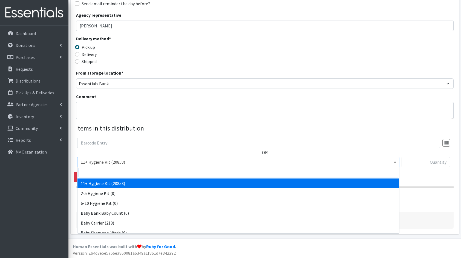
click at [114, 171] on input "search" at bounding box center [239, 172] width 320 height 9
type input "dia"
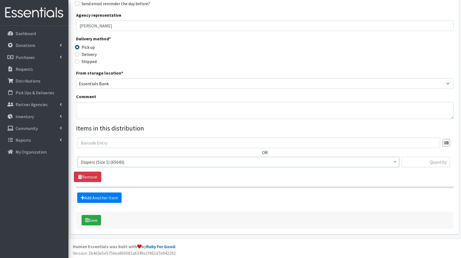
select select "5195"
click at [437, 162] on input "text" at bounding box center [426, 162] width 48 height 10
type input "170"
click at [107, 196] on link "Add Another Item" at bounding box center [99, 197] width 44 height 10
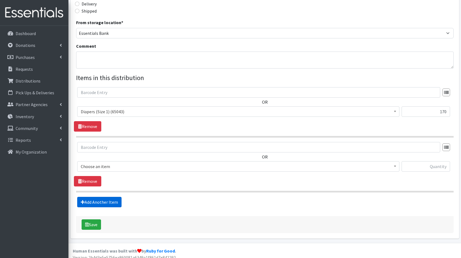
scroll to position [142, 0]
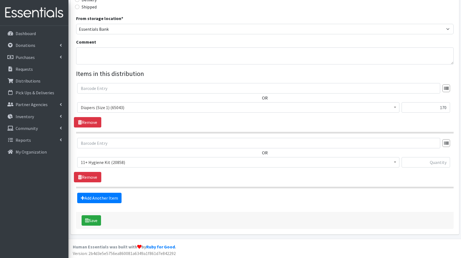
click at [105, 152] on div "OR 11+ Hygiene Kit (20858) 2-5 Hygiene Kit (0) 6-10 Hygiene Kit (0) Baby Bank B…" at bounding box center [265, 155] width 382 height 34
click at [106, 162] on span "11+ Hygiene Kit (20858)" at bounding box center [238, 162] width 315 height 8
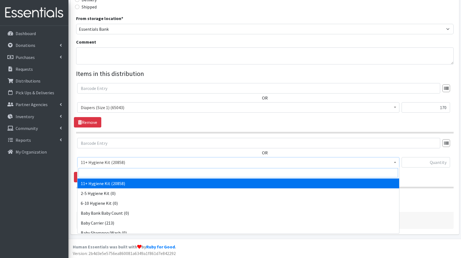
click at [115, 177] on input "search" at bounding box center [239, 172] width 320 height 9
type input "dia"
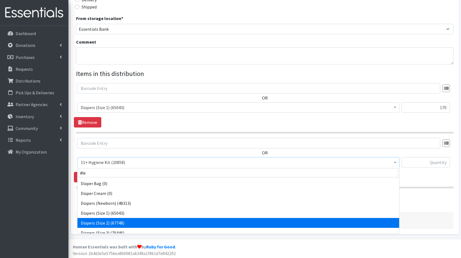
select select "5196"
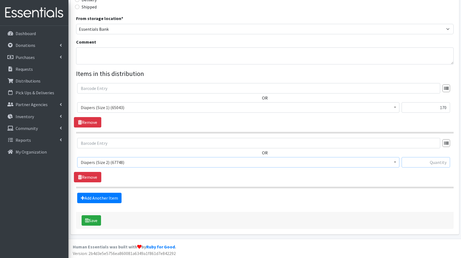
click at [426, 165] on input "text" at bounding box center [426, 162] width 48 height 10
type input "168"
click at [104, 195] on link "Add Another Item" at bounding box center [99, 198] width 44 height 10
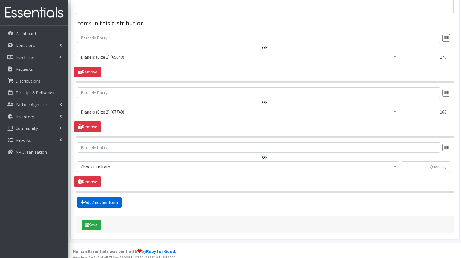
scroll to position [197, 0]
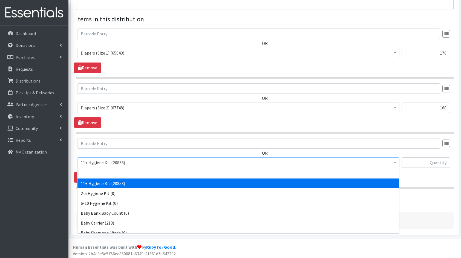
click at [100, 165] on span "11+ Hygiene Kit (20858)" at bounding box center [238, 163] width 315 height 8
click at [115, 173] on input "search" at bounding box center [239, 172] width 320 height 9
type input "dia"
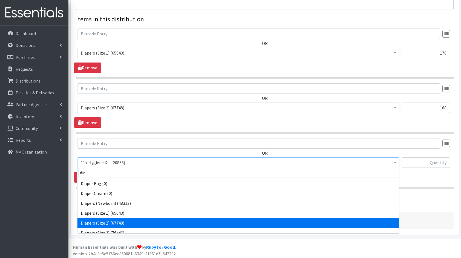
scroll to position [4, 0]
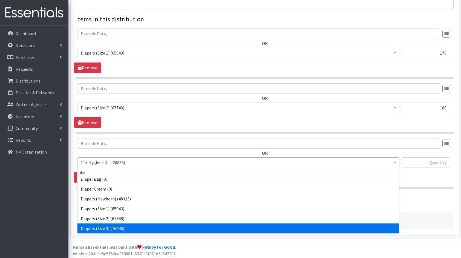
select select "5205"
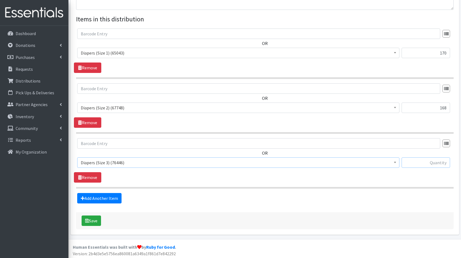
click at [412, 163] on input "text" at bounding box center [426, 162] width 48 height 10
type input "168"
click at [100, 196] on link "Add Another Item" at bounding box center [99, 198] width 44 height 10
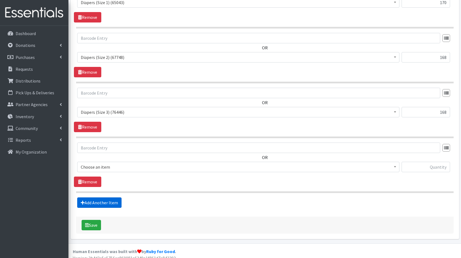
scroll to position [251, 0]
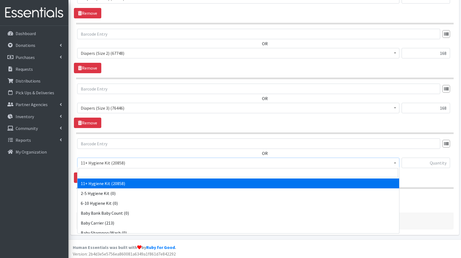
click at [112, 163] on span "11+ Hygiene Kit (20858)" at bounding box center [238, 163] width 315 height 8
click at [117, 172] on input "search" at bounding box center [239, 172] width 320 height 9
type input "dia"
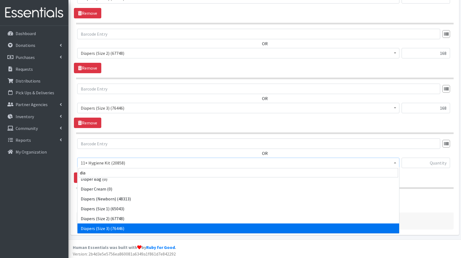
scroll to position [14, 0]
select select "5206"
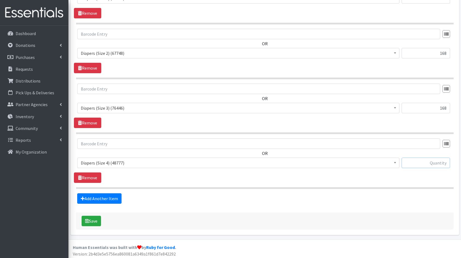
click at [427, 157] on input "text" at bounding box center [426, 162] width 48 height 10
type input "125"
click at [112, 197] on link "Add Another Item" at bounding box center [99, 198] width 44 height 10
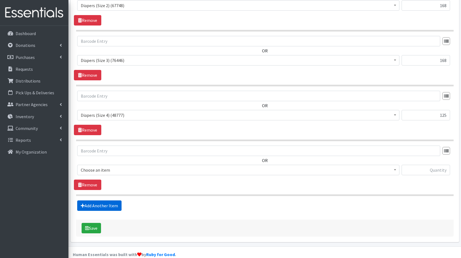
scroll to position [306, 0]
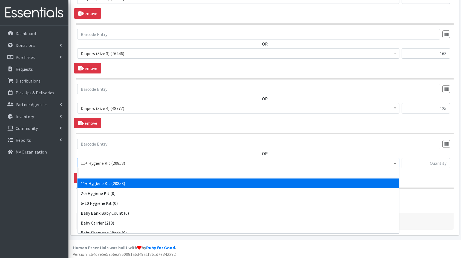
click at [114, 162] on span "11+ Hygiene Kit (20858)" at bounding box center [238, 163] width 315 height 8
click at [125, 174] on input "search" at bounding box center [239, 172] width 320 height 9
type input "dia"
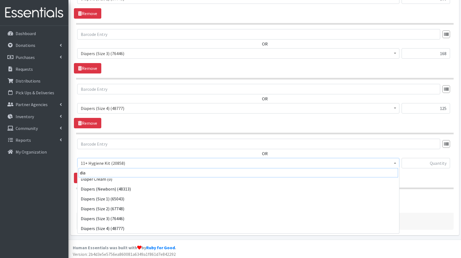
scroll to position [24, 0]
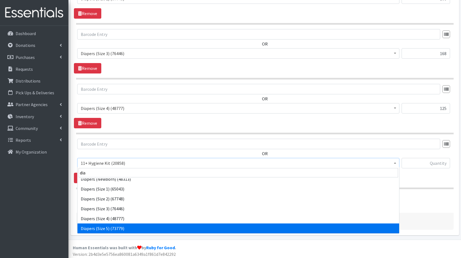
select select "5208"
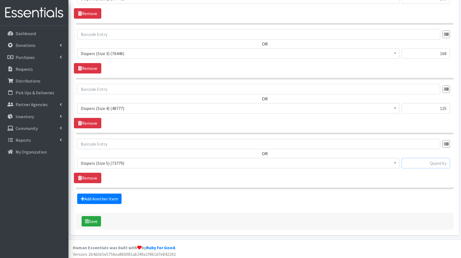
click at [450, 163] on input "text" at bounding box center [426, 163] width 48 height 10
type input "160"
click at [112, 199] on link "Add Another Item" at bounding box center [99, 198] width 44 height 10
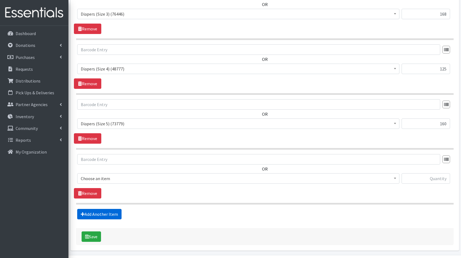
scroll to position [360, 0]
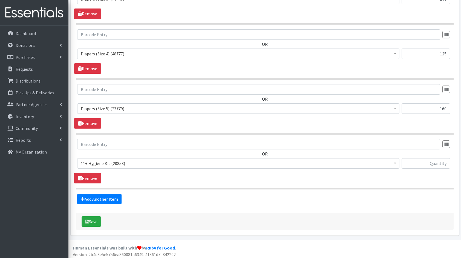
click at [110, 163] on span "11+ Hygiene Kit (20858)" at bounding box center [238, 163] width 315 height 8
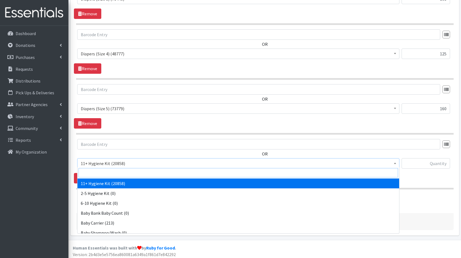
click at [122, 173] on input "search" at bounding box center [239, 172] width 320 height 9
type input "dia"
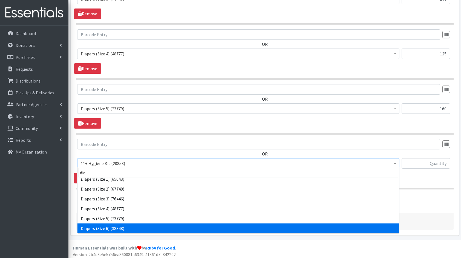
scroll to position [44, 0]
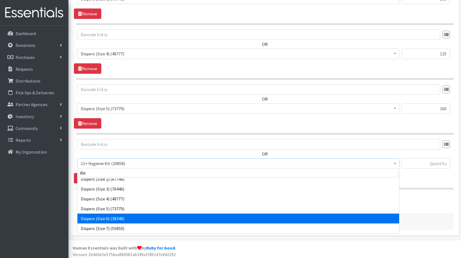
select select "5209"
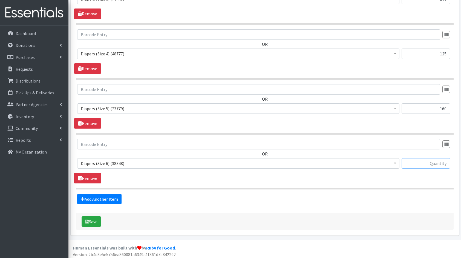
click at [435, 159] on input "text" at bounding box center [426, 163] width 48 height 10
type input "144"
click at [104, 197] on link "Add Another Item" at bounding box center [99, 199] width 44 height 10
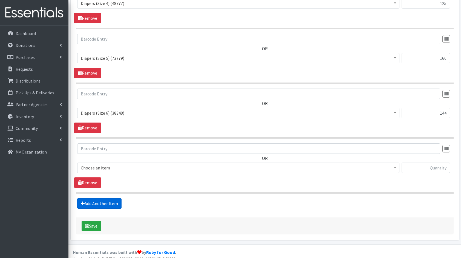
scroll to position [415, 0]
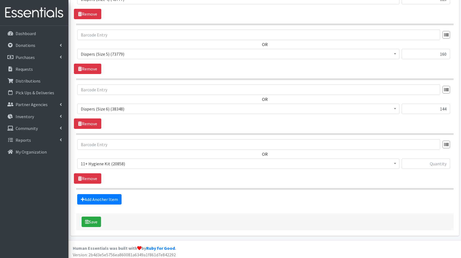
click at [123, 163] on span "11+ Hygiene Kit (20858)" at bounding box center [238, 164] width 315 height 8
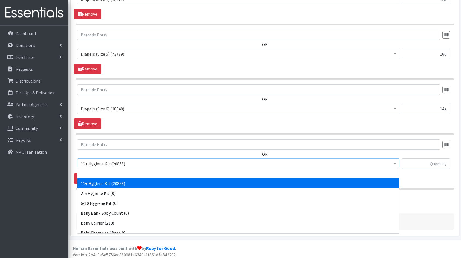
click at [128, 175] on input "search" at bounding box center [239, 172] width 320 height 9
type input "pads"
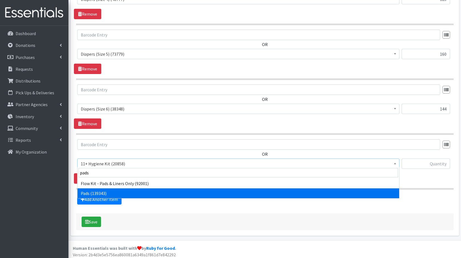
select select "5226"
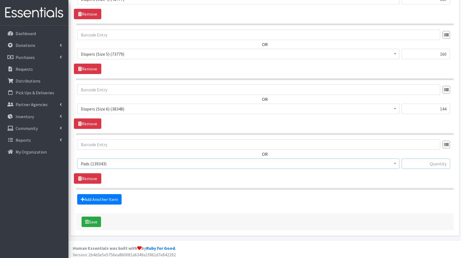
click at [440, 158] on input "text" at bounding box center [426, 163] width 48 height 10
type input "384"
click at [107, 199] on link "Add Another Item" at bounding box center [99, 199] width 44 height 10
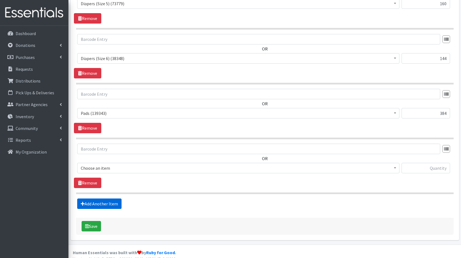
scroll to position [469, 0]
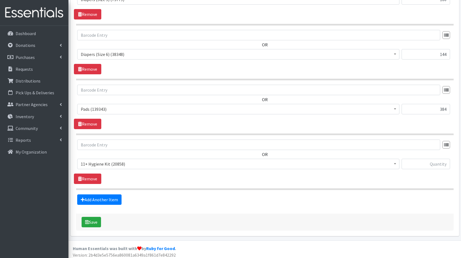
click at [113, 164] on span "11+ Hygiene Kit (20858)" at bounding box center [238, 164] width 315 height 8
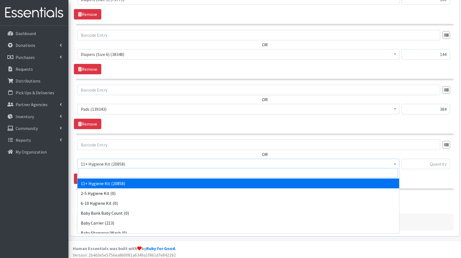
click at [130, 175] on input "search" at bounding box center [239, 172] width 320 height 9
type input "bo"
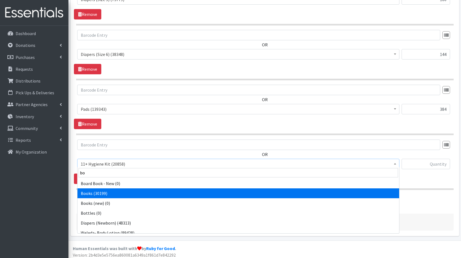
select select "10573"
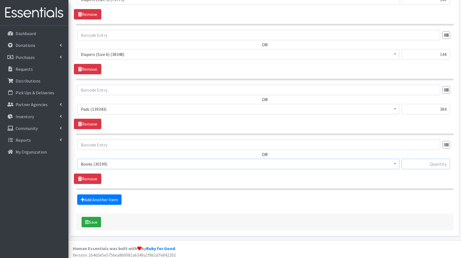
click at [433, 163] on input "text" at bounding box center [426, 164] width 48 height 10
type input "40"
click at [114, 198] on link "Add Another Item" at bounding box center [99, 199] width 44 height 10
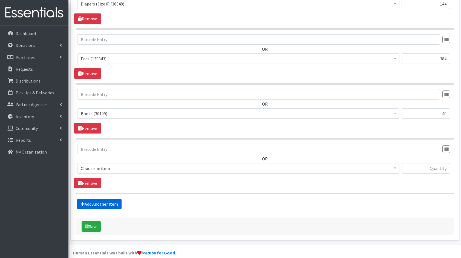
scroll to position [524, 0]
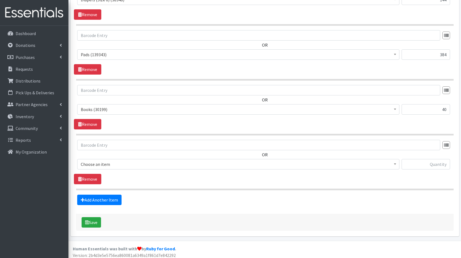
click at [105, 162] on span "Choose an item" at bounding box center [238, 164] width 315 height 8
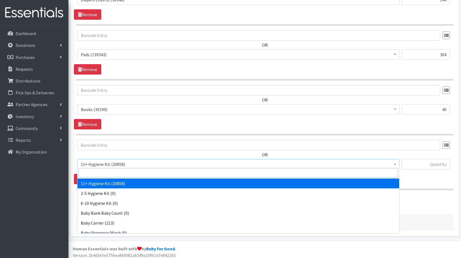
click at [115, 171] on input "search" at bounding box center [239, 172] width 320 height 9
type input "fam"
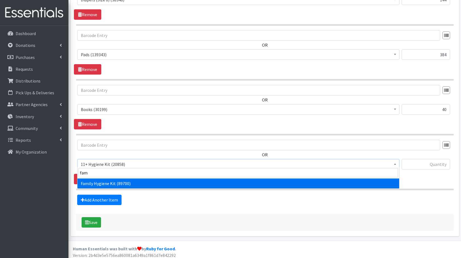
select select "14713"
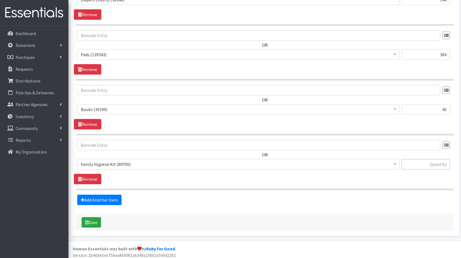
click at [413, 160] on input "text" at bounding box center [426, 164] width 48 height 10
type input "17"
click at [111, 194] on link "Add Another Item" at bounding box center [99, 199] width 44 height 10
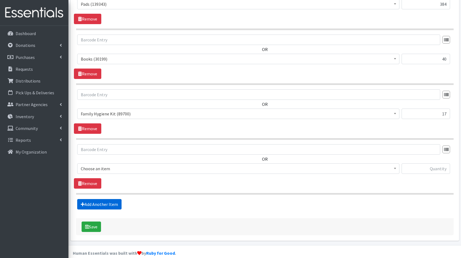
scroll to position [578, 0]
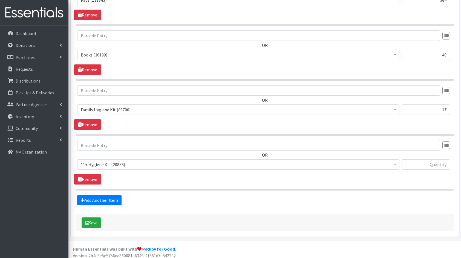
click at [111, 167] on span "11+ Hygiene Kit (20858) 2-5 Hygiene Kit (0) 6-10 Hygiene Kit (0) Baby Bank Baby…" at bounding box center [238, 166] width 322 height 15
click at [133, 162] on span "11+ Hygiene Kit (20858)" at bounding box center [238, 164] width 315 height 8
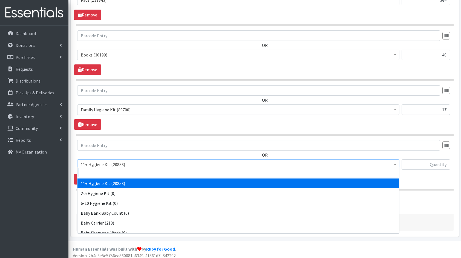
click at [137, 173] on input "search" at bounding box center [239, 172] width 320 height 9
type input "5t"
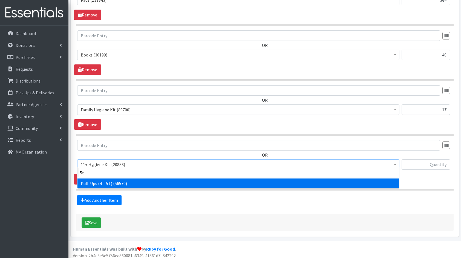
select select "5221"
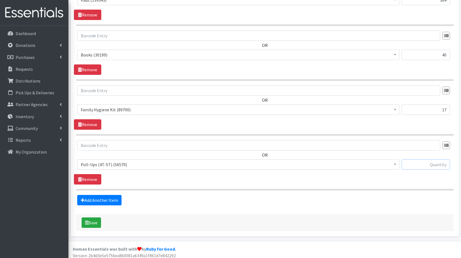
click at [439, 166] on input "text" at bounding box center [426, 164] width 48 height 10
type input "84"
click at [111, 195] on link "Add Another Item" at bounding box center [99, 200] width 44 height 10
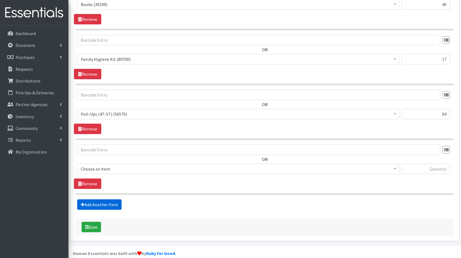
scroll to position [633, 0]
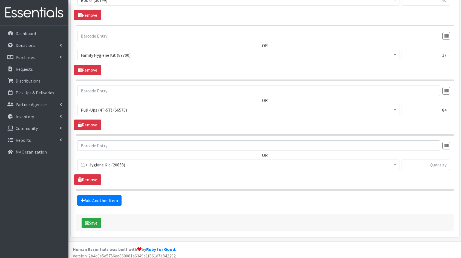
click at [113, 161] on span "11+ Hygiene Kit (20858)" at bounding box center [238, 165] width 315 height 8
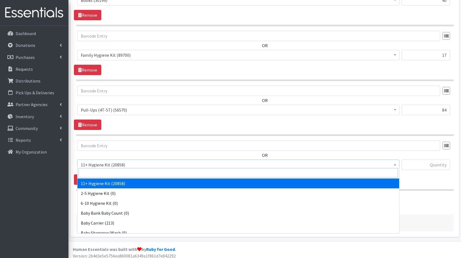
click at [120, 173] on input "search" at bounding box center [239, 172] width 320 height 9
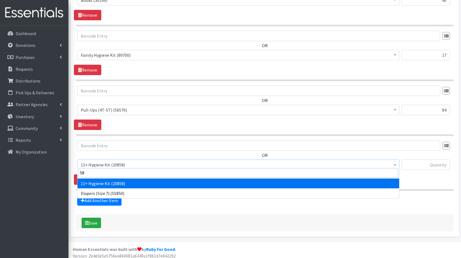
type input "5"
type input "ad"
select select "5198"
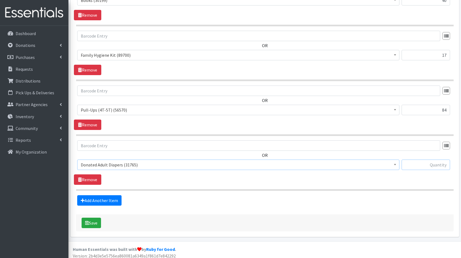
click at [437, 166] on input "text" at bounding box center [426, 164] width 48 height 10
type input "85"
click at [92, 220] on button "Save" at bounding box center [91, 222] width 19 height 10
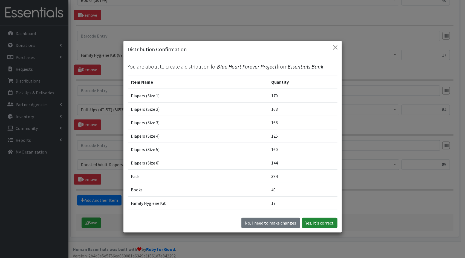
click at [318, 220] on button "Yes, it's correct" at bounding box center [319, 222] width 35 height 10
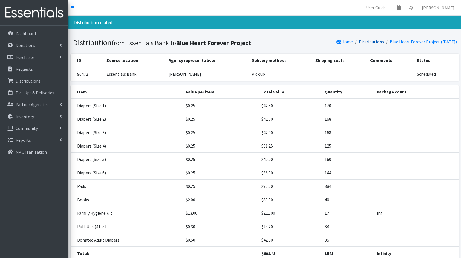
click at [362, 42] on link "Distributions" at bounding box center [371, 41] width 25 height 5
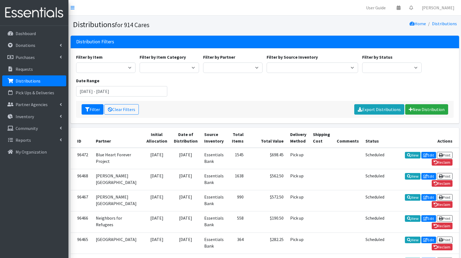
click at [426, 104] on div "Filter Clear Filters Export Distributions New Distribution" at bounding box center [265, 109] width 378 height 17
click at [426, 106] on link "New Distribution" at bounding box center [426, 109] width 43 height 10
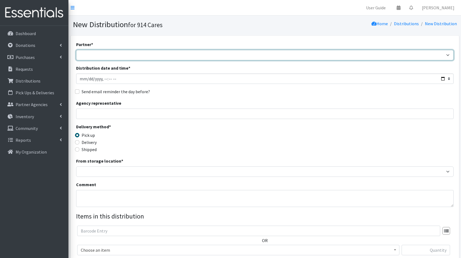
click at [363, 55] on select "4Communities 914United Abbot House Accompany Now All Access Yonkers, Inc All Or…" at bounding box center [265, 55] width 378 height 10
select select "5650"
click at [76, 50] on select "4Communities 914United Abbot House Accompany Now All Access Yonkers, Inc All Or…" at bounding box center [265, 55] width 378 height 10
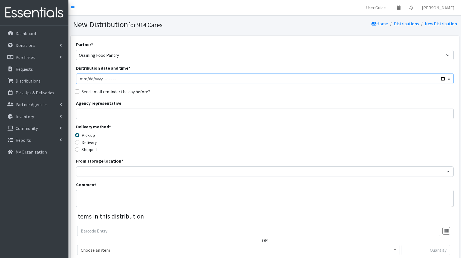
click at [442, 78] on input "Distribution date and time *" at bounding box center [265, 78] width 378 height 10
type input "[DATE]T23:59"
click at [209, 99] on div "Partner * 4Communities 914United Abbot House Accompany Now All Access Yonkers, …" at bounding box center [265, 165] width 378 height 249
click at [194, 115] on input "Agency representative" at bounding box center [265, 113] width 378 height 10
type input "[PERSON_NAME]"
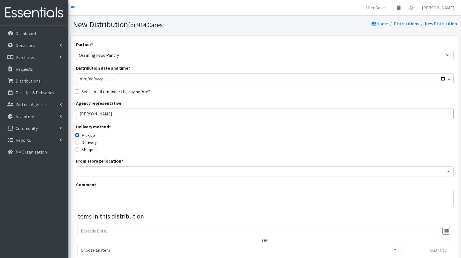
scroll to position [12, 0]
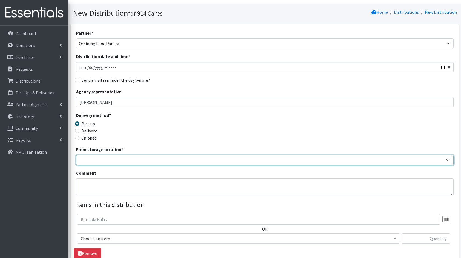
click at [139, 161] on select "Baby Bank Camp Clothing Plus Essentials Bank Westchester Reads" at bounding box center [265, 160] width 378 height 10
select select "207"
click at [76, 155] on select "Baby Bank Camp Clothing Plus Essentials Bank Westchester Reads" at bounding box center [265, 160] width 378 height 10
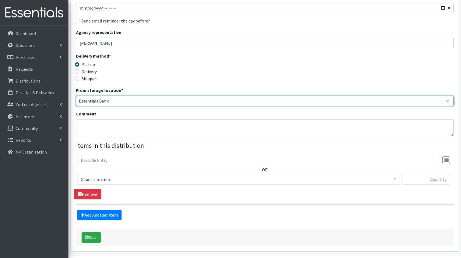
scroll to position [73, 0]
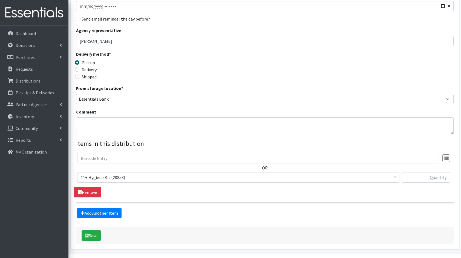
click at [141, 174] on span "11+ Hygiene Kit (20858)" at bounding box center [238, 177] width 315 height 8
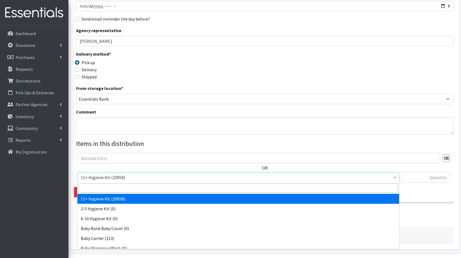
click at [137, 188] on input "search" at bounding box center [239, 187] width 320 height 9
type input "pads"
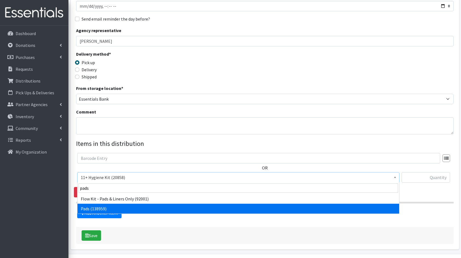
select select "5226"
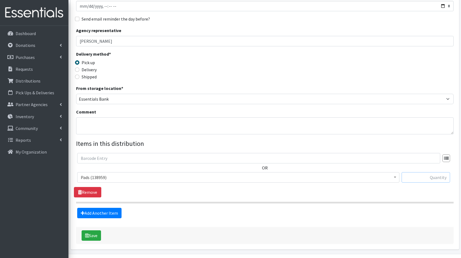
click at [440, 175] on input "text" at bounding box center [426, 177] width 48 height 10
type input "384"
click at [110, 213] on link "Add Another Item" at bounding box center [99, 213] width 44 height 10
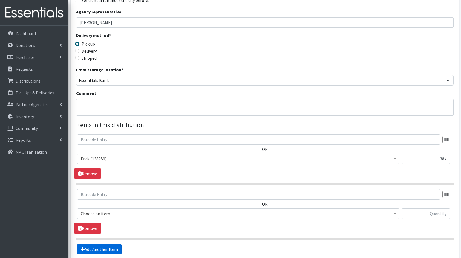
scroll to position [142, 0]
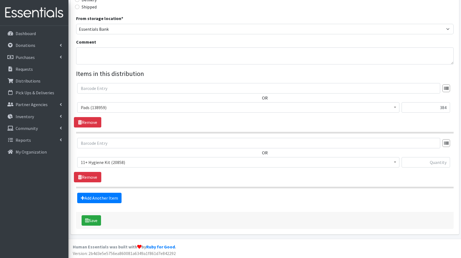
click at [104, 165] on span "11+ Hygiene Kit (20858)" at bounding box center [238, 162] width 315 height 8
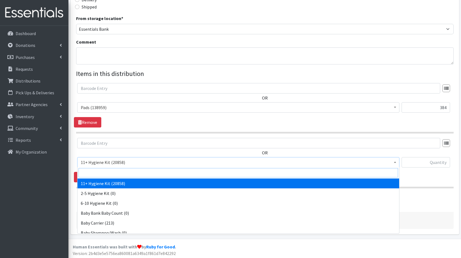
click at [119, 174] on input "search" at bounding box center [239, 172] width 320 height 9
type input "bo"
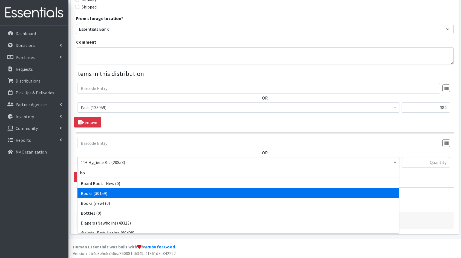
select select "10573"
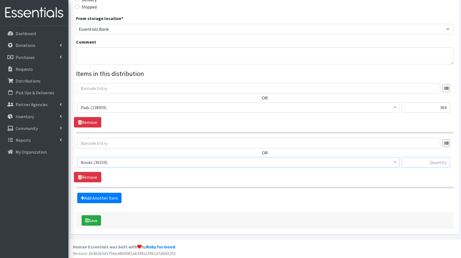
click at [432, 165] on input "text" at bounding box center [426, 162] width 48 height 10
type input "80"
click at [101, 199] on link "Add Another Item" at bounding box center [99, 198] width 44 height 10
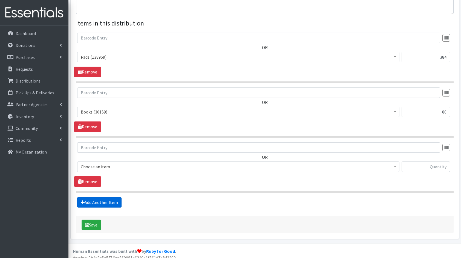
scroll to position [197, 0]
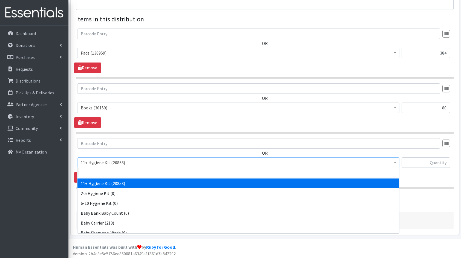
click at [113, 160] on span "11+ Hygiene Kit (20858)" at bounding box center [238, 163] width 315 height 8
click at [122, 172] on input "search" at bounding box center [239, 172] width 320 height 9
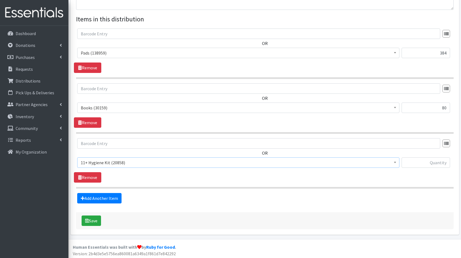
click at [114, 160] on span "11+ Hygiene Kit (20858)" at bounding box center [238, 163] width 315 height 8
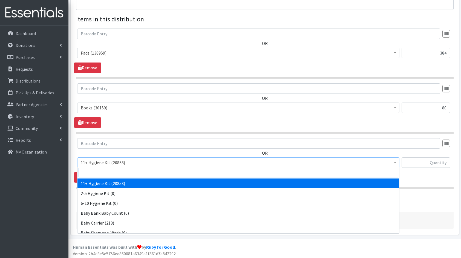
click at [110, 169] on input "search" at bounding box center [239, 172] width 320 height 9
type input "fa"
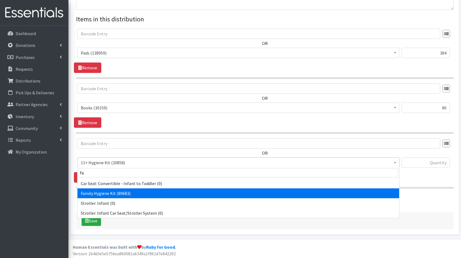
select select "14713"
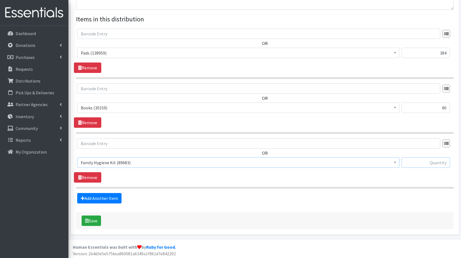
click at [431, 159] on input "text" at bounding box center [426, 162] width 48 height 10
type input "15"
click at [100, 196] on link "Add Another Item" at bounding box center [99, 198] width 44 height 10
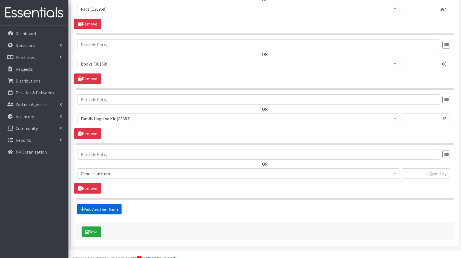
scroll to position [251, 0]
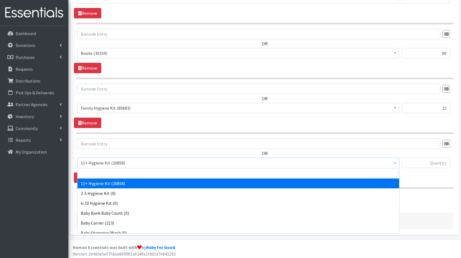
click at [109, 159] on span "11+ Hygiene Kit (20858)" at bounding box center [238, 163] width 315 height 8
click at [122, 172] on input "search" at bounding box center [239, 172] width 320 height 9
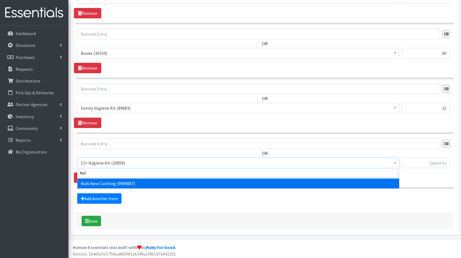
type input "bulk"
select select "13151"
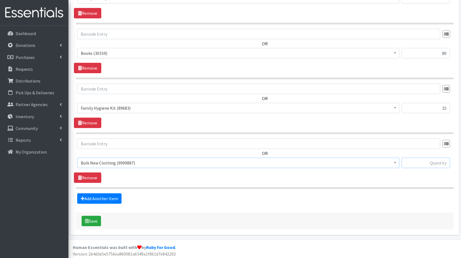
click at [411, 159] on input "text" at bounding box center [426, 162] width 48 height 10
type input "4"
click at [91, 219] on button "Save" at bounding box center [91, 221] width 19 height 10
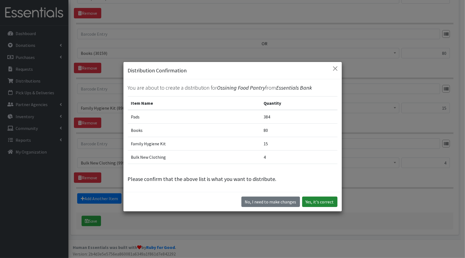
click at [322, 203] on button "Yes, it's correct" at bounding box center [319, 201] width 35 height 10
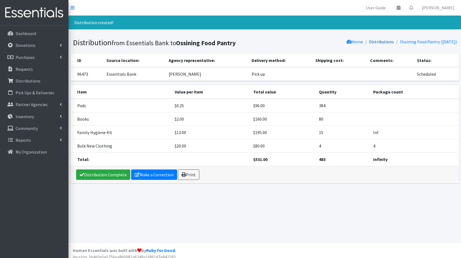
click at [373, 42] on link "Distributions" at bounding box center [381, 41] width 25 height 5
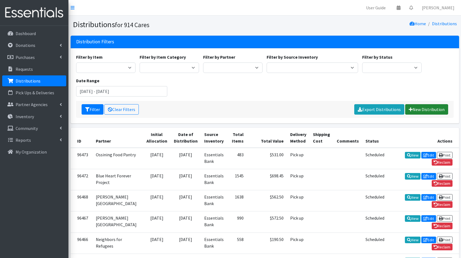
click at [420, 108] on link "New Distribution" at bounding box center [426, 109] width 43 height 10
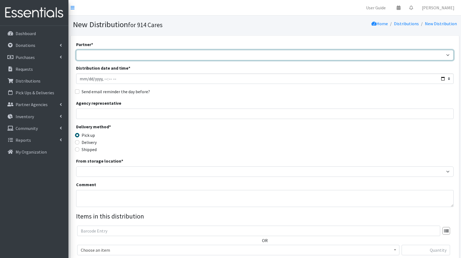
click at [372, 54] on select "4Communities 914United Abbot House Accompany Now All Access Yonkers, Inc All Or…" at bounding box center [265, 55] width 378 height 10
select select "2890"
click at [76, 50] on select "4Communities 914United Abbot House Accompany Now All Access Yonkers, Inc All Or…" at bounding box center [265, 55] width 378 height 10
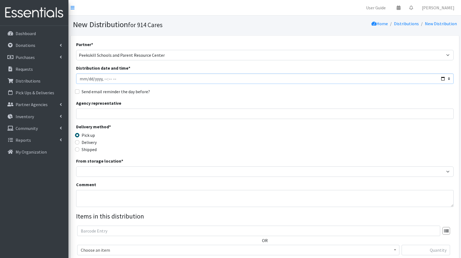
click at [442, 80] on input "Distribution date and time *" at bounding box center [265, 78] width 378 height 10
type input "[DATE]T23:59"
click at [235, 99] on div "Partner * 4Communities 914United Abbot House Accompany Now All Access Yonkers, …" at bounding box center [265, 165] width 378 height 249
click at [162, 115] on input "Agency representative" at bounding box center [265, 113] width 378 height 10
type input "[PERSON_NAME]"
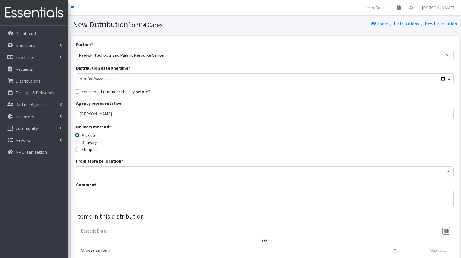
click at [121, 177] on div "Partner * 4Communities 914United Abbot House Accompany Now All Access Yonkers, …" at bounding box center [265, 165] width 378 height 249
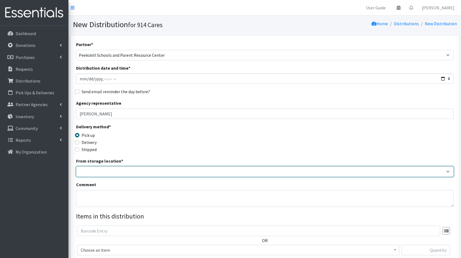
click at [101, 168] on select "Baby Bank Camp Clothing Plus Essentials Bank Westchester Reads" at bounding box center [265, 171] width 378 height 10
select select "207"
click at [76, 166] on select "Baby Bank Camp Clothing Plus Essentials Bank Westchester Reads" at bounding box center [265, 171] width 378 height 10
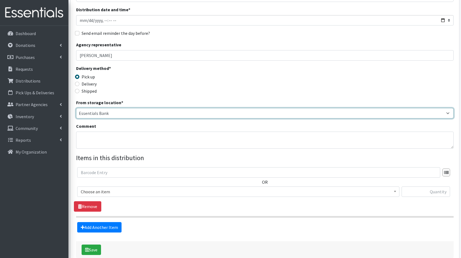
scroll to position [60, 0]
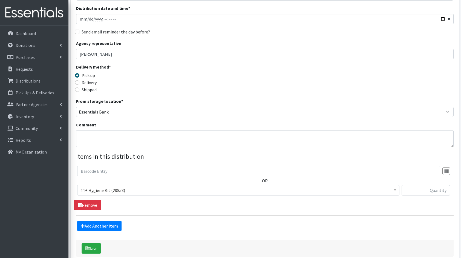
click at [129, 185] on span "11+ Hygiene Kit (20858)" at bounding box center [238, 190] width 322 height 10
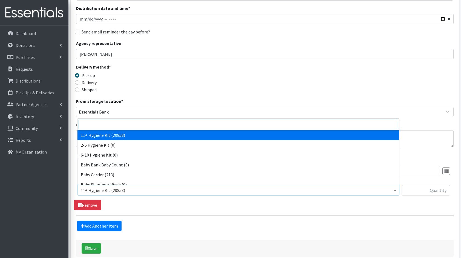
click at [88, 124] on input "search" at bounding box center [239, 124] width 320 height 9
type input "dia"
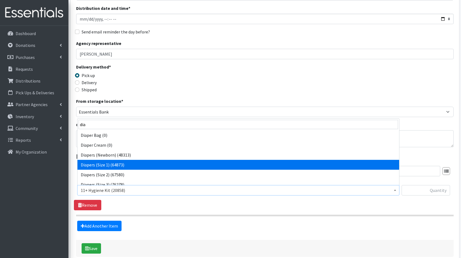
select select "5195"
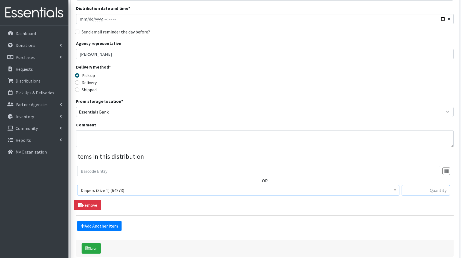
click at [430, 194] on input "text" at bounding box center [426, 190] width 48 height 10
type input "170"
click at [107, 229] on link "Add Another Item" at bounding box center [99, 225] width 44 height 10
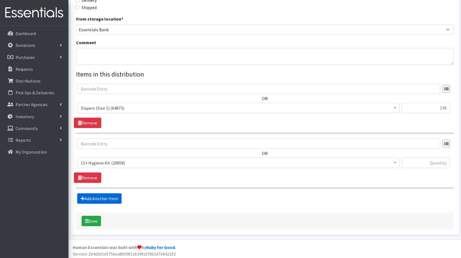
scroll to position [142, 0]
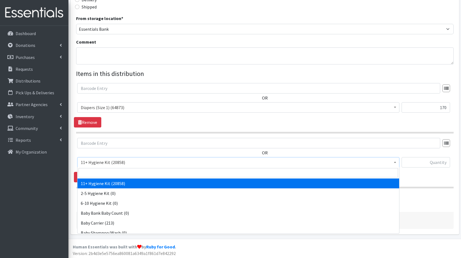
click at [101, 158] on span "11+ Hygiene Kit (20858)" at bounding box center [238, 162] width 315 height 8
click at [114, 174] on input "search" at bounding box center [239, 172] width 320 height 9
type input "dia"
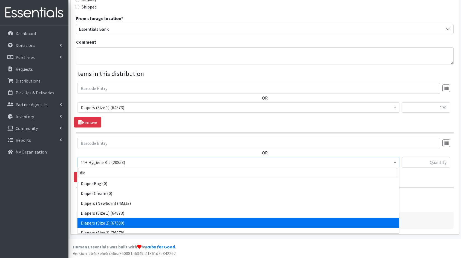
select select "5196"
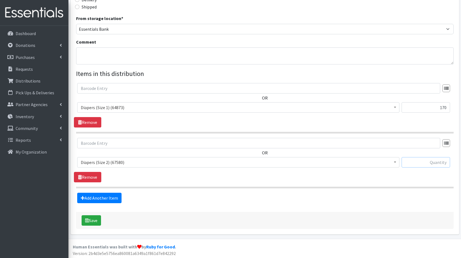
click at [420, 158] on input "text" at bounding box center [426, 162] width 48 height 10
type input "84"
click at [88, 202] on link "Add Another Item" at bounding box center [99, 198] width 44 height 10
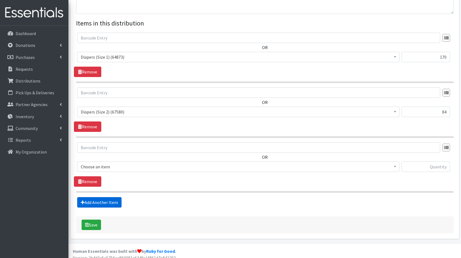
scroll to position [197, 0]
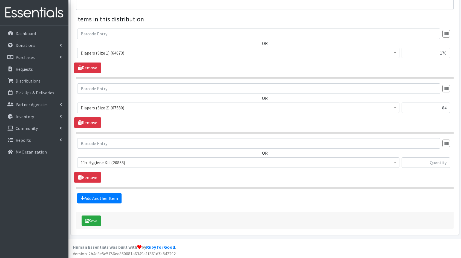
click at [113, 153] on div "OR 11+ Hygiene Kit (20858) 2-5 Hygiene Kit (0) 6-10 Hygiene Kit (0) Baby Bank B…" at bounding box center [265, 155] width 382 height 34
click at [114, 159] on span "11+ Hygiene Kit (20858)" at bounding box center [238, 163] width 315 height 8
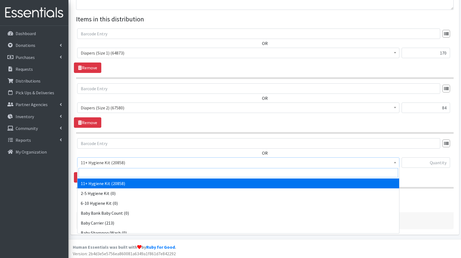
click at [126, 171] on input "search" at bounding box center [239, 172] width 320 height 9
type input "dia"
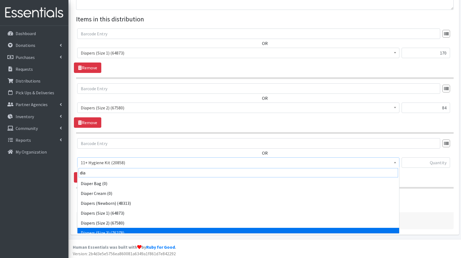
scroll to position [4, 0]
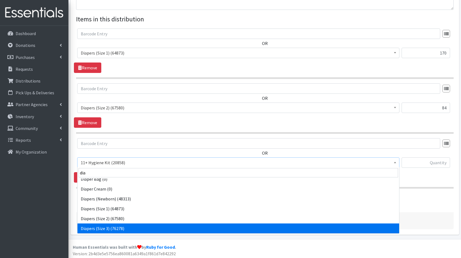
select select "5205"
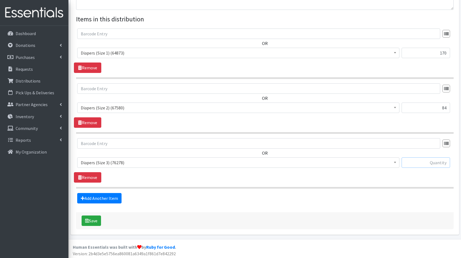
click at [423, 157] on input "text" at bounding box center [426, 162] width 48 height 10
type input "224"
click at [106, 197] on link "Add Another Item" at bounding box center [99, 198] width 44 height 10
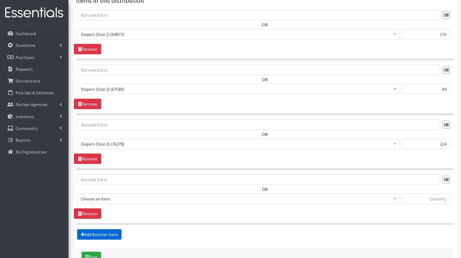
scroll to position [251, 0]
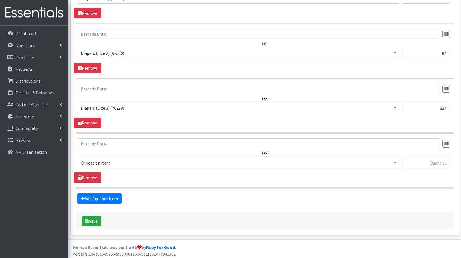
click at [112, 162] on span "Choose an item" at bounding box center [238, 163] width 315 height 8
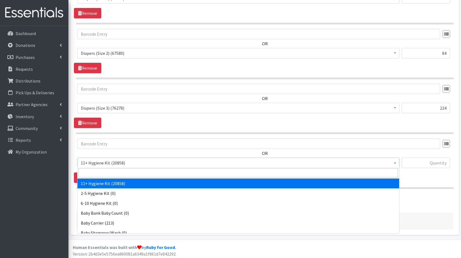
click at [122, 174] on input "search" at bounding box center [239, 172] width 320 height 9
type input "dia"
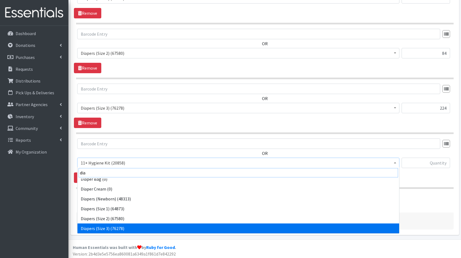
scroll to position [14, 0]
select select "5206"
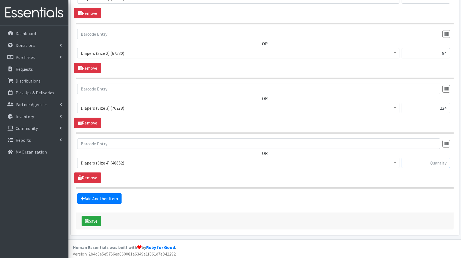
click at [413, 159] on input "text" at bounding box center [426, 162] width 48 height 10
type input "255"
click at [107, 200] on link "Add Another Item" at bounding box center [99, 198] width 44 height 10
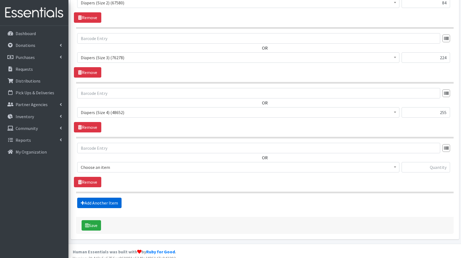
scroll to position [306, 0]
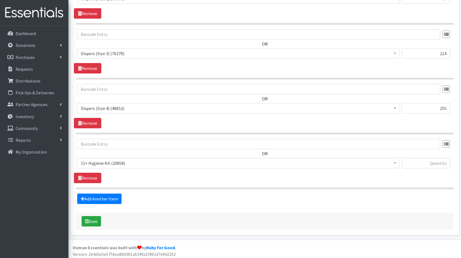
click at [109, 158] on span "11+ Hygiene Kit (20858)" at bounding box center [238, 163] width 322 height 10
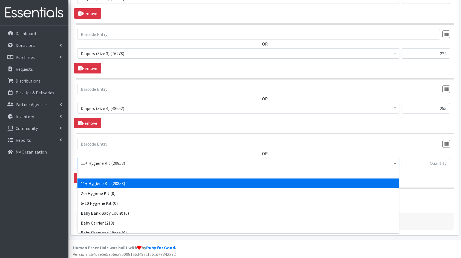
click at [124, 176] on input "search" at bounding box center [239, 172] width 320 height 9
type input "dia"
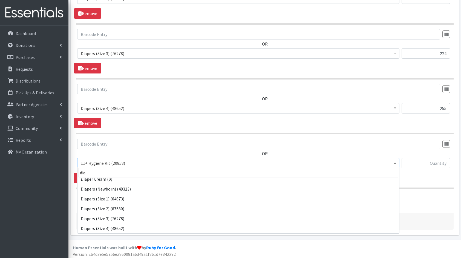
scroll to position [24, 0]
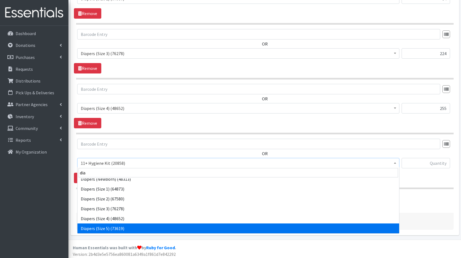
select select "5208"
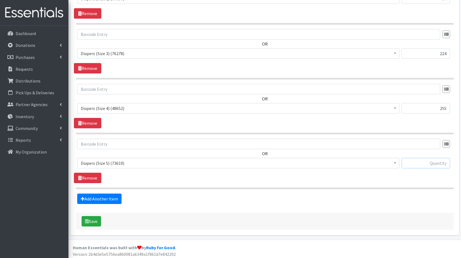
click at [437, 160] on input "text" at bounding box center [426, 163] width 48 height 10
type input "312"
click at [98, 200] on link "Add Another Item" at bounding box center [99, 198] width 44 height 10
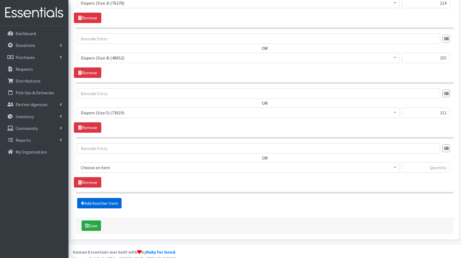
scroll to position [360, 0]
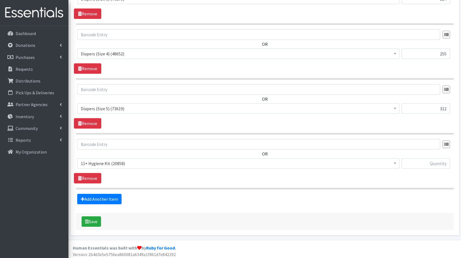
click at [107, 155] on div "OR 11+ Hygiene Kit (20858) 2-5 Hygiene Kit (0) 6-10 Hygiene Kit (0) Baby Bank B…" at bounding box center [265, 156] width 382 height 34
click at [113, 168] on span "11+ Hygiene Kit (20858) 2-5 Hygiene Kit (0) 6-10 Hygiene Kit (0) Baby Bank Baby…" at bounding box center [238, 165] width 322 height 15
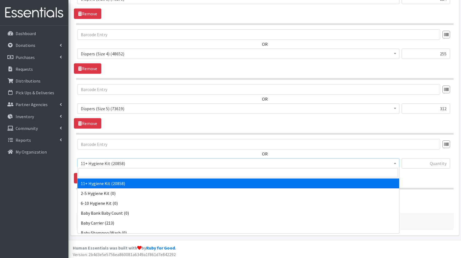
click at [114, 165] on span "11+ Hygiene Kit (20858)" at bounding box center [238, 163] width 322 height 10
click at [140, 170] on input "search" at bounding box center [239, 172] width 320 height 9
type input "dia"
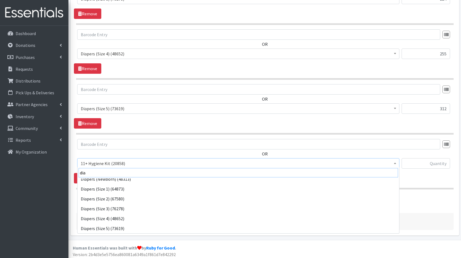
scroll to position [34, 0]
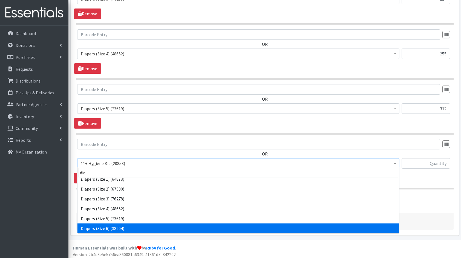
select select "5209"
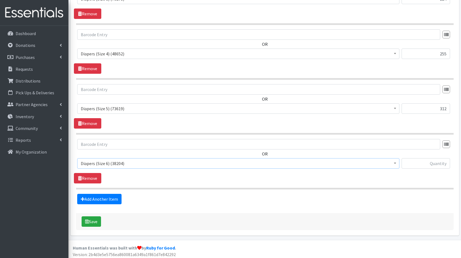
click at [428, 156] on div "OR 11+ Hygiene Kit (20858) 2-5 Hygiene Kit (0) 6-10 Hygiene Kit (0) Baby Bank B…" at bounding box center [265, 156] width 382 height 34
click at [426, 163] on input "text" at bounding box center [426, 163] width 48 height 10
type input "162"
click at [105, 197] on link "Add Another Item" at bounding box center [99, 199] width 44 height 10
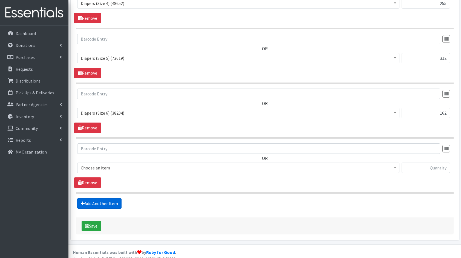
scroll to position [415, 0]
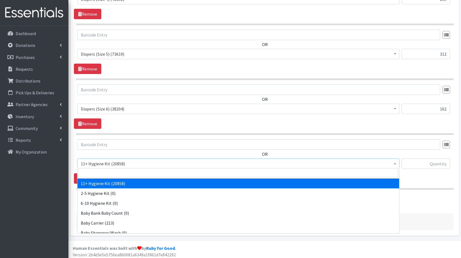
click at [100, 162] on span "11+ Hygiene Kit (20858)" at bounding box center [238, 164] width 315 height 8
click at [113, 173] on input "search" at bounding box center [239, 172] width 320 height 9
type input "book"
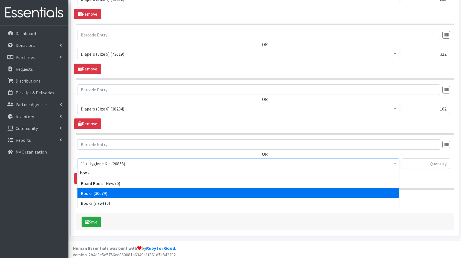
select select "10573"
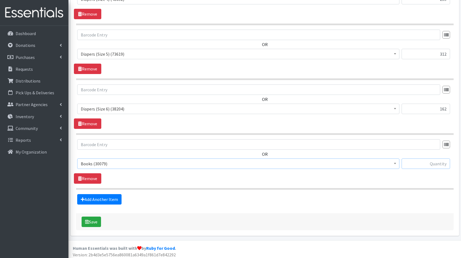
click at [427, 160] on input "text" at bounding box center [426, 163] width 48 height 10
type input "60"
click at [100, 196] on link "Add Another Item" at bounding box center [99, 199] width 44 height 10
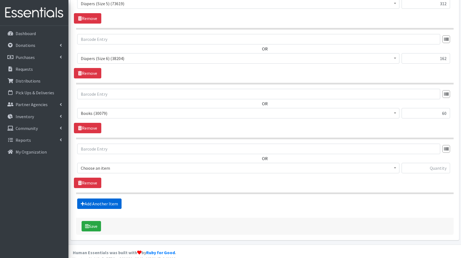
scroll to position [469, 0]
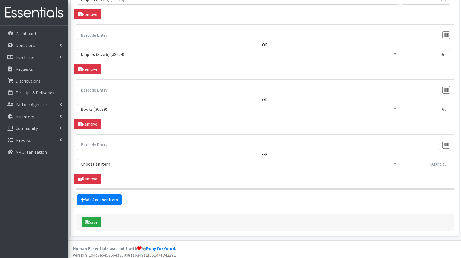
click at [106, 161] on span "Choose an item" at bounding box center [238, 164] width 315 height 8
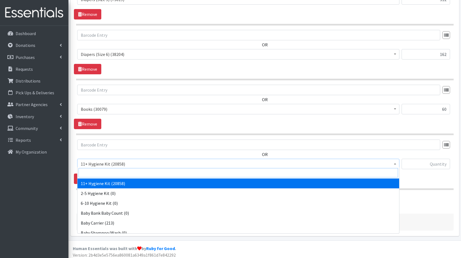
click at [118, 171] on input "search" at bounding box center [239, 172] width 320 height 9
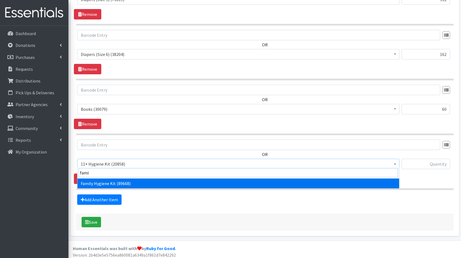
type input "famil"
select select "14713"
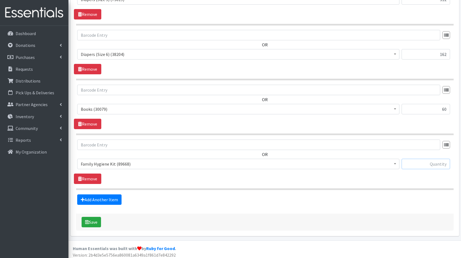
click at [426, 160] on input "text" at bounding box center [426, 164] width 48 height 10
type input "20"
click at [98, 201] on link "Add Another Item" at bounding box center [99, 199] width 44 height 10
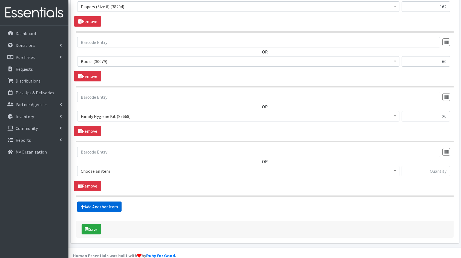
scroll to position [524, 0]
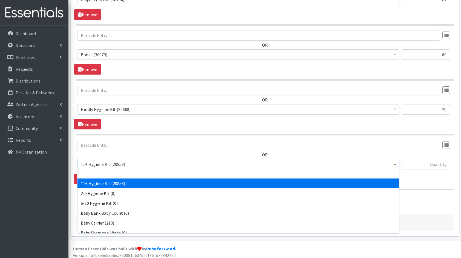
click at [110, 164] on span "11+ Hygiene Kit (20858)" at bounding box center [238, 164] width 315 height 8
click at [120, 170] on input "search" at bounding box center [239, 172] width 320 height 9
type input "thinx"
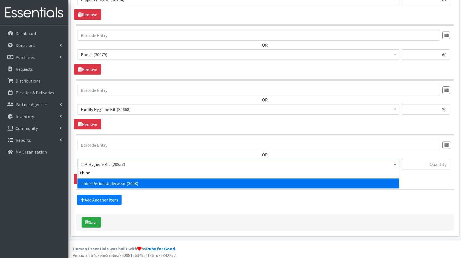
select select "15374"
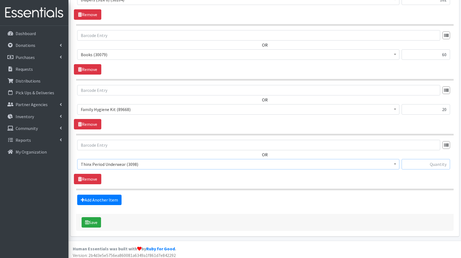
click at [411, 162] on input "text" at bounding box center [426, 164] width 48 height 10
type input "36"
click at [91, 217] on button "Save" at bounding box center [91, 222] width 19 height 10
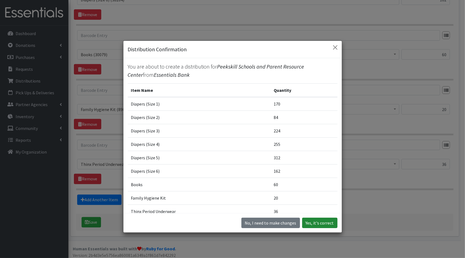
click at [314, 222] on button "Yes, it's correct" at bounding box center [319, 222] width 35 height 10
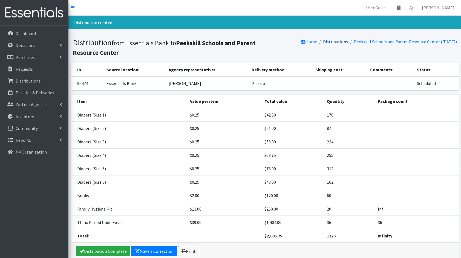
click at [329, 40] on link "Distributions" at bounding box center [335, 41] width 25 height 5
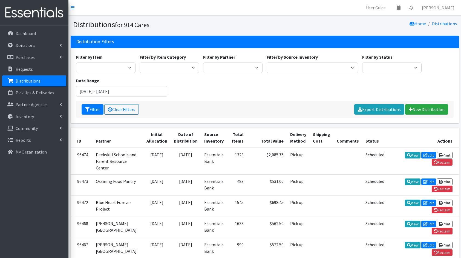
click at [215, 101] on div "Filter Clear Filters Export Distributions New Distribution" at bounding box center [265, 109] width 378 height 17
click at [21, 116] on p "Inventory" at bounding box center [25, 116] width 18 height 5
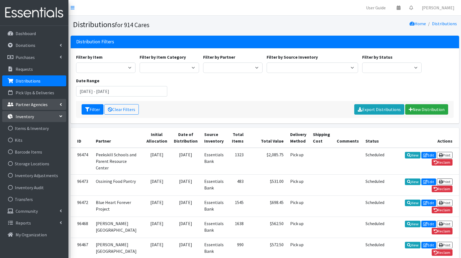
click at [31, 106] on p "Partner Agencies" at bounding box center [32, 104] width 32 height 5
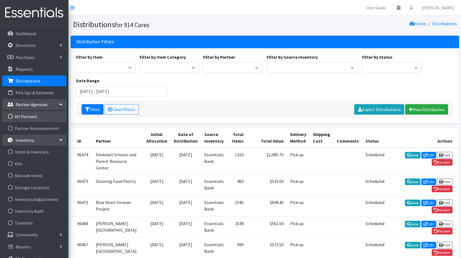
click at [41, 118] on link "All Partners" at bounding box center [34, 116] width 64 height 11
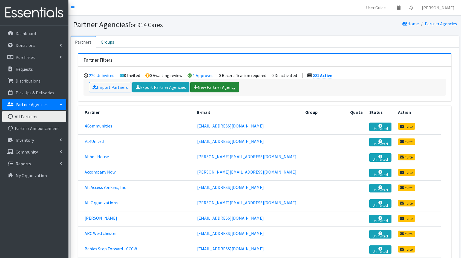
click at [208, 91] on link "New Partner Agency" at bounding box center [214, 87] width 49 height 10
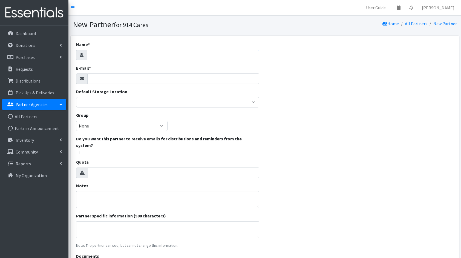
click at [152, 56] on input "Name *" at bounding box center [173, 55] width 173 height 10
type input "Choice of [GEOGRAPHIC_DATA]"
click at [326, 59] on div "Name * Choice of NY E-mail * Default Storage Location Baby Bank Camp Clothing P…" at bounding box center [265, 166] width 389 height 261
click at [169, 77] on input "E-mail *" at bounding box center [173, 78] width 172 height 10
type input "[EMAIL_ADDRESS][DOMAIN_NAME]"
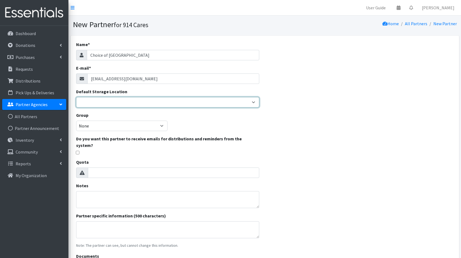
click at [151, 99] on select "Baby Bank Camp Clothing Plus Essentials Bank Westchester Reads" at bounding box center [167, 102] width 183 height 10
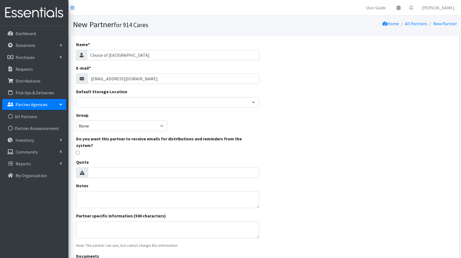
click at [288, 102] on div "Name * Choice of NY E-mail * [EMAIL_ADDRESS][DOMAIN_NAME] Default Storage Locat…" at bounding box center [265, 166] width 389 height 261
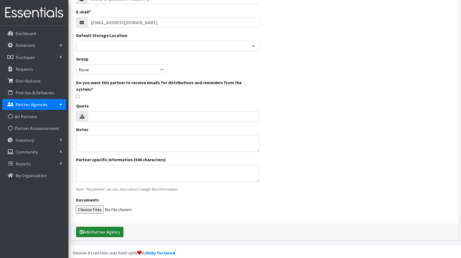
click at [90, 226] on button "Add Partner Agency" at bounding box center [99, 231] width 47 height 10
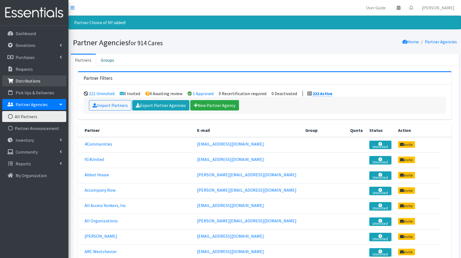
click at [28, 80] on p "Distributions" at bounding box center [28, 80] width 25 height 5
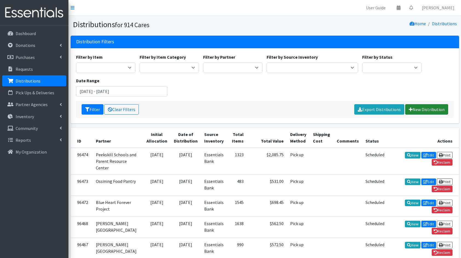
click at [428, 107] on link "New Distribution" at bounding box center [426, 109] width 43 height 10
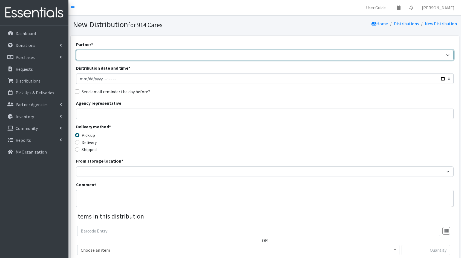
click at [344, 55] on select "4Communities 914United Abbot House Accompany Now All Access Yonkers, Inc All Or…" at bounding box center [265, 55] width 378 height 10
select select "8182"
click at [76, 50] on select "4Communities 914United Abbot House Accompany Now All Access Yonkers, Inc All Or…" at bounding box center [265, 55] width 378 height 10
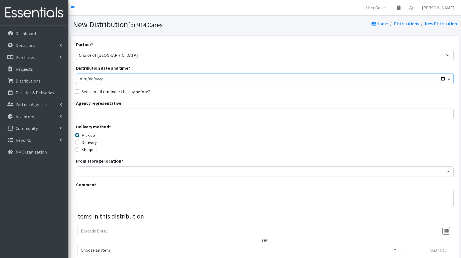
click at [441, 78] on input "Distribution date and time *" at bounding box center [265, 78] width 378 height 10
type input "[DATE]T23:59"
click at [241, 90] on div "Send email reminder the day before?" at bounding box center [265, 91] width 378 height 7
click at [190, 104] on div "Agency representative" at bounding box center [265, 109] width 378 height 19
click at [180, 114] on input "Agency representative" at bounding box center [265, 113] width 378 height 10
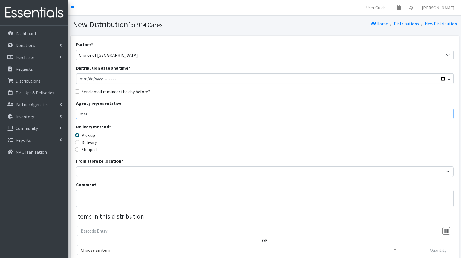
type input "[PERSON_NAME]"
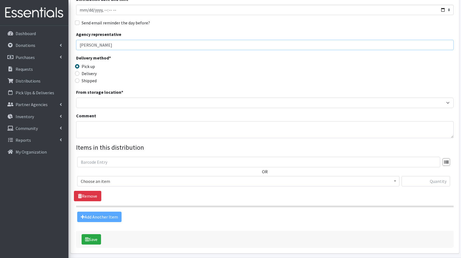
scroll to position [69, 0]
click at [122, 109] on div "Partner * 4Communities 914United Abbot House Accompany Now All Access Yonkers, …" at bounding box center [265, 96] width 378 height 249
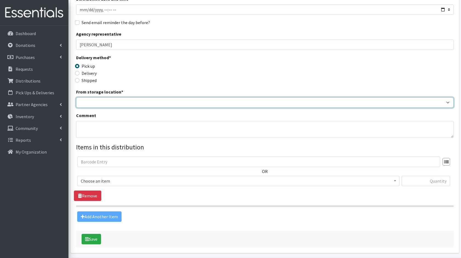
click at [122, 101] on select "Baby Bank Camp Clothing Plus Essentials Bank Westchester Reads" at bounding box center [265, 102] width 378 height 10
select select "207"
click at [76, 97] on select "Baby Bank Camp Clothing Plus Essentials Bank Westchester Reads" at bounding box center [265, 102] width 378 height 10
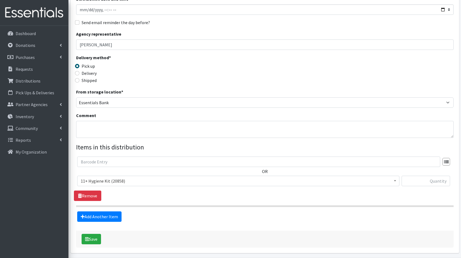
click at [123, 184] on span "11+ Hygiene Kit (20858)" at bounding box center [238, 181] width 315 height 8
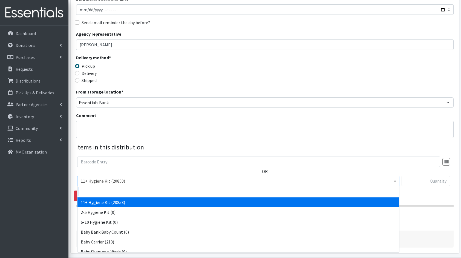
click at [120, 191] on input "search" at bounding box center [239, 191] width 320 height 9
type input "di"
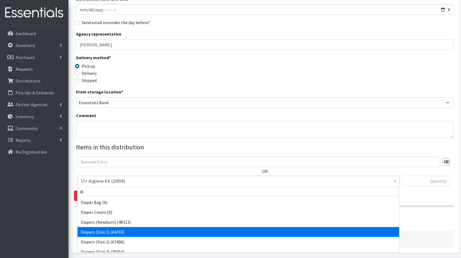
select select "5195"
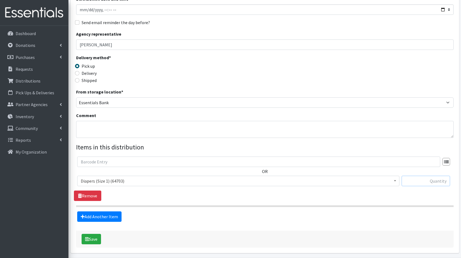
click at [414, 182] on input "text" at bounding box center [426, 181] width 48 height 10
type input "204"
click at [111, 214] on link "Add Another Item" at bounding box center [99, 216] width 44 height 10
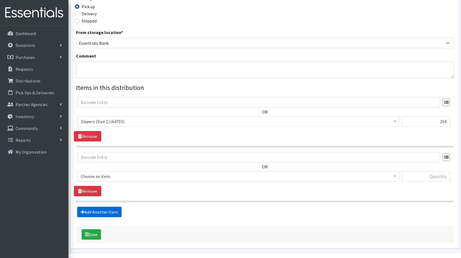
scroll to position [142, 0]
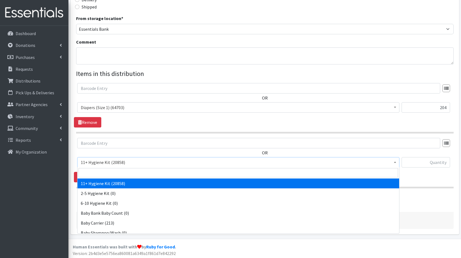
click at [124, 158] on span "11+ Hygiene Kit (20858)" at bounding box center [238, 162] width 315 height 8
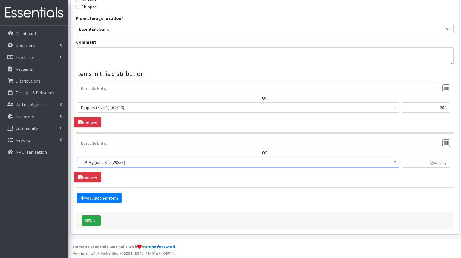
click at [101, 165] on span "11+ Hygiene Kit (20858)" at bounding box center [238, 162] width 315 height 8
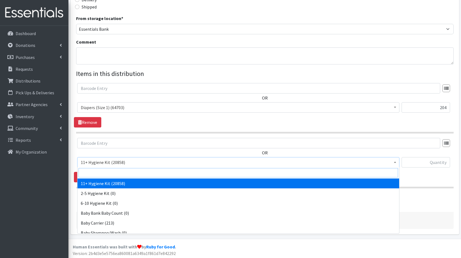
click at [101, 173] on input "search" at bounding box center [239, 172] width 320 height 9
type input "di"
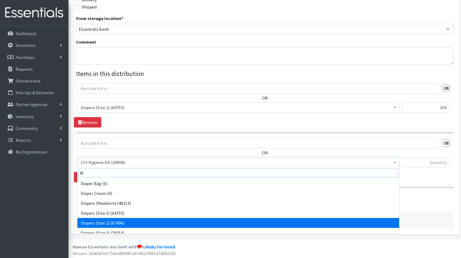
scroll to position [4, 0]
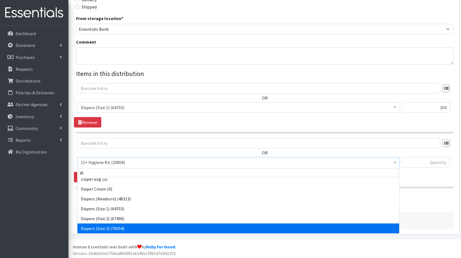
select select "5205"
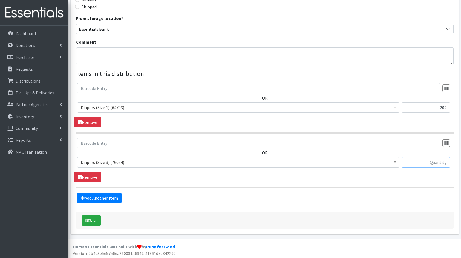
click at [423, 158] on input "text" at bounding box center [426, 162] width 48 height 10
type input "224"
click at [107, 194] on link "Add Another Item" at bounding box center [99, 198] width 44 height 10
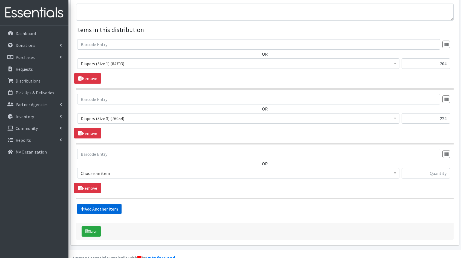
scroll to position [197, 0]
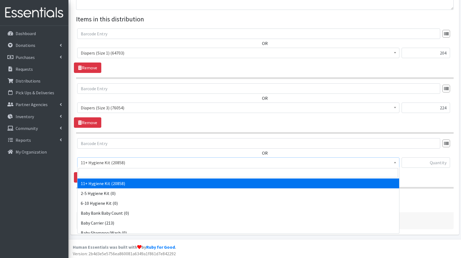
click at [114, 160] on span "11+ Hygiene Kit (20858)" at bounding box center [238, 163] width 315 height 8
click at [125, 171] on input "search" at bounding box center [239, 172] width 320 height 9
type input "dia"
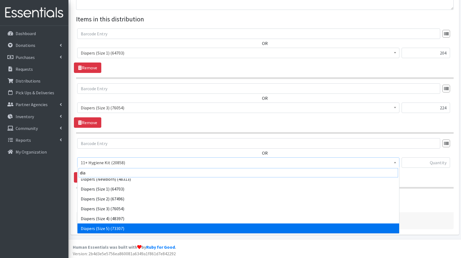
scroll to position [34, 0]
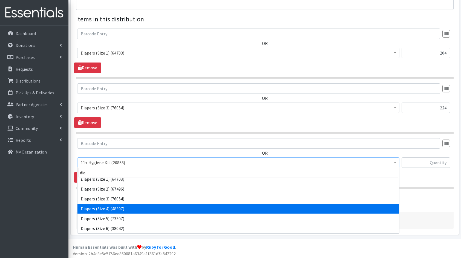
select select "5206"
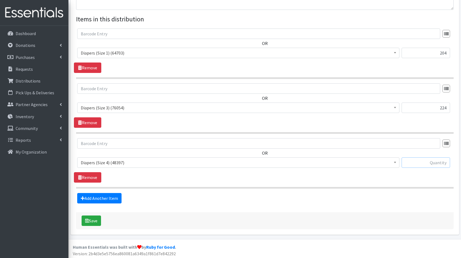
click at [427, 165] on input "text" at bounding box center [426, 162] width 48 height 10
type input "200"
click at [102, 197] on link "Add Another Item" at bounding box center [99, 198] width 44 height 10
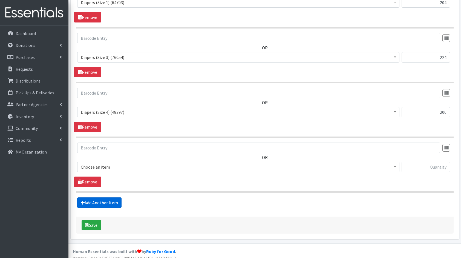
scroll to position [251, 0]
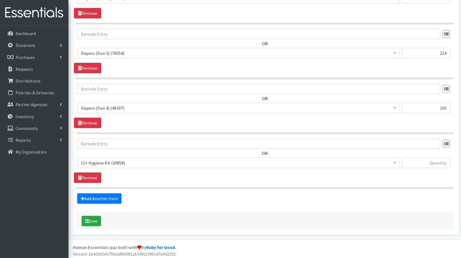
click at [110, 166] on span "11+ Hygiene Kit (20858)" at bounding box center [238, 162] width 322 height 10
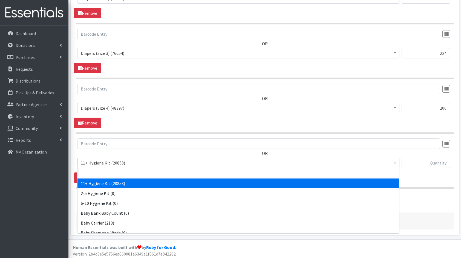
click at [116, 169] on input "search" at bounding box center [239, 172] width 320 height 9
type input "dia"
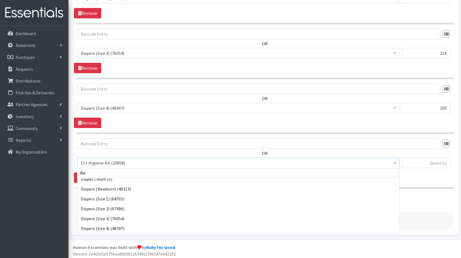
scroll to position [24, 0]
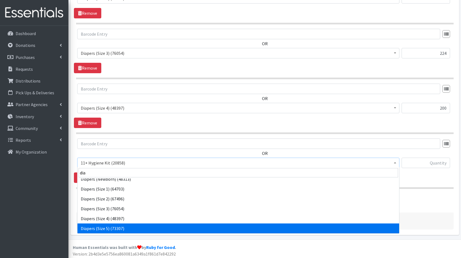
select select "5208"
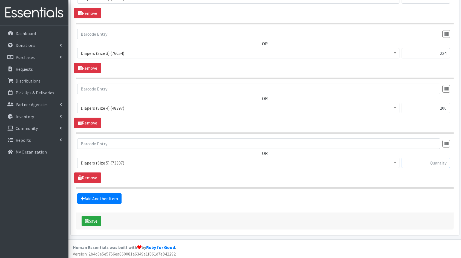
click at [431, 162] on input "text" at bounding box center [426, 162] width 48 height 10
type input "264"
click at [104, 199] on link "Add Another Item" at bounding box center [99, 198] width 44 height 10
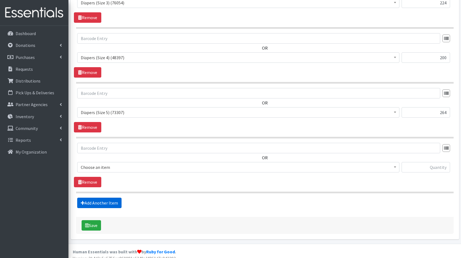
scroll to position [306, 0]
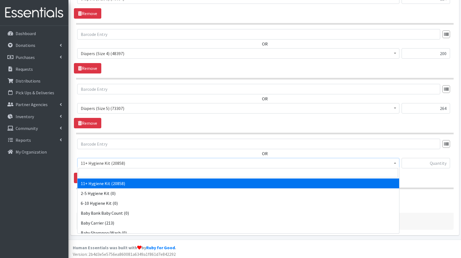
click at [110, 162] on span "11+ Hygiene Kit (20858)" at bounding box center [238, 163] width 315 height 8
click at [114, 169] on input "search" at bounding box center [239, 172] width 320 height 9
type input "dia"
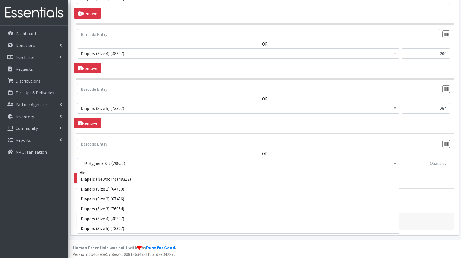
scroll to position [34, 0]
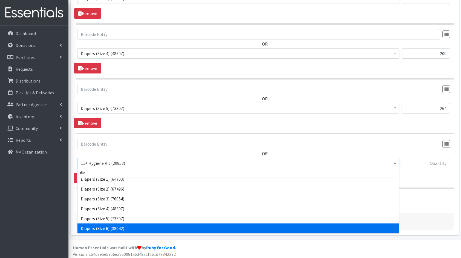
select select "5209"
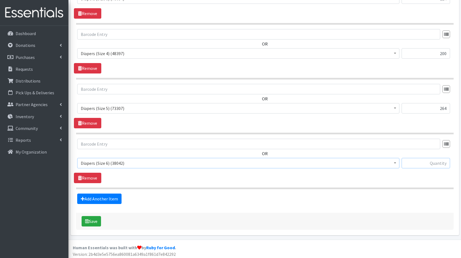
click at [434, 160] on input "text" at bounding box center [426, 163] width 48 height 10
type input "144"
click at [114, 194] on link "Add Another Item" at bounding box center [99, 198] width 44 height 10
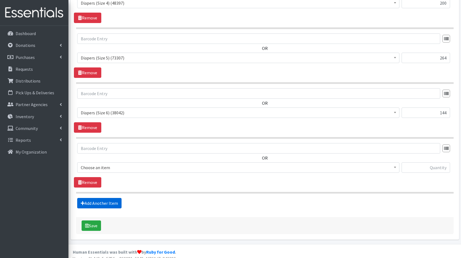
scroll to position [360, 0]
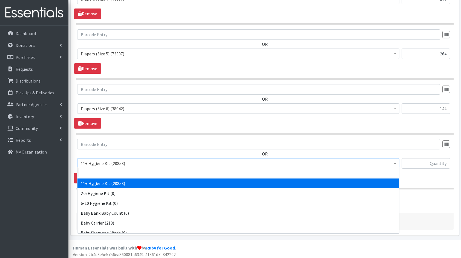
click at [109, 160] on span "11+ Hygiene Kit (20858)" at bounding box center [238, 163] width 315 height 8
click at [102, 174] on input "search" at bounding box center [239, 172] width 320 height 9
type input "pad"
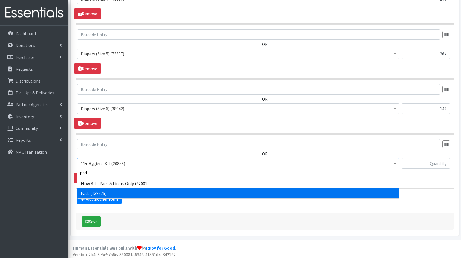
select select "5226"
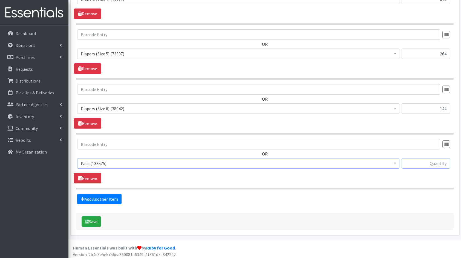
click at [420, 160] on input "text" at bounding box center [426, 163] width 48 height 10
type input "384"
click at [96, 196] on link "Add Another Item" at bounding box center [99, 199] width 44 height 10
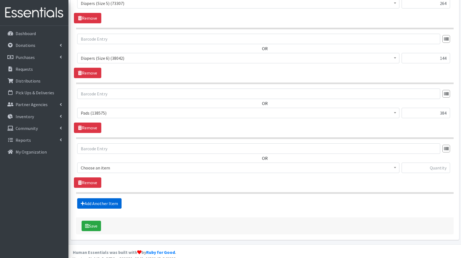
scroll to position [415, 0]
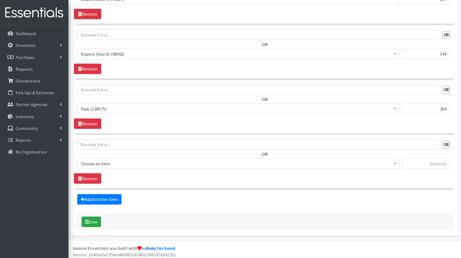
click at [109, 161] on span "Choose an item" at bounding box center [238, 164] width 315 height 8
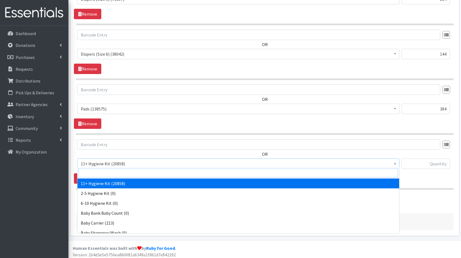
click at [120, 171] on input "search" at bounding box center [239, 172] width 320 height 9
type input "bo"
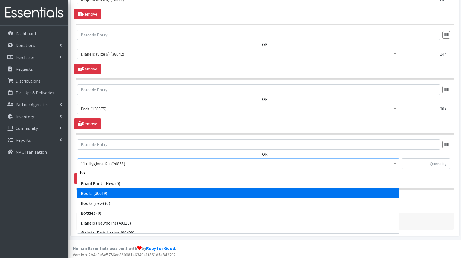
select select "10573"
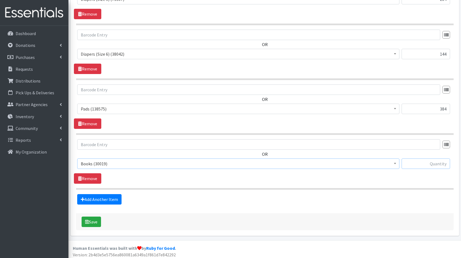
click at [426, 159] on input "text" at bounding box center [426, 163] width 48 height 10
type input "200"
click at [107, 197] on link "Add Another Item" at bounding box center [99, 199] width 44 height 10
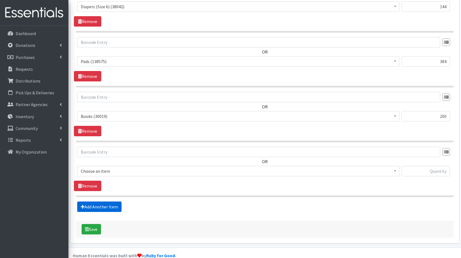
scroll to position [469, 0]
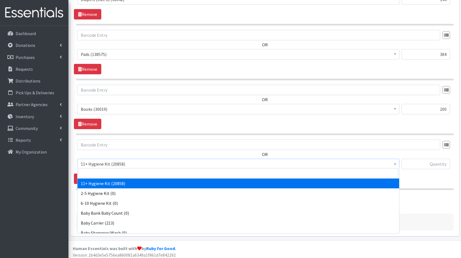
click at [106, 165] on span "11+ Hygiene Kit (20858)" at bounding box center [238, 164] width 315 height 8
click at [116, 171] on input "search" at bounding box center [239, 172] width 320 height 9
type input "fam"
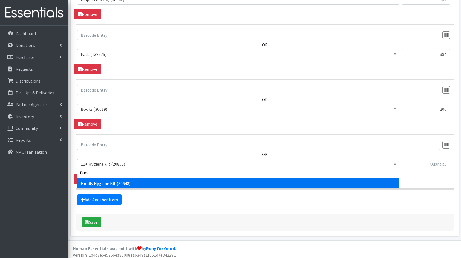
select select "14713"
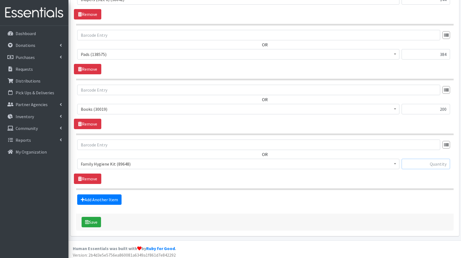
click at [431, 163] on input "text" at bounding box center [426, 164] width 48 height 10
type input "20"
click at [95, 217] on button "Save" at bounding box center [91, 222] width 19 height 10
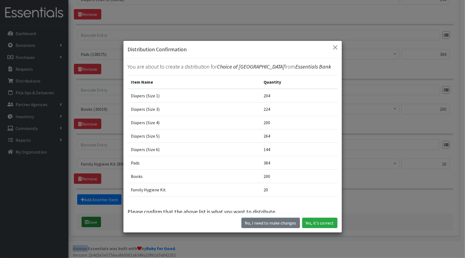
click at [95, 216] on div "Distribution Confirmation You are about to create a distribution for Choice of …" at bounding box center [232, 129] width 465 height 258
click at [322, 220] on button "Yes, it's correct" at bounding box center [319, 222] width 35 height 10
